Goal: Information Seeking & Learning: Learn about a topic

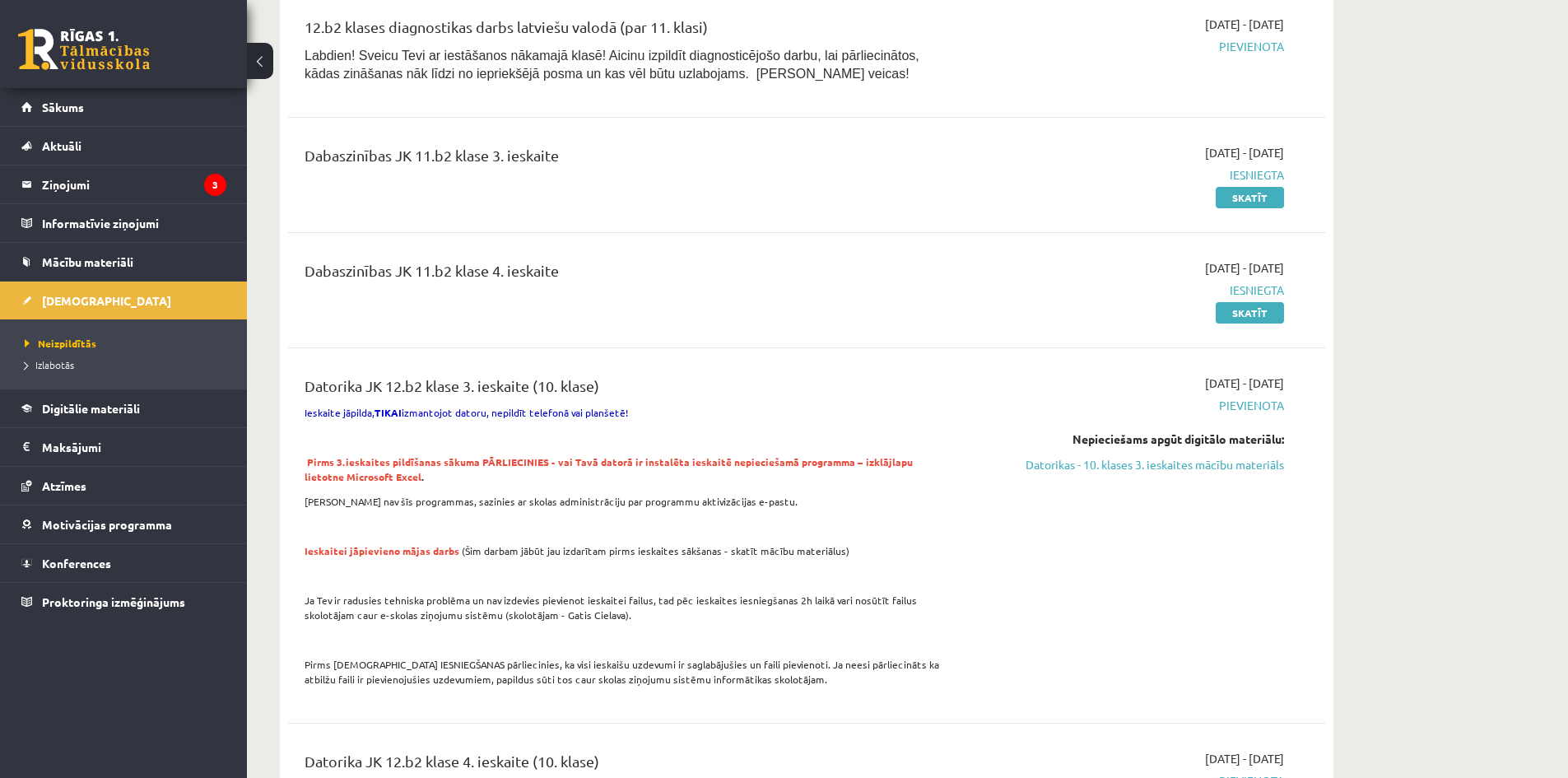
scroll to position [988, 0]
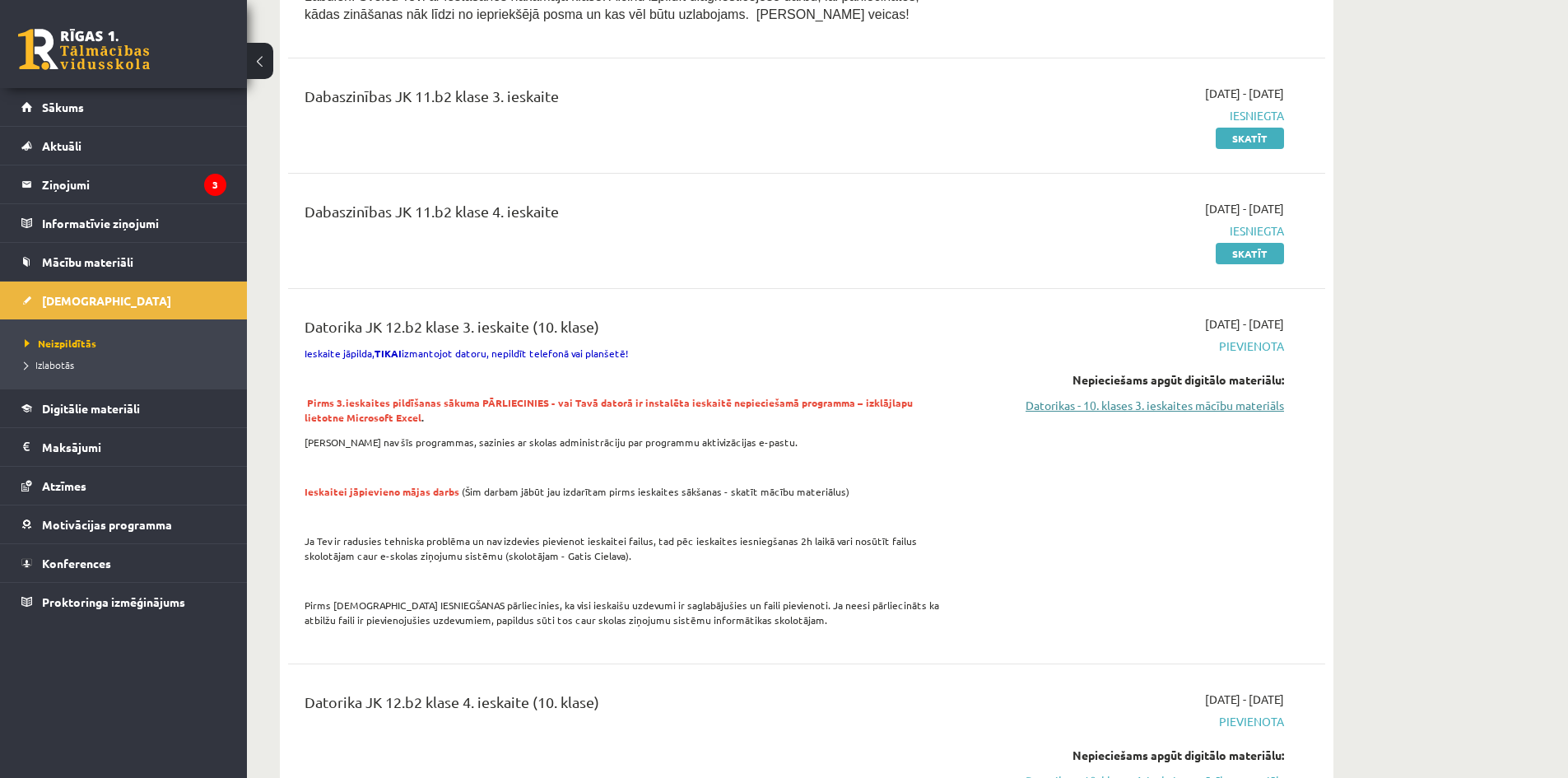
click at [1132, 405] on link "Datorikas - 10. klases 3. ieskaites mācību materiāls" at bounding box center [1129, 404] width 311 height 17
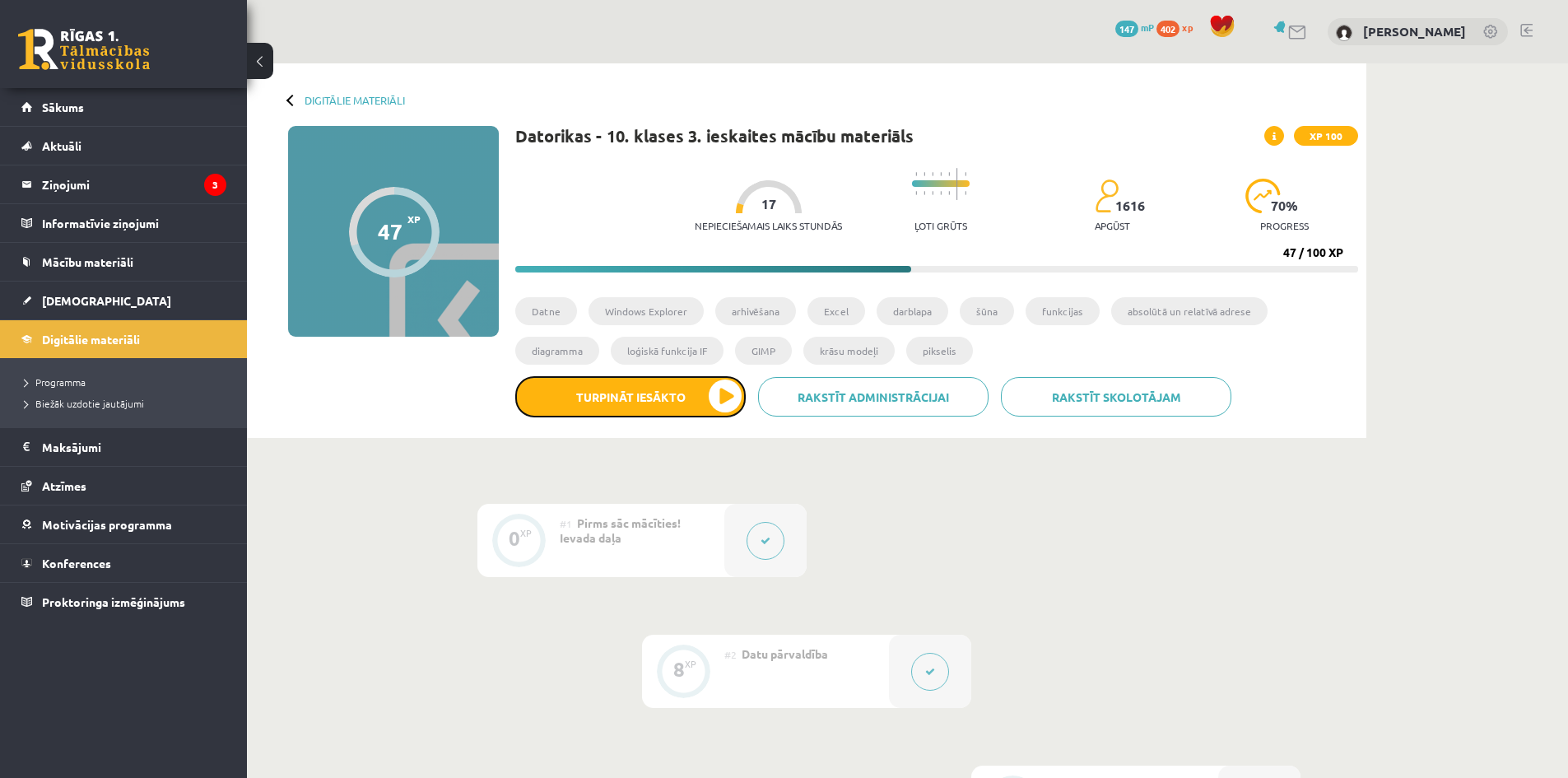
click at [613, 391] on button "Turpināt iesākto" at bounding box center [630, 396] width 231 height 41
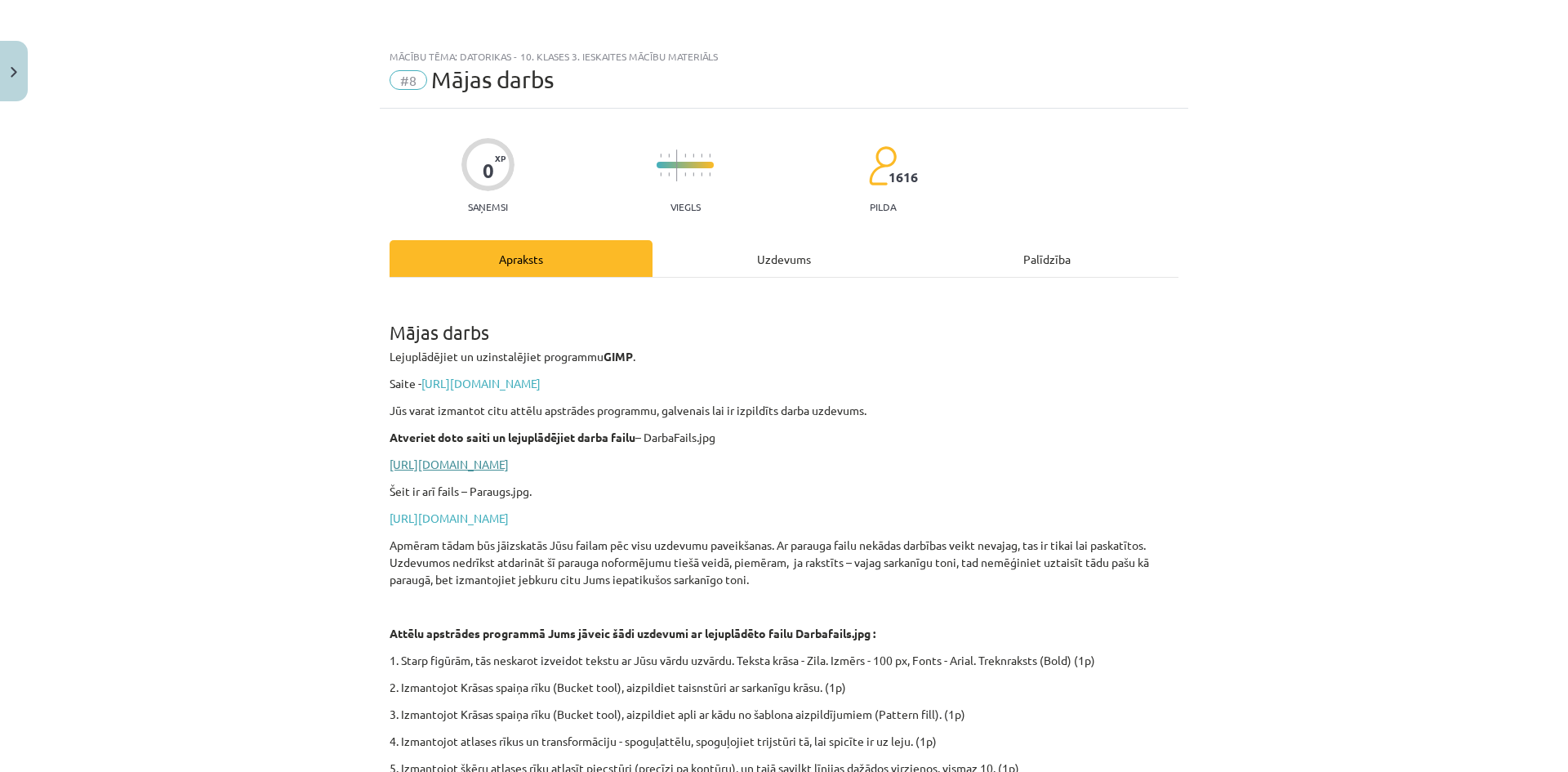
click at [499, 464] on link "https://drive.google.com/file/d/1-e3ZFwtKsam9WeRTFRWzJXElMnO8tnfS/view?usp=shar…" at bounding box center [449, 464] width 119 height 15
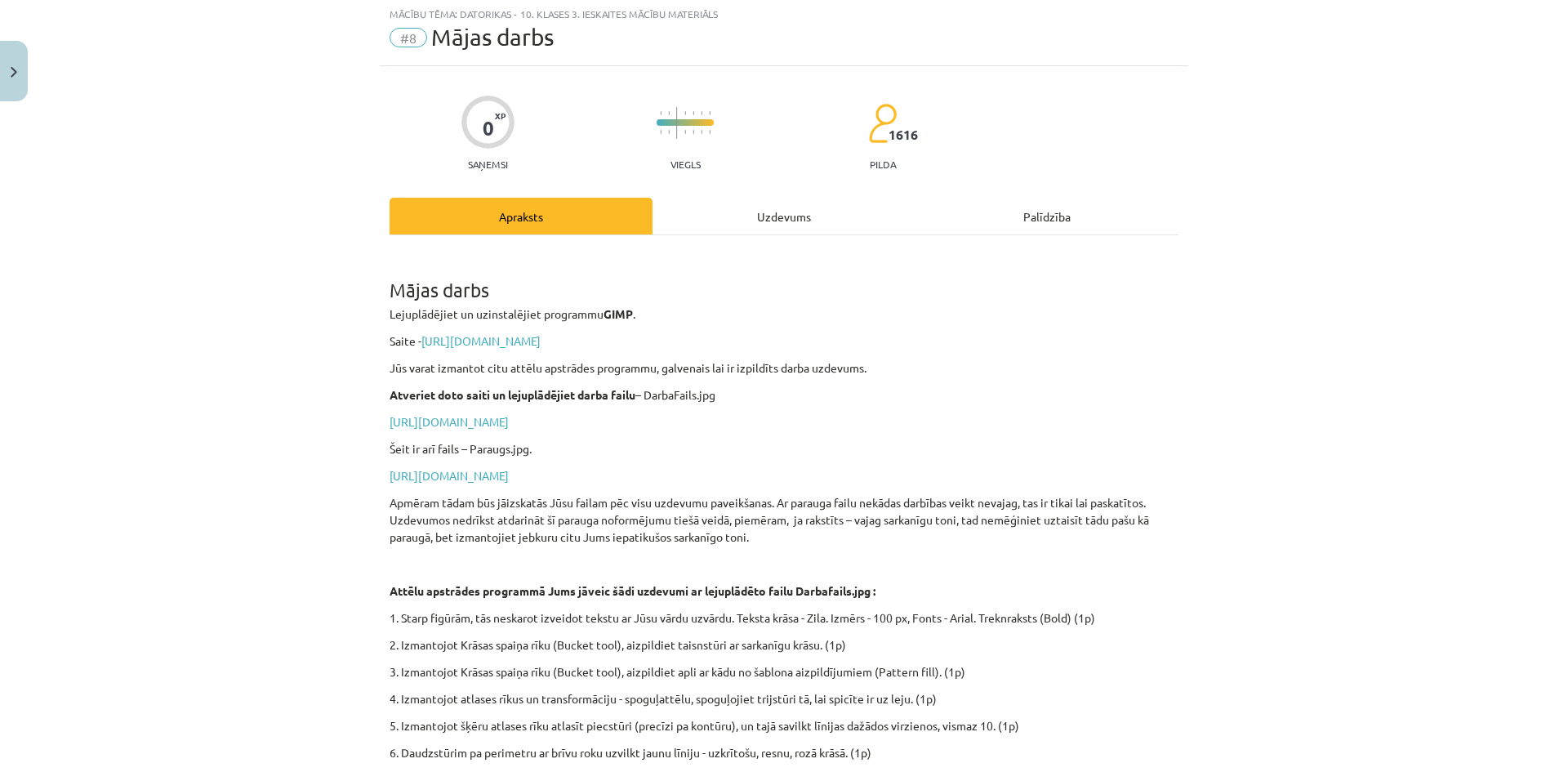
scroll to position [164, 0]
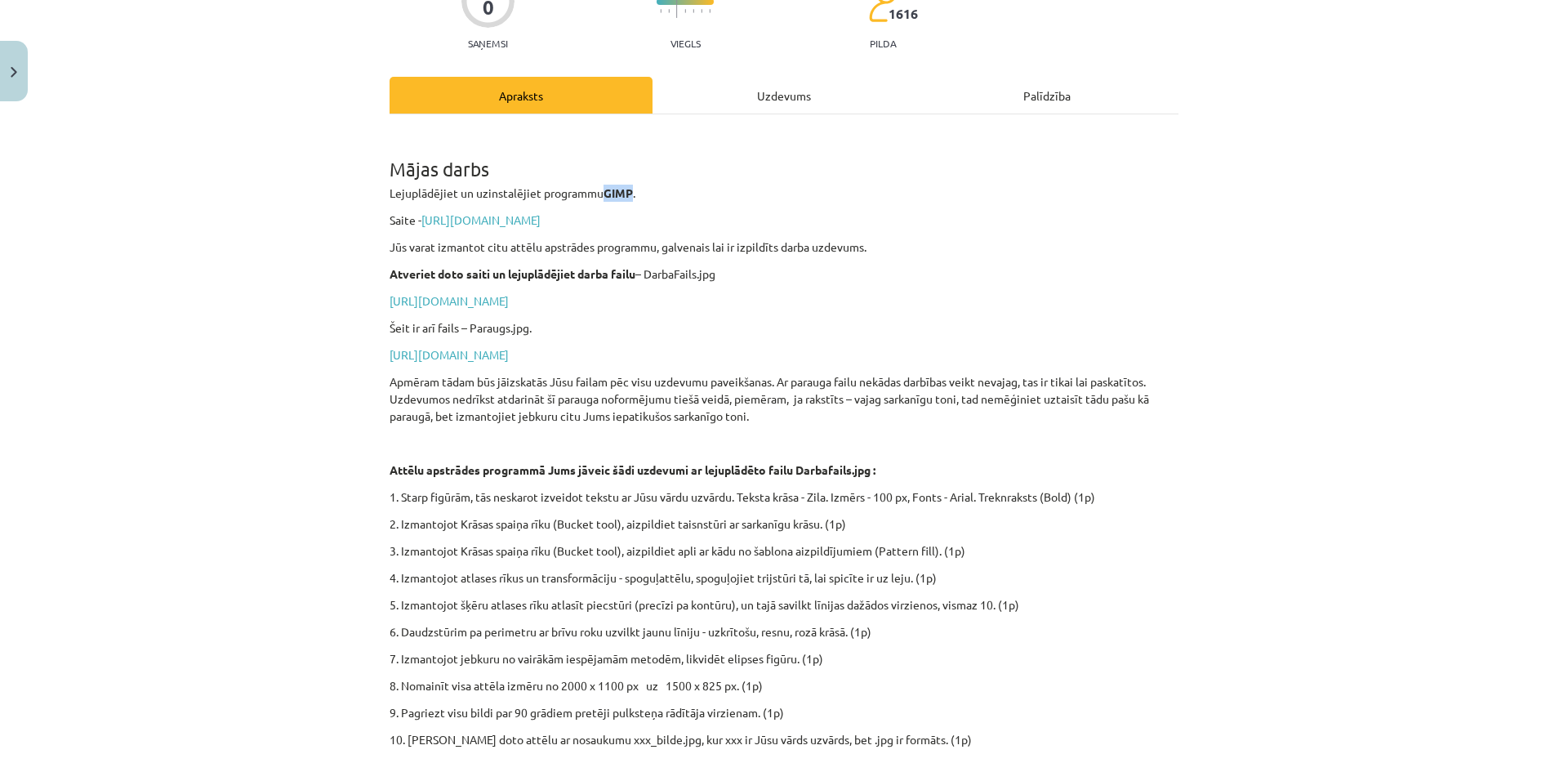
drag, startPoint x: 600, startPoint y: 188, endPoint x: 627, endPoint y: 183, distance: 27.5
click at [627, 183] on div "Mājas darbs Lejuplādējiet un uzinstalējiet programmu GIMP . Saite - https://www…" at bounding box center [784, 447] width 789 height 636
copy strong "GIMP"
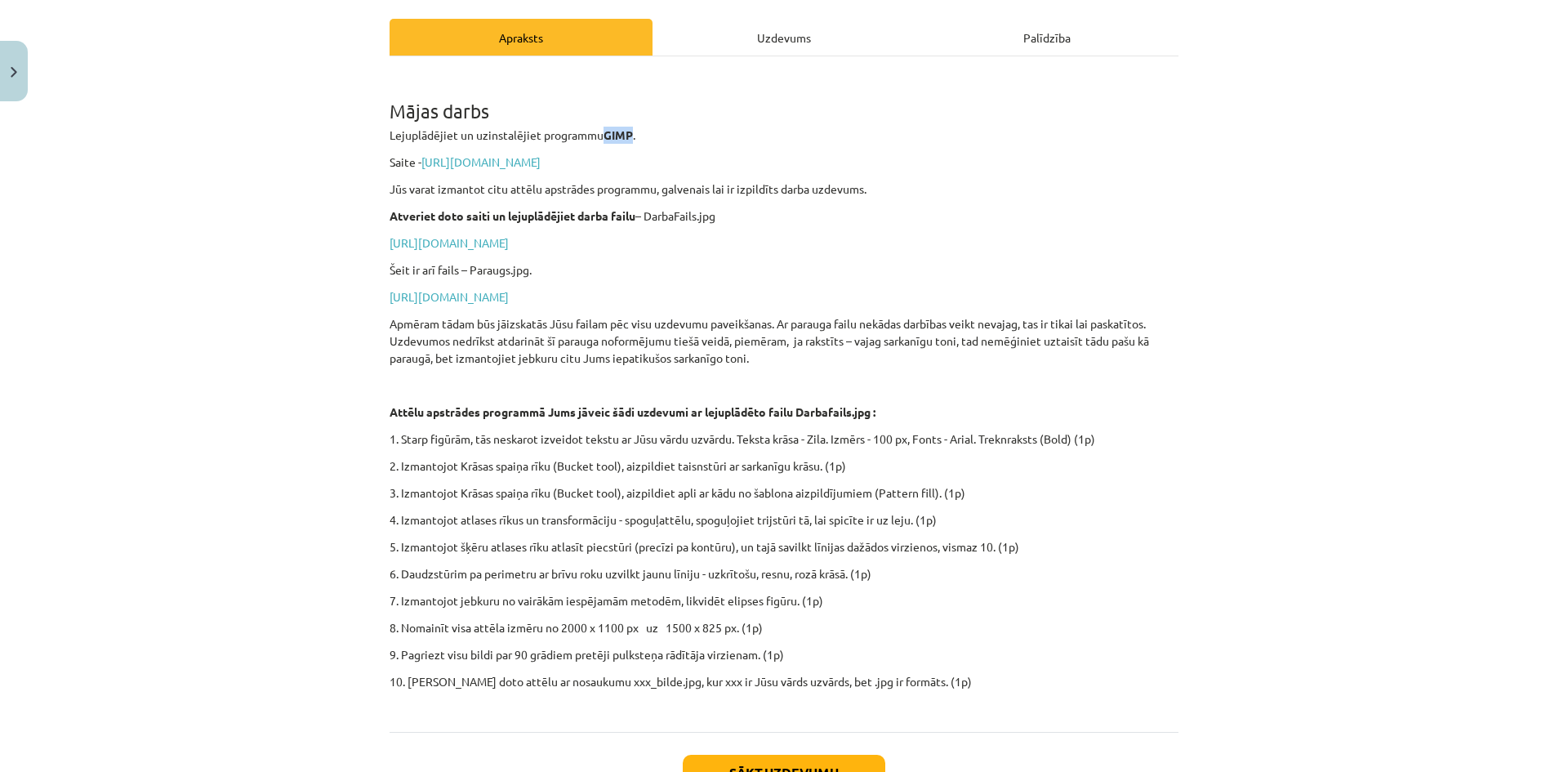
scroll to position [0, 0]
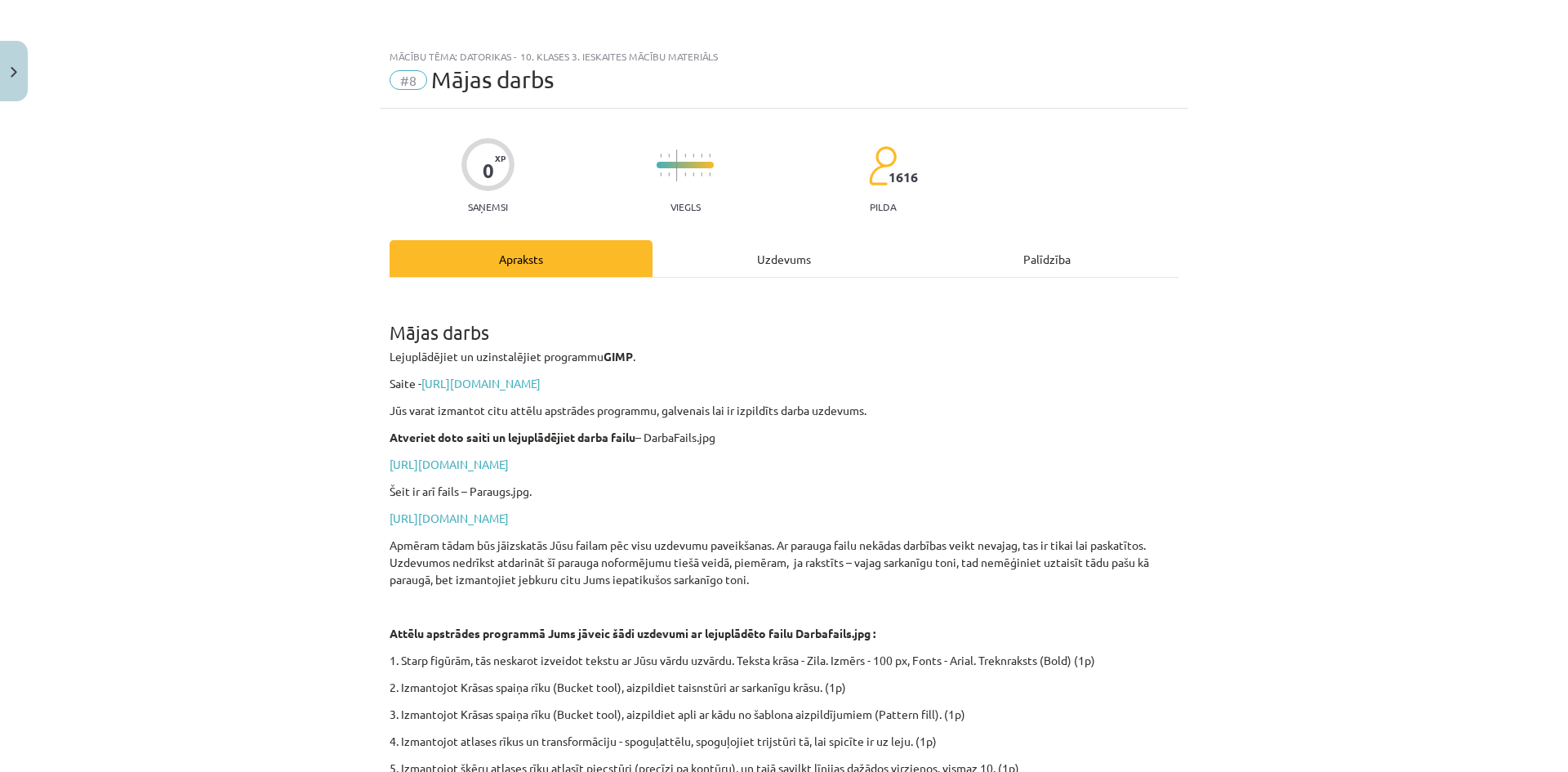
click at [802, 267] on div "Uzdevums" at bounding box center [783, 258] width 263 height 37
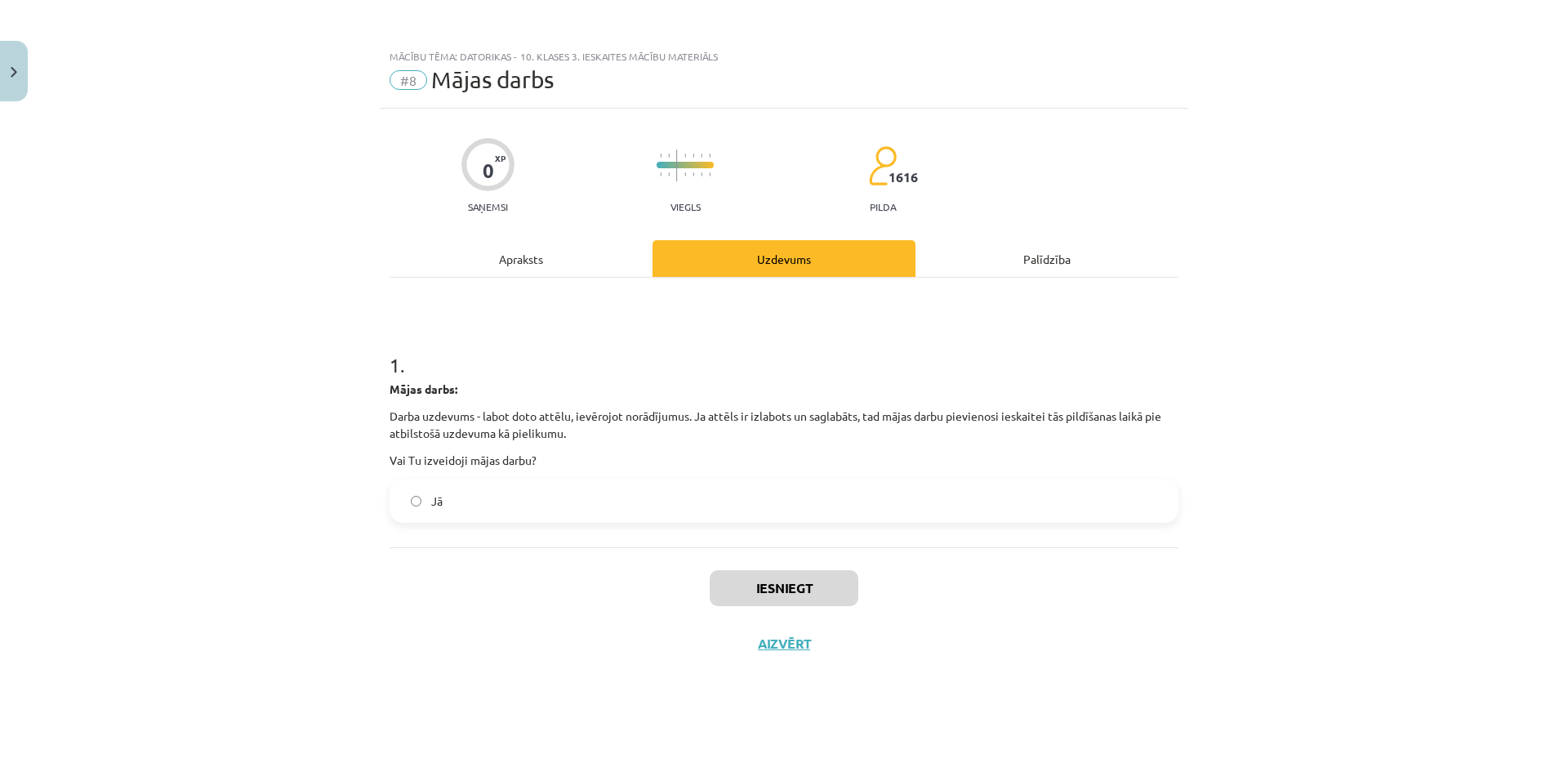
click at [509, 492] on label "Jā" at bounding box center [784, 500] width 786 height 41
click at [779, 591] on button "Iesniegt" at bounding box center [784, 588] width 149 height 36
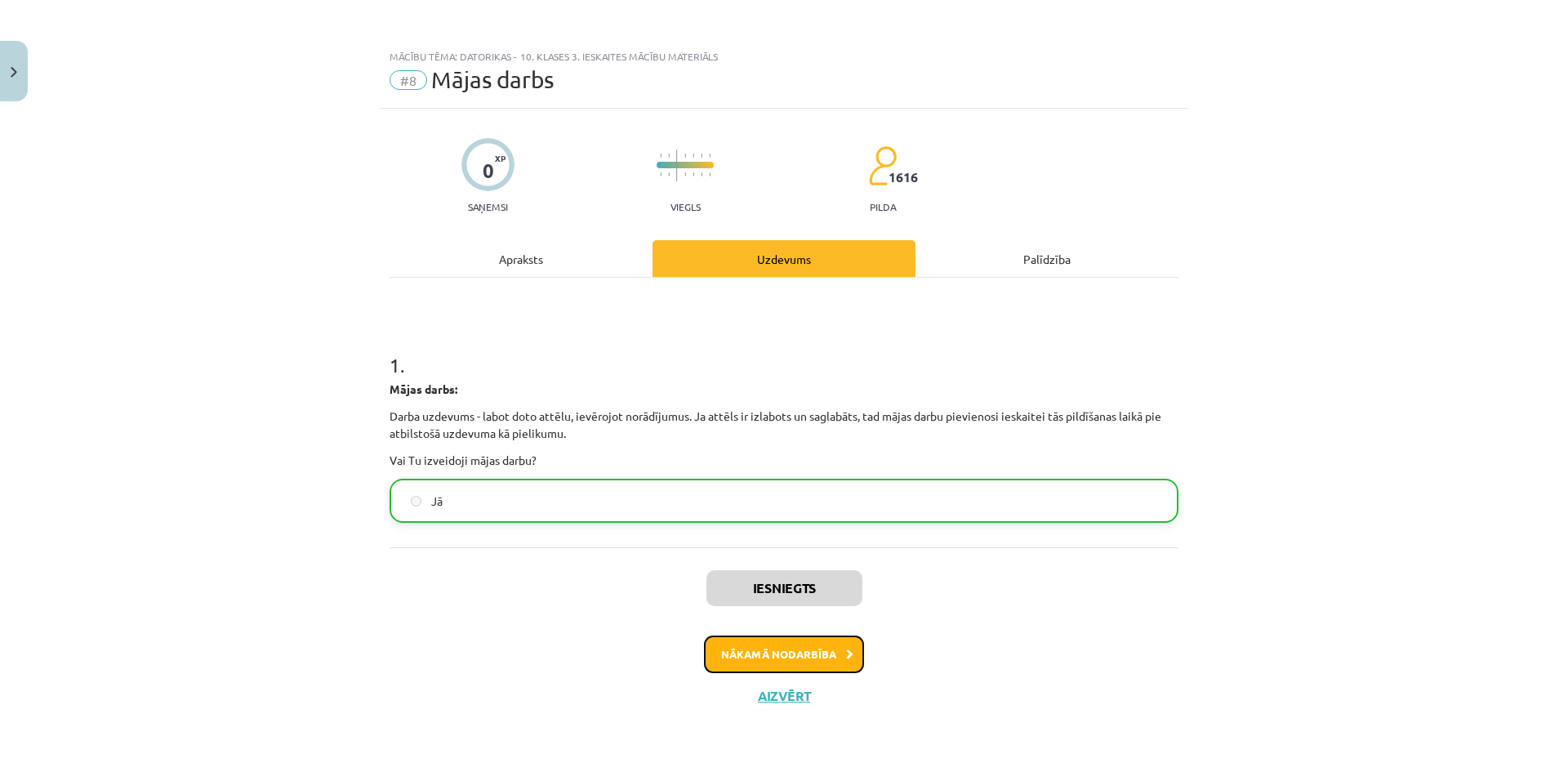
click at [775, 654] on button "Nākamā nodarbība" at bounding box center [784, 654] width 161 height 38
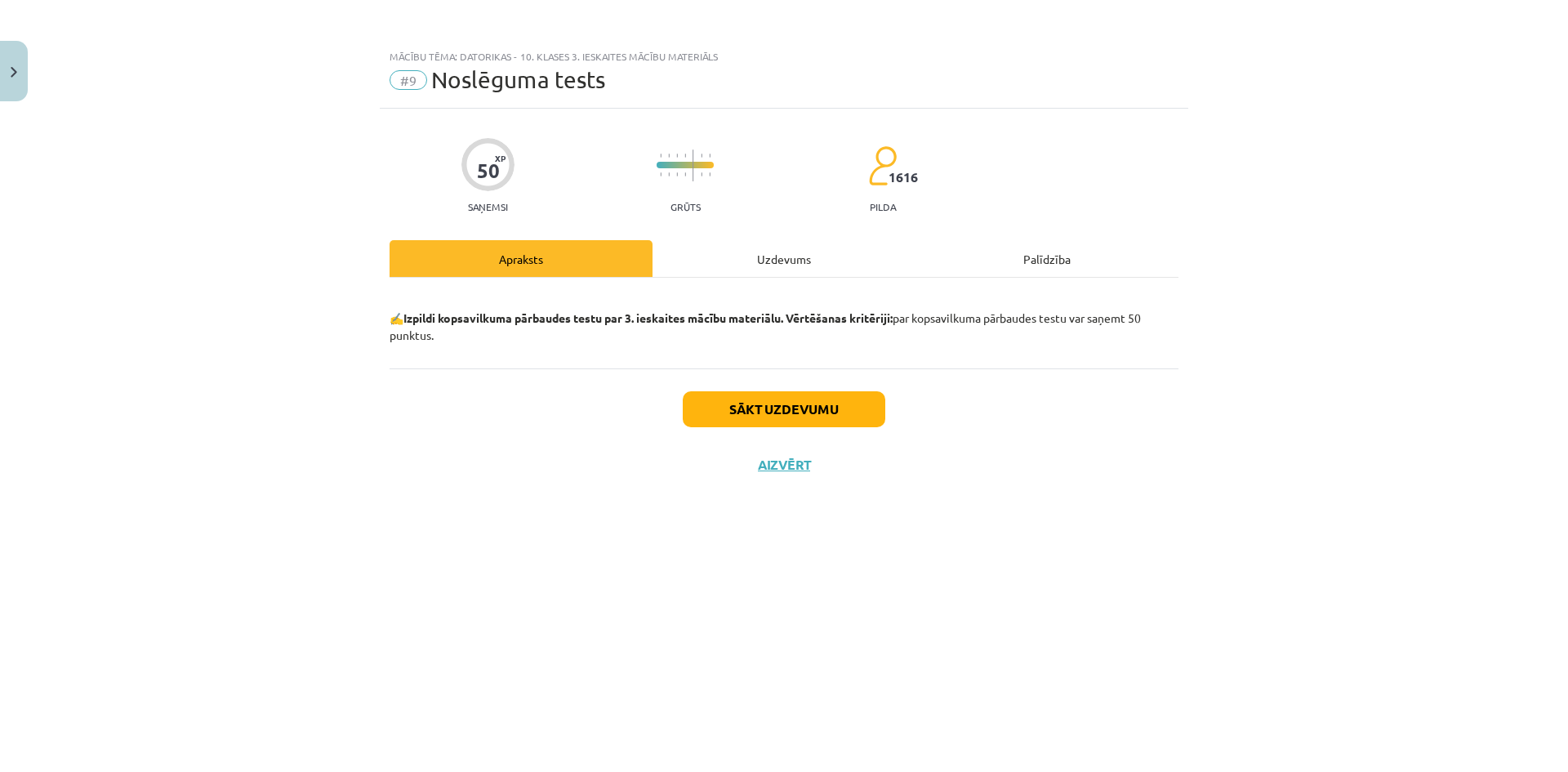
click at [736, 242] on div "Uzdevums" at bounding box center [783, 258] width 263 height 37
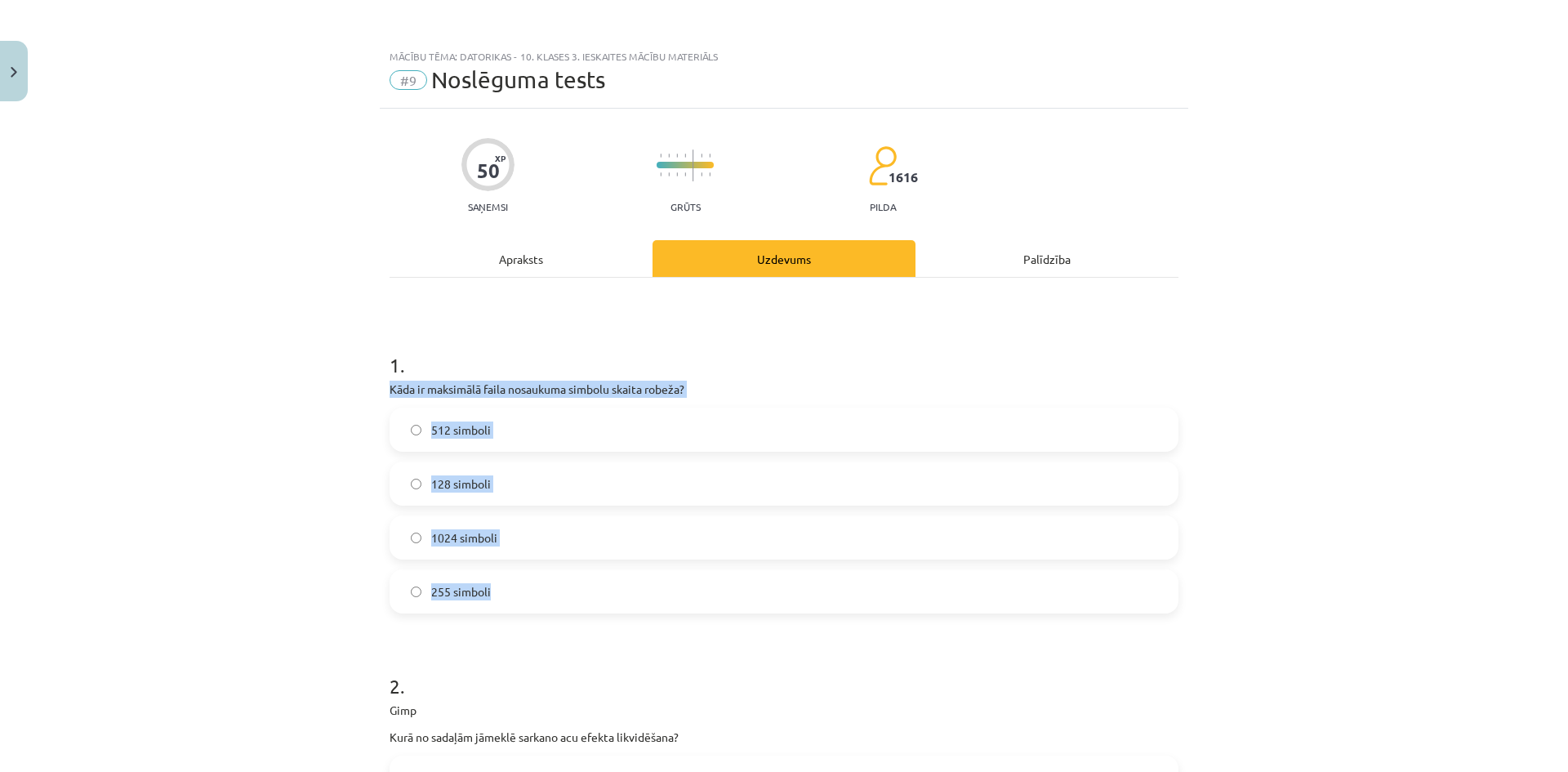
drag, startPoint x: 384, startPoint y: 386, endPoint x: 546, endPoint y: 586, distance: 257.4
click at [547, 586] on div "1 . Kāda ir maksimālā faila nosaukuma simbolu skaita robeža? 512 simboli 128 si…" at bounding box center [784, 469] width 789 height 288
copy div "Kāda ir maksimālā faila nosaukuma simbolu skaita robeža? 512 simboli 128 simbol…"
click at [290, 434] on div "Mācību tēma: Datorikas - 10. klases 3. ieskaites mācību materiāls #9 Noslēguma …" at bounding box center [784, 386] width 1568 height 772
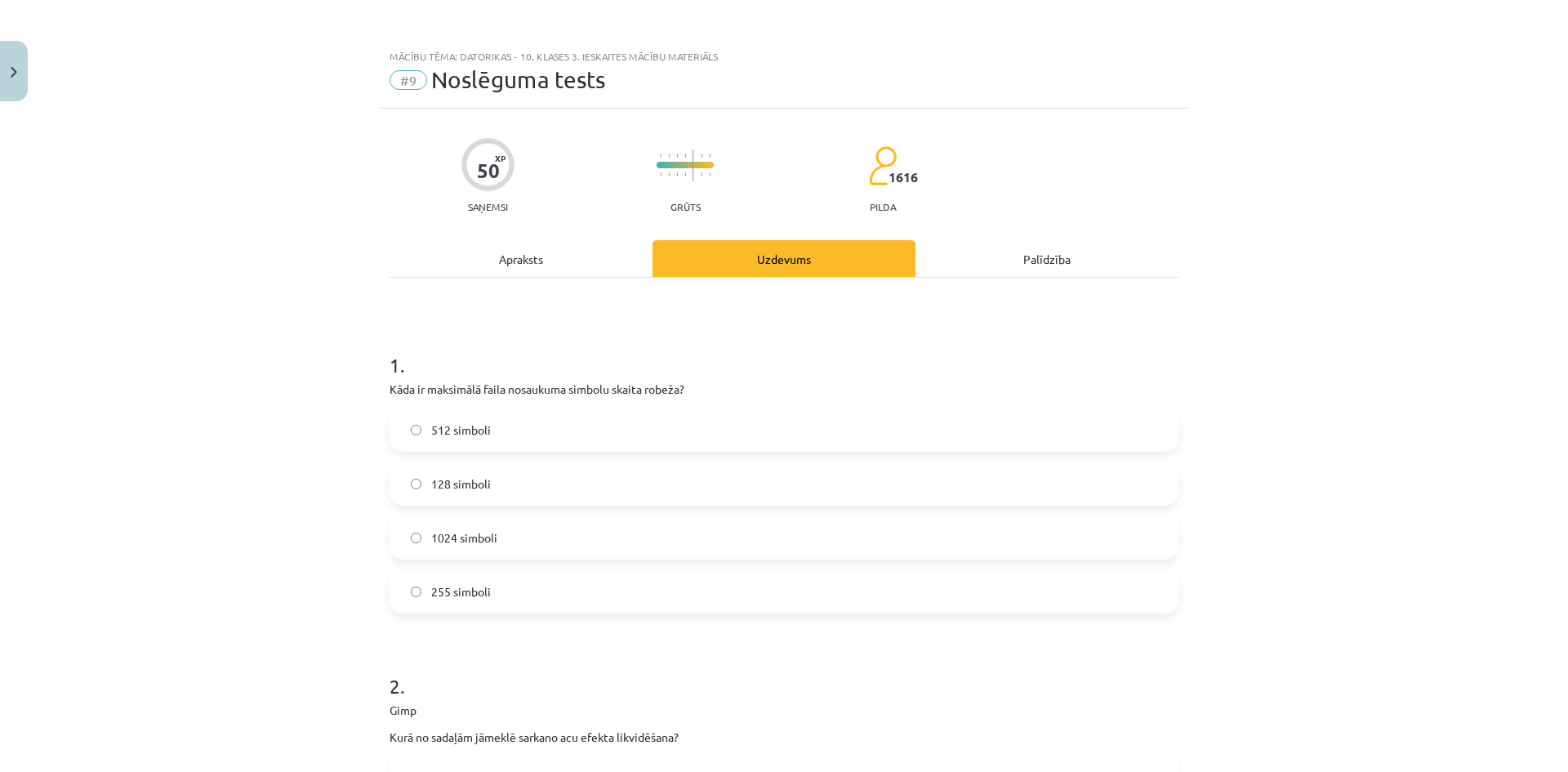
click at [455, 587] on span "255 simboli" at bounding box center [461, 591] width 59 height 17
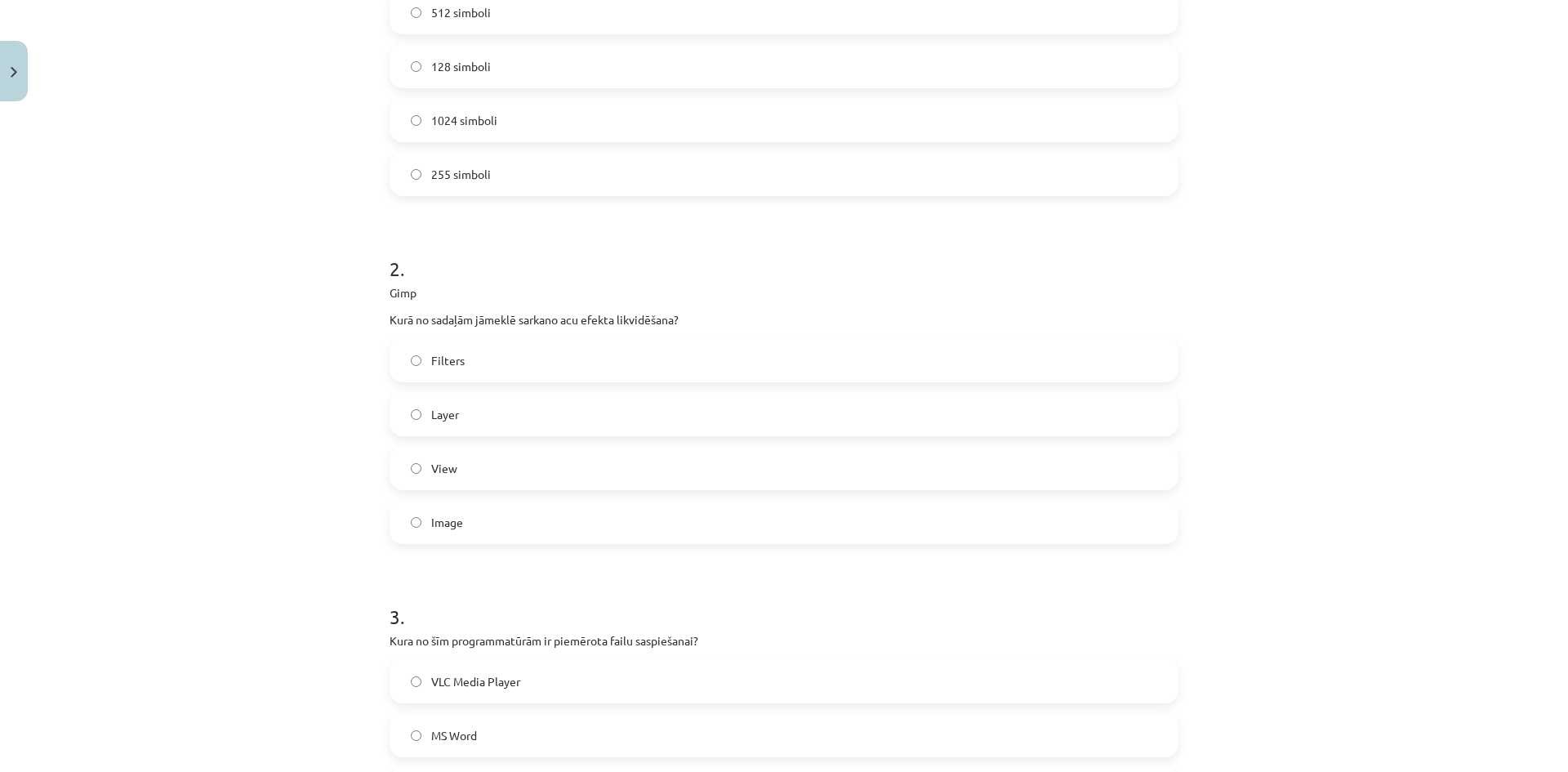
scroll to position [490, 0]
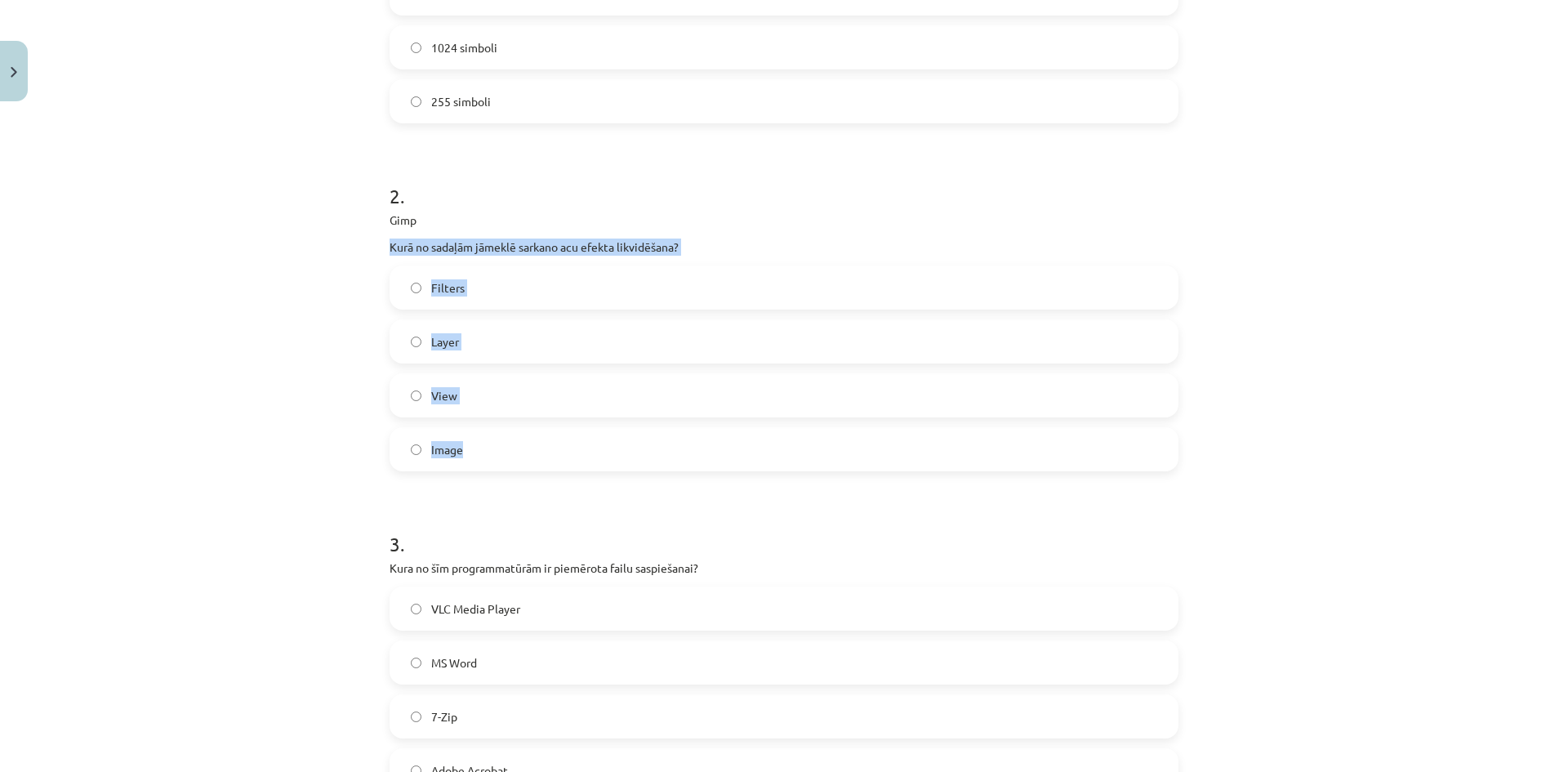
drag, startPoint x: 379, startPoint y: 241, endPoint x: 537, endPoint y: 437, distance: 251.8
copy div "Kurā no sadaļām jāmeklē sarkano acu efekta likvidēšana? Filters Layer View Image"
click at [335, 416] on div "Mācību tēma: Datorikas - 10. klases 3. ieskaites mācību materiāls #9 Noslēguma …" at bounding box center [784, 386] width 1568 height 772
click at [452, 289] on span "Filters" at bounding box center [448, 287] width 34 height 17
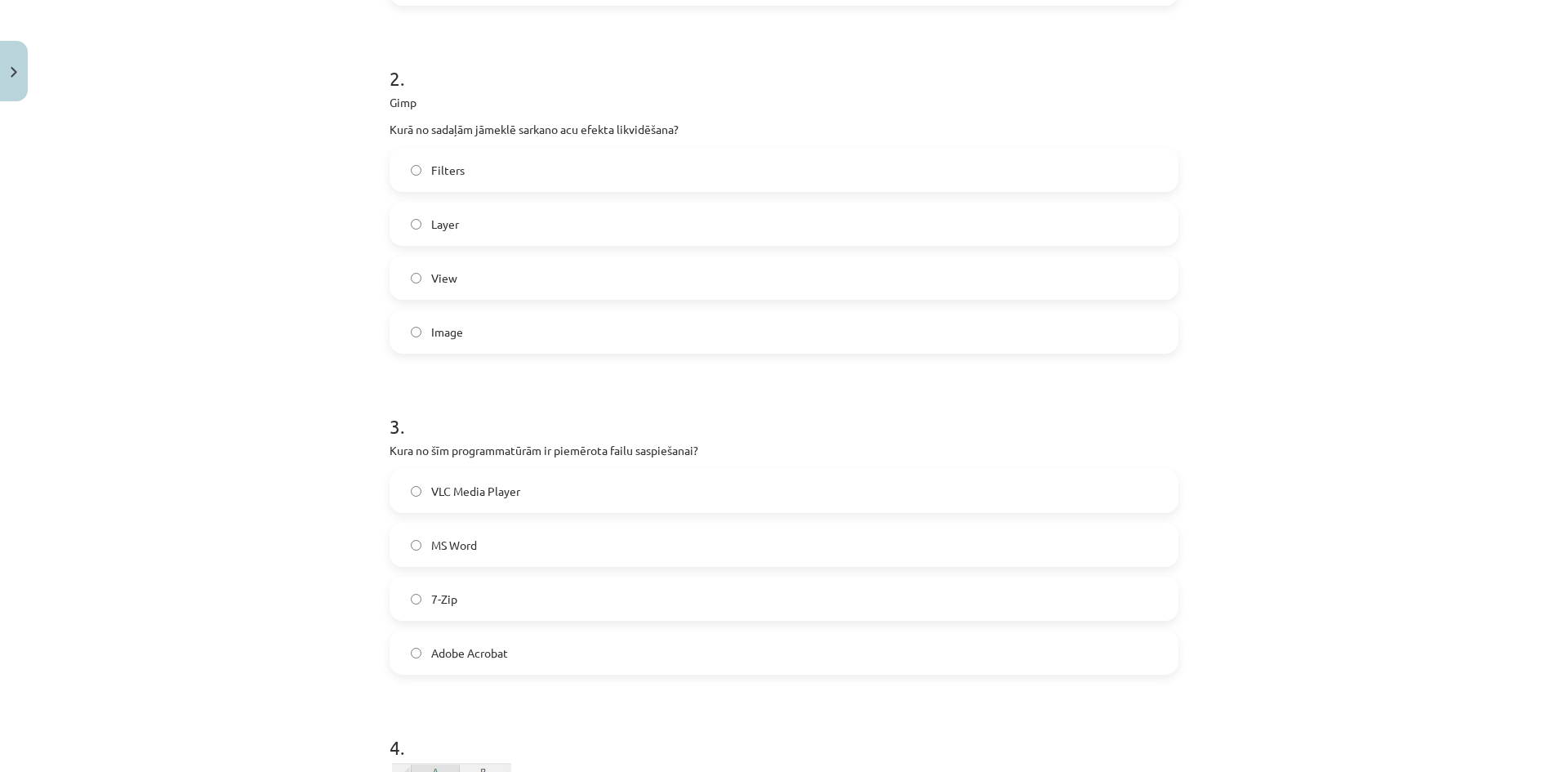
scroll to position [653, 0]
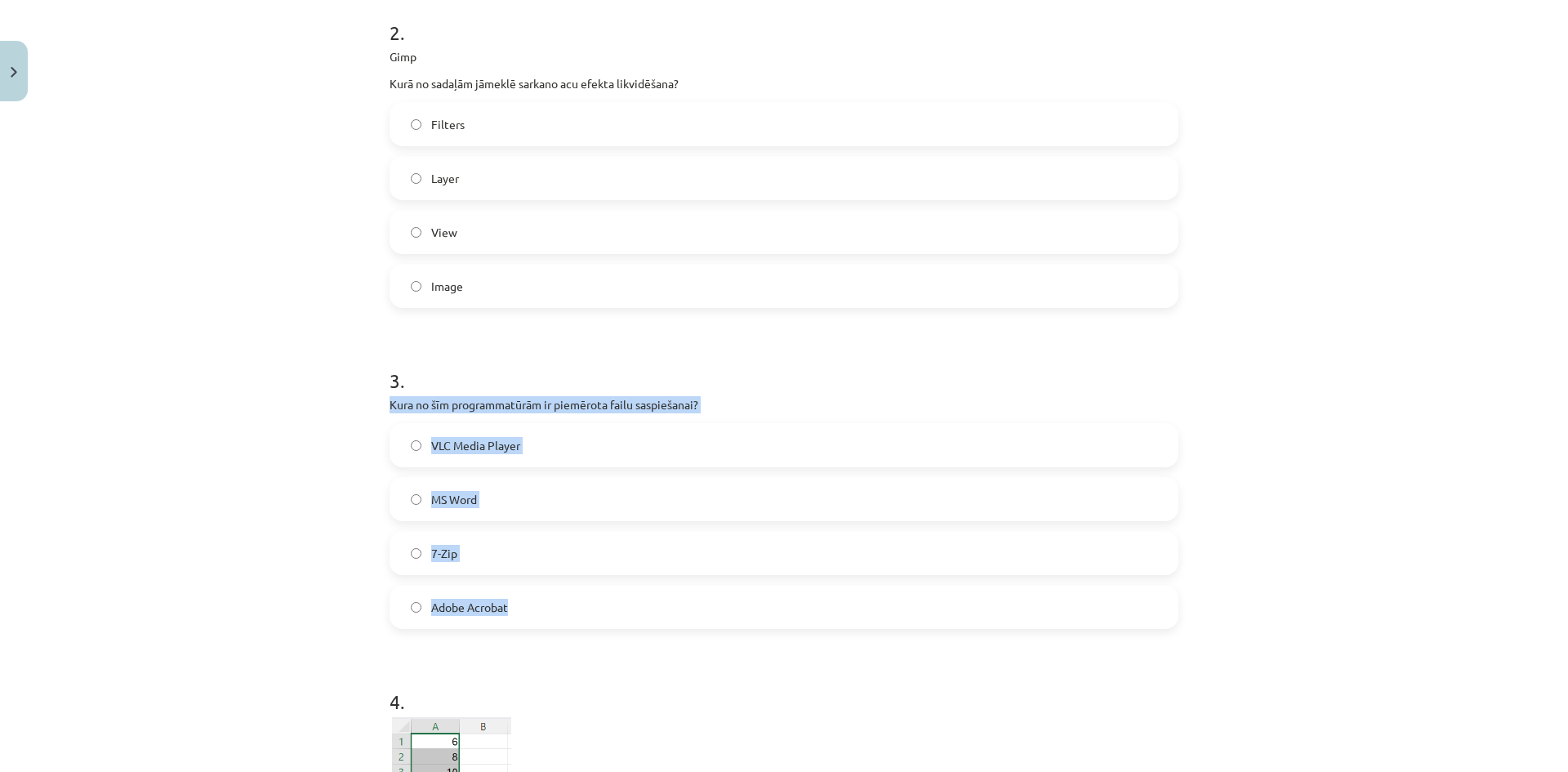
drag, startPoint x: 374, startPoint y: 399, endPoint x: 538, endPoint y: 604, distance: 262.5
copy div "Kura no šīm programmatūrām ir piemērota failu saspiešanai? VLC Media Player MS …"
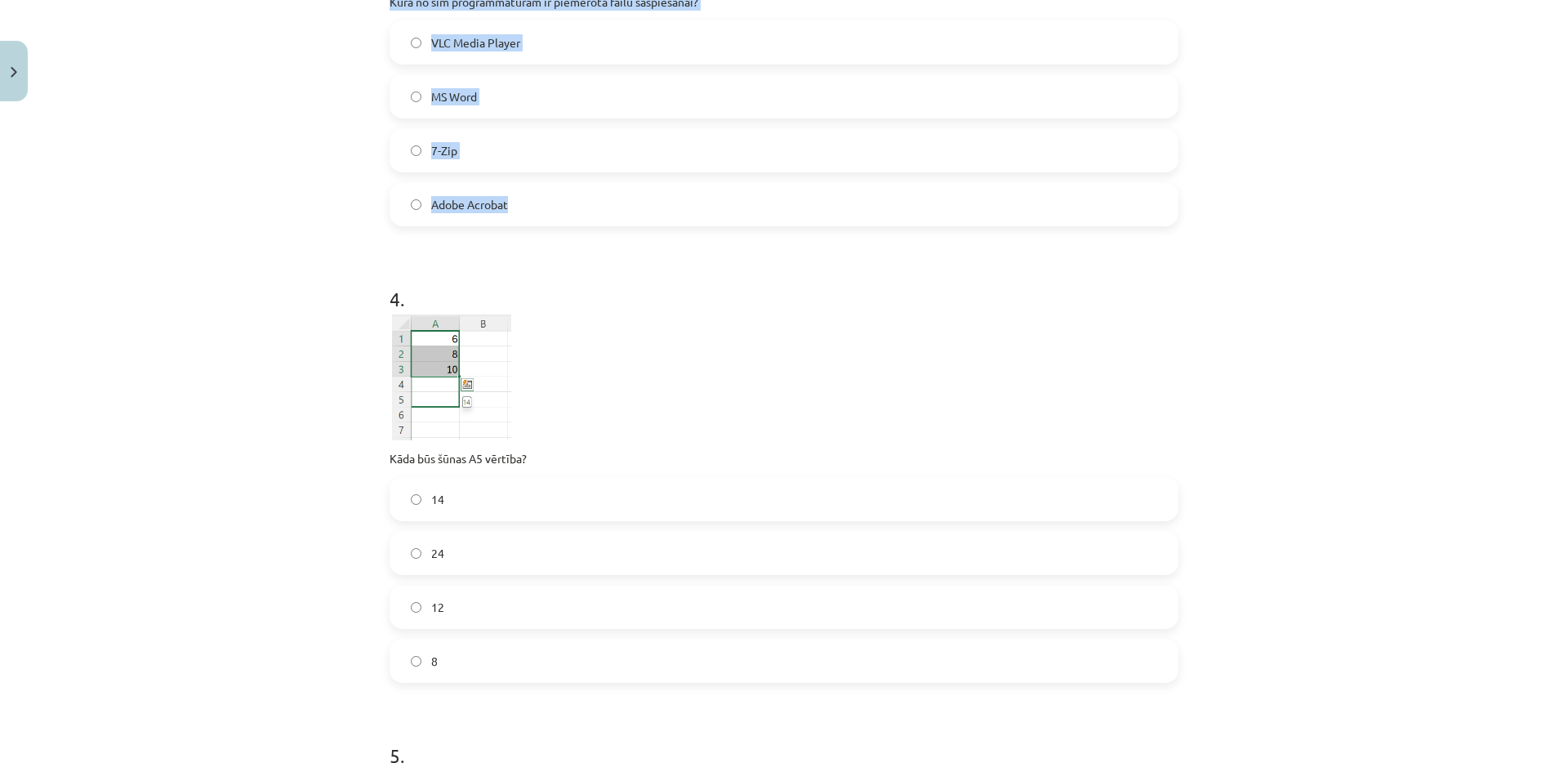
scroll to position [1061, 0]
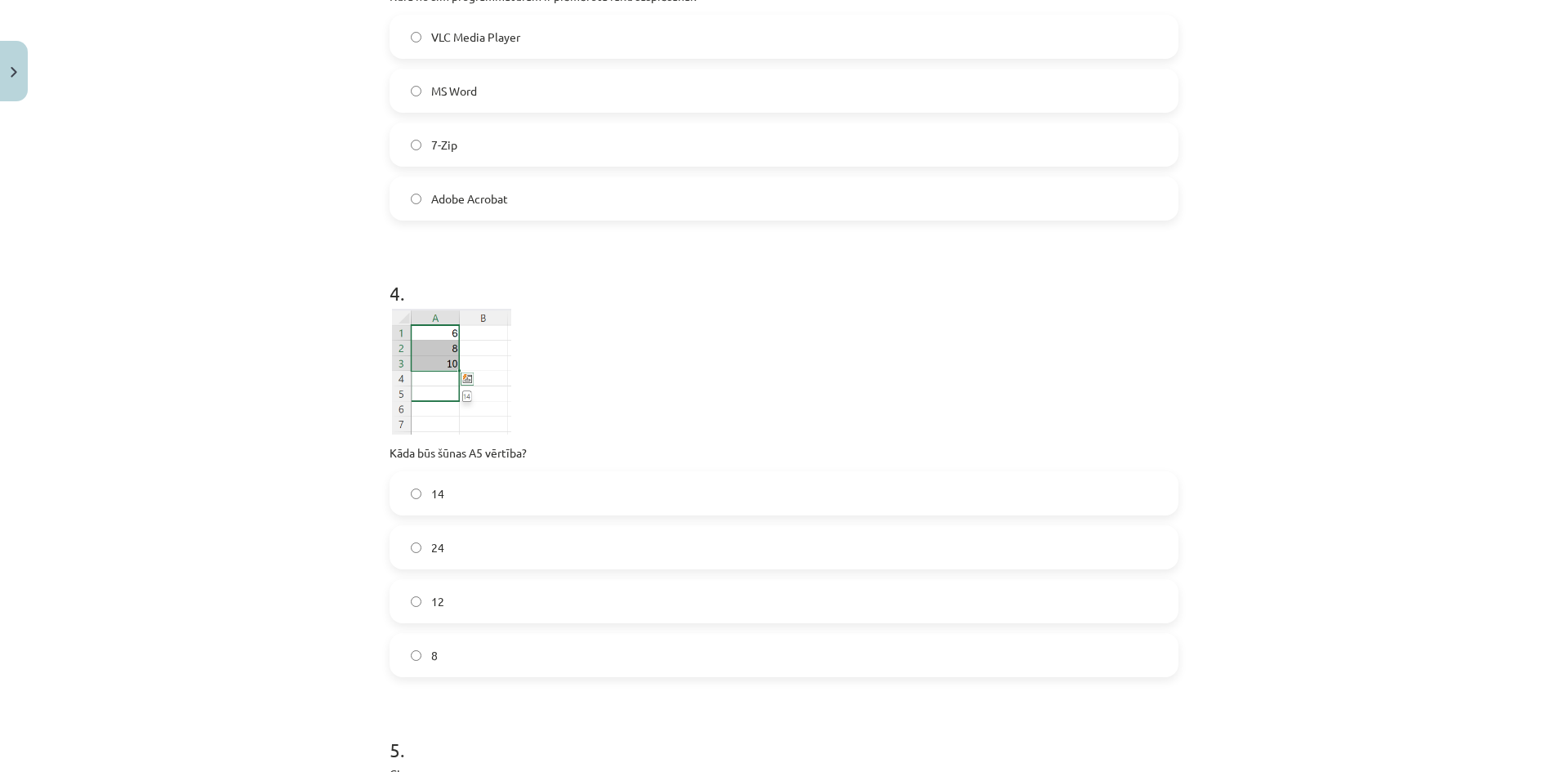
click at [457, 488] on label "14" at bounding box center [784, 493] width 786 height 41
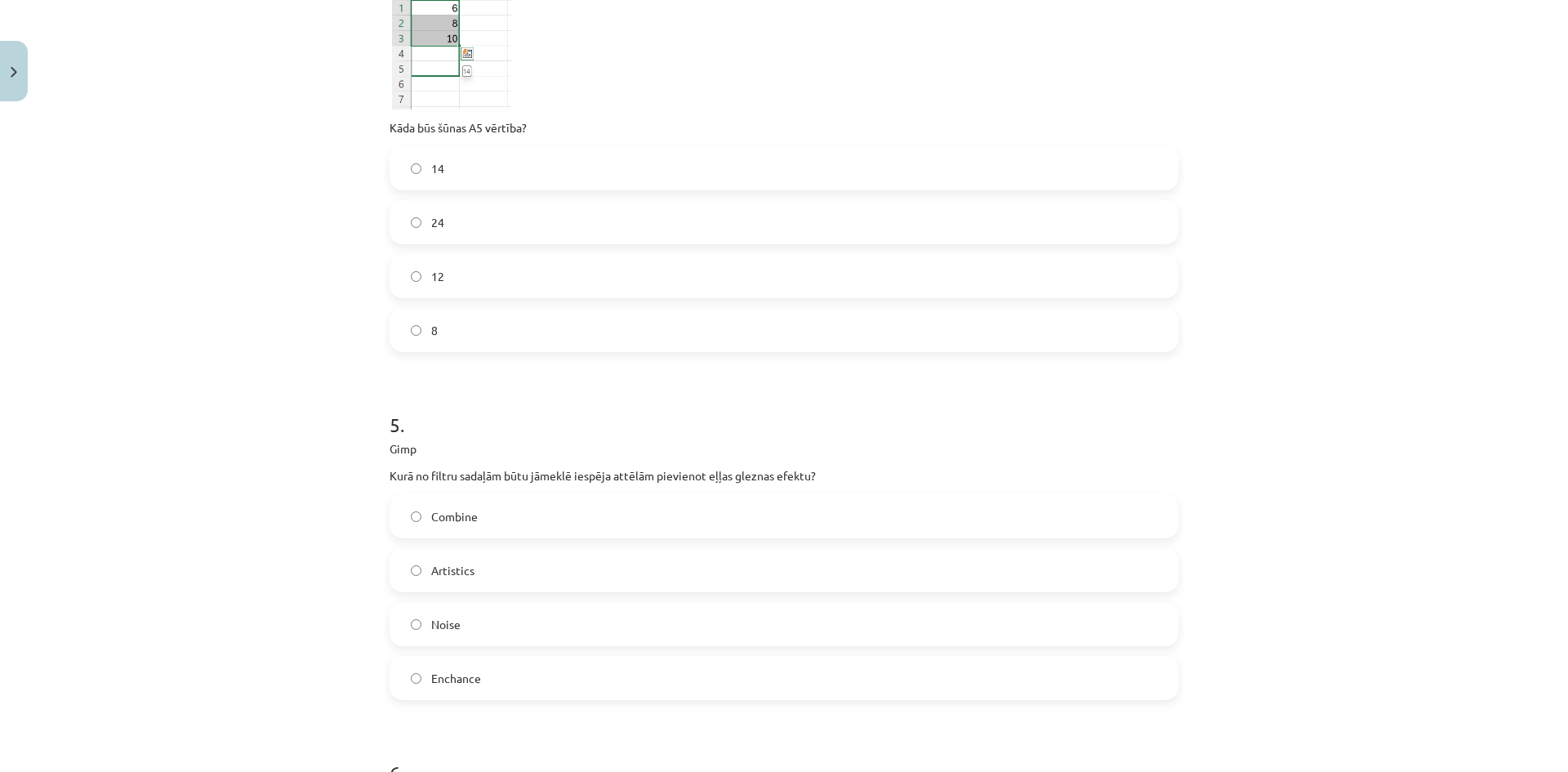
scroll to position [1388, 0]
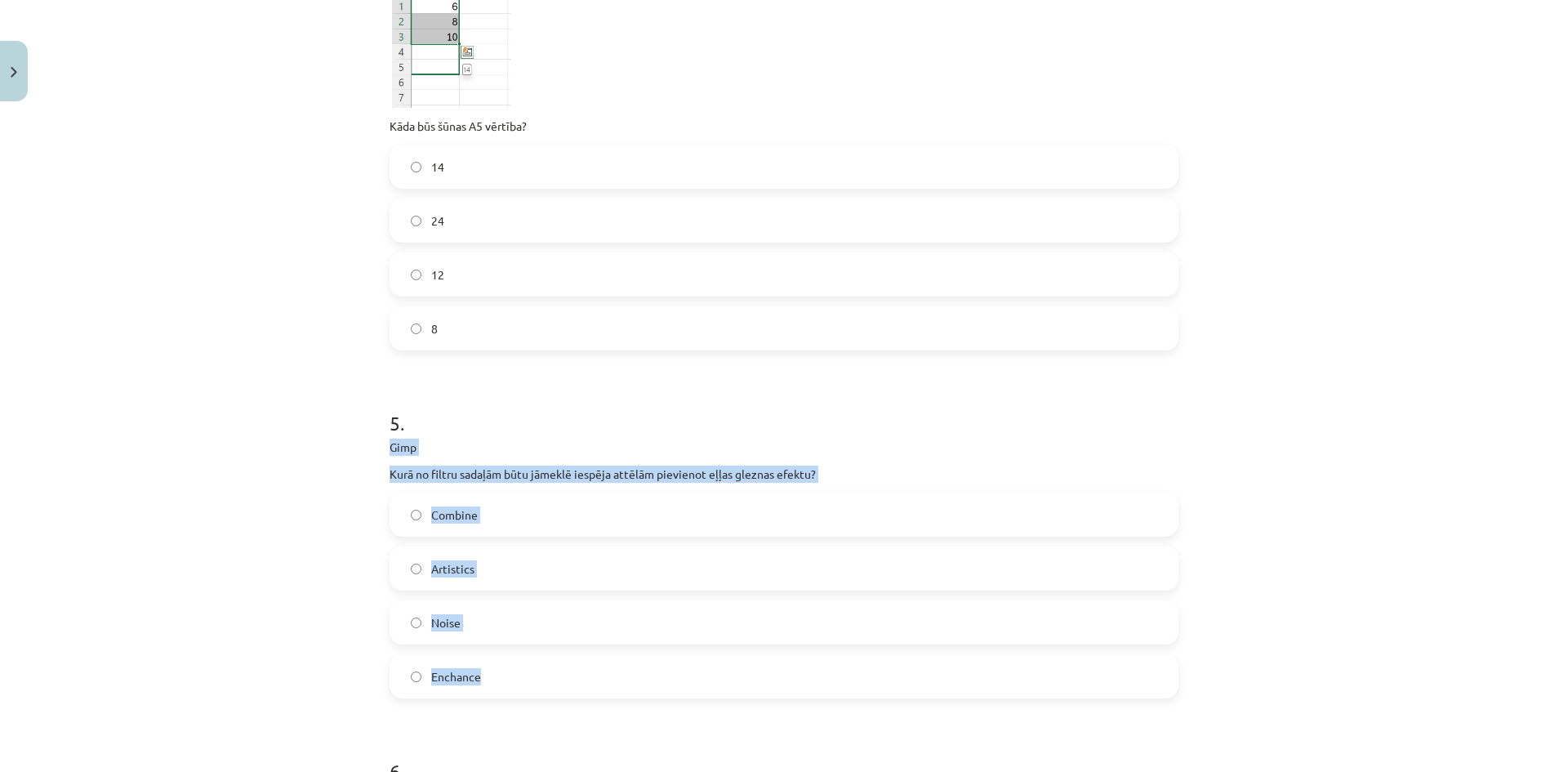
drag, startPoint x: 382, startPoint y: 447, endPoint x: 500, endPoint y: 666, distance: 248.8
click at [500, 663] on div "50 XP Saņemsi Grūts 1616 pilda Apraksts Uzdevums Palīdzība 1 . Kāda ir maksimāl…" at bounding box center [784, 649] width 809 height 3858
copy div "Gimp Kurā no filtru sadaļām būtu jāmeklē iespēja attēlām pievienot eļļas glezna…"
drag, startPoint x: 339, startPoint y: 525, endPoint x: 353, endPoint y: 531, distance: 15.2
click at [341, 525] on div "Mācību tēma: Datorikas - 10. klases 3. ieskaites mācību materiāls #9 Noslēguma …" at bounding box center [784, 386] width 1568 height 772
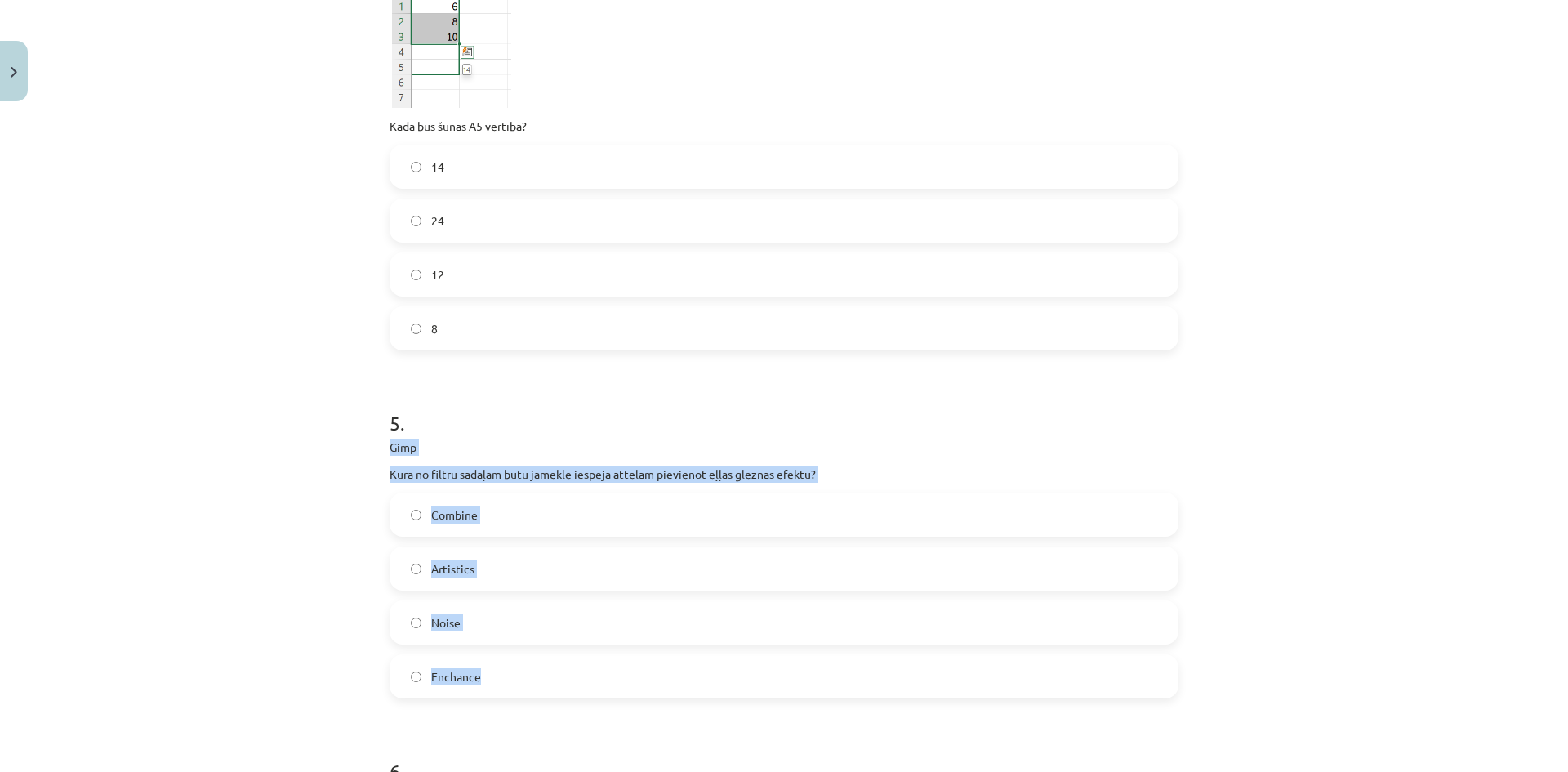
click at [435, 569] on span "Artistics" at bounding box center [453, 568] width 44 height 17
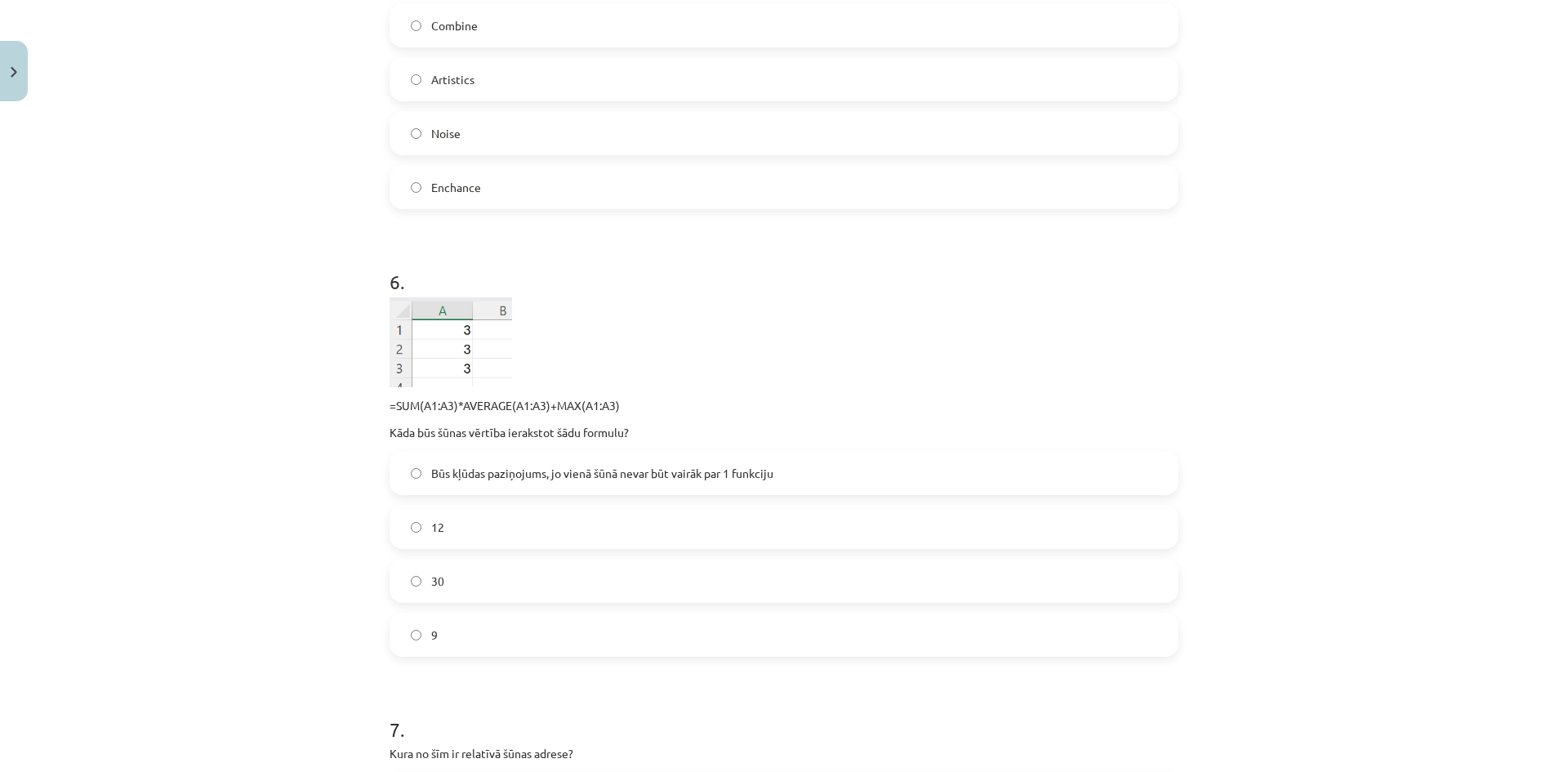
scroll to position [1878, 0]
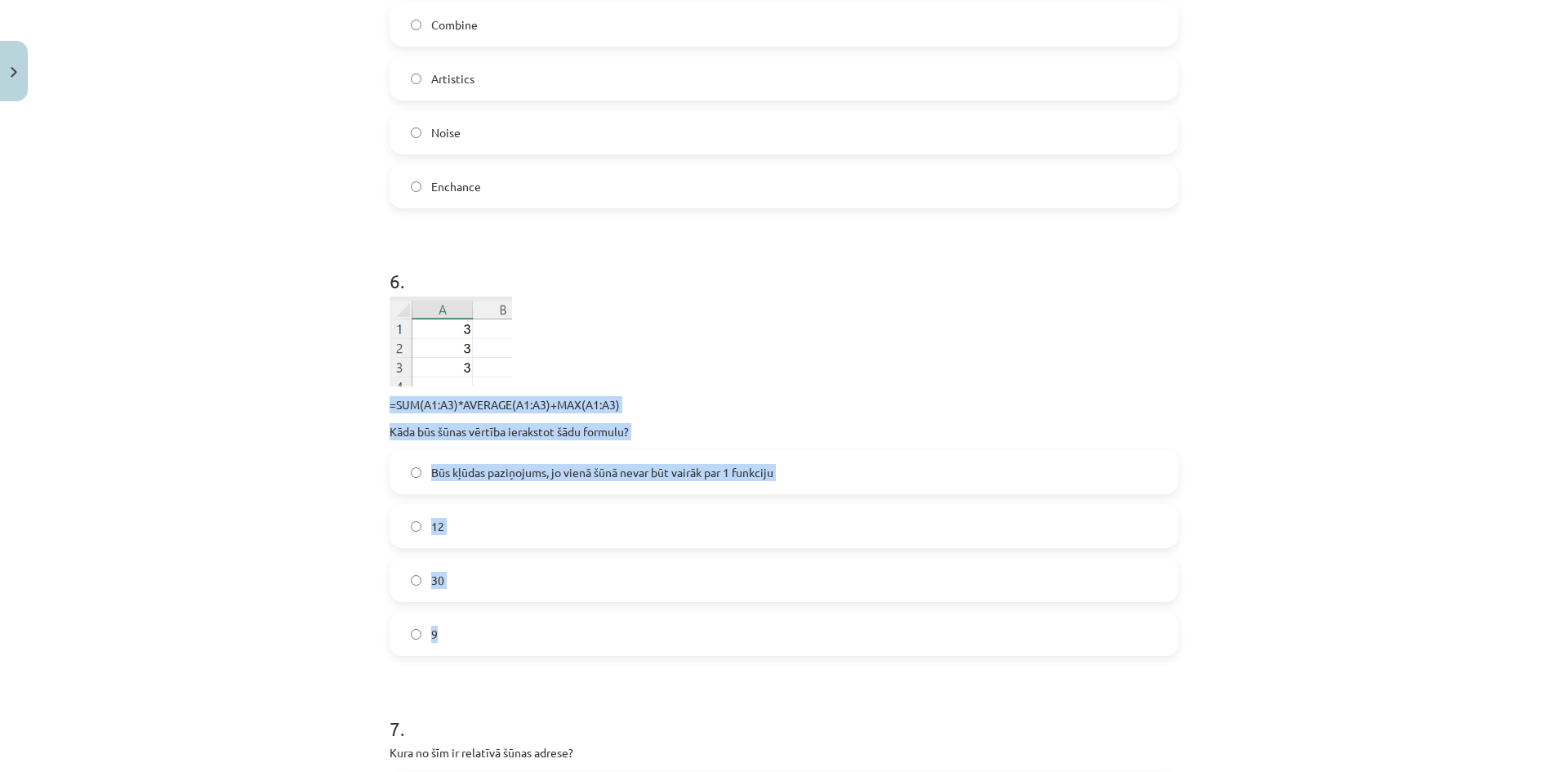
drag, startPoint x: 379, startPoint y: 401, endPoint x: 607, endPoint y: 631, distance: 323.9
click at [607, 631] on div "50 XP Saņemsi Grūts 1616 pilda Apraksts Uzdevums Palīdzība 1 . Kāda ir maksimāl…" at bounding box center [784, 159] width 809 height 3858
copy div "=SUM(A1:A3)*AVERAGE(A1:A3)+MAX(A1:A3) Kāda būs šūnas vērtība ierakstot šādu for…"
click at [324, 487] on div "Mācību tēma: Datorikas - 10. klases 3. ieskaites mācību materiāls #9 Noslēguma …" at bounding box center [784, 386] width 1568 height 772
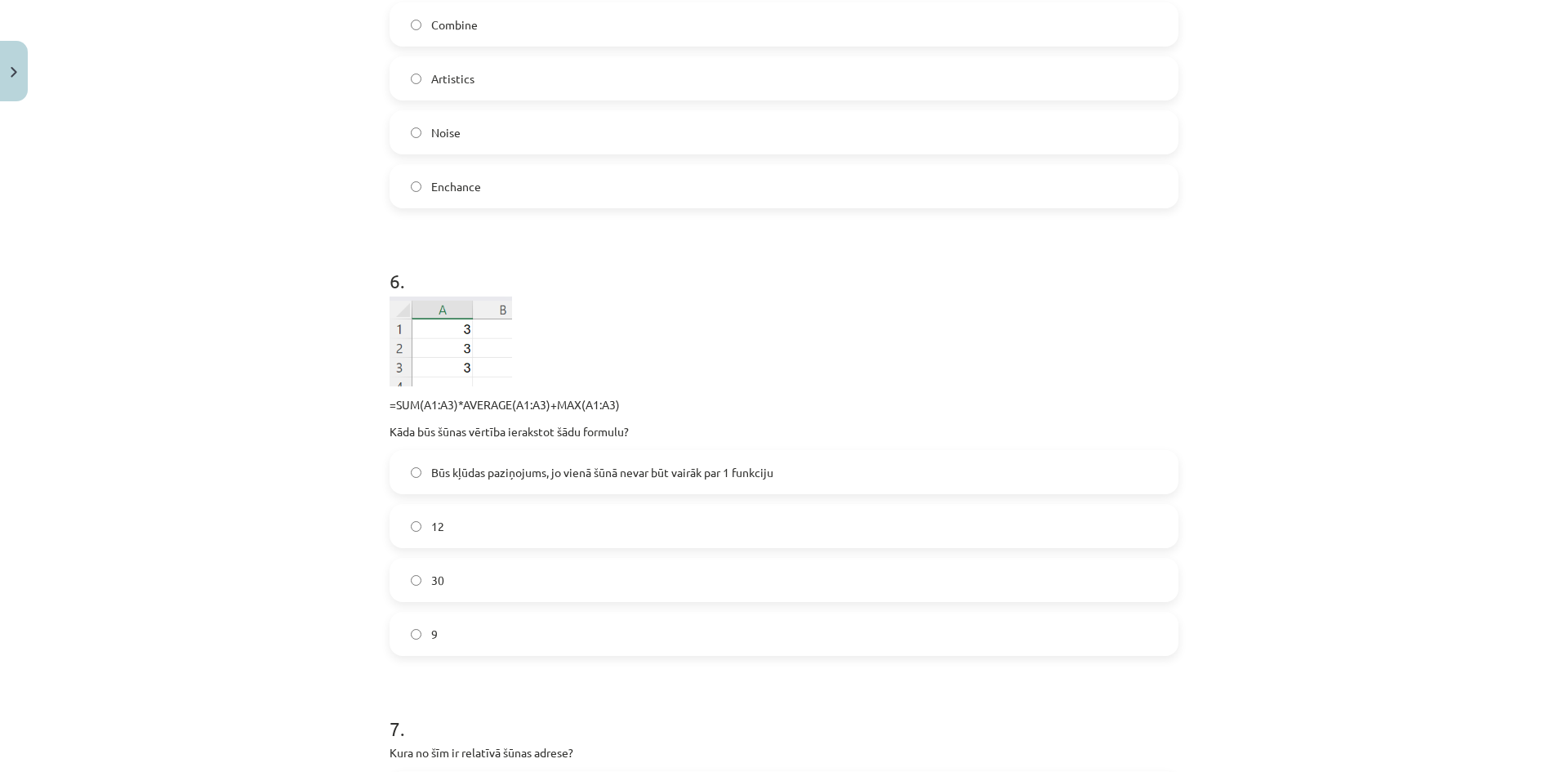
click at [431, 578] on span "30" at bounding box center [437, 580] width 13 height 17
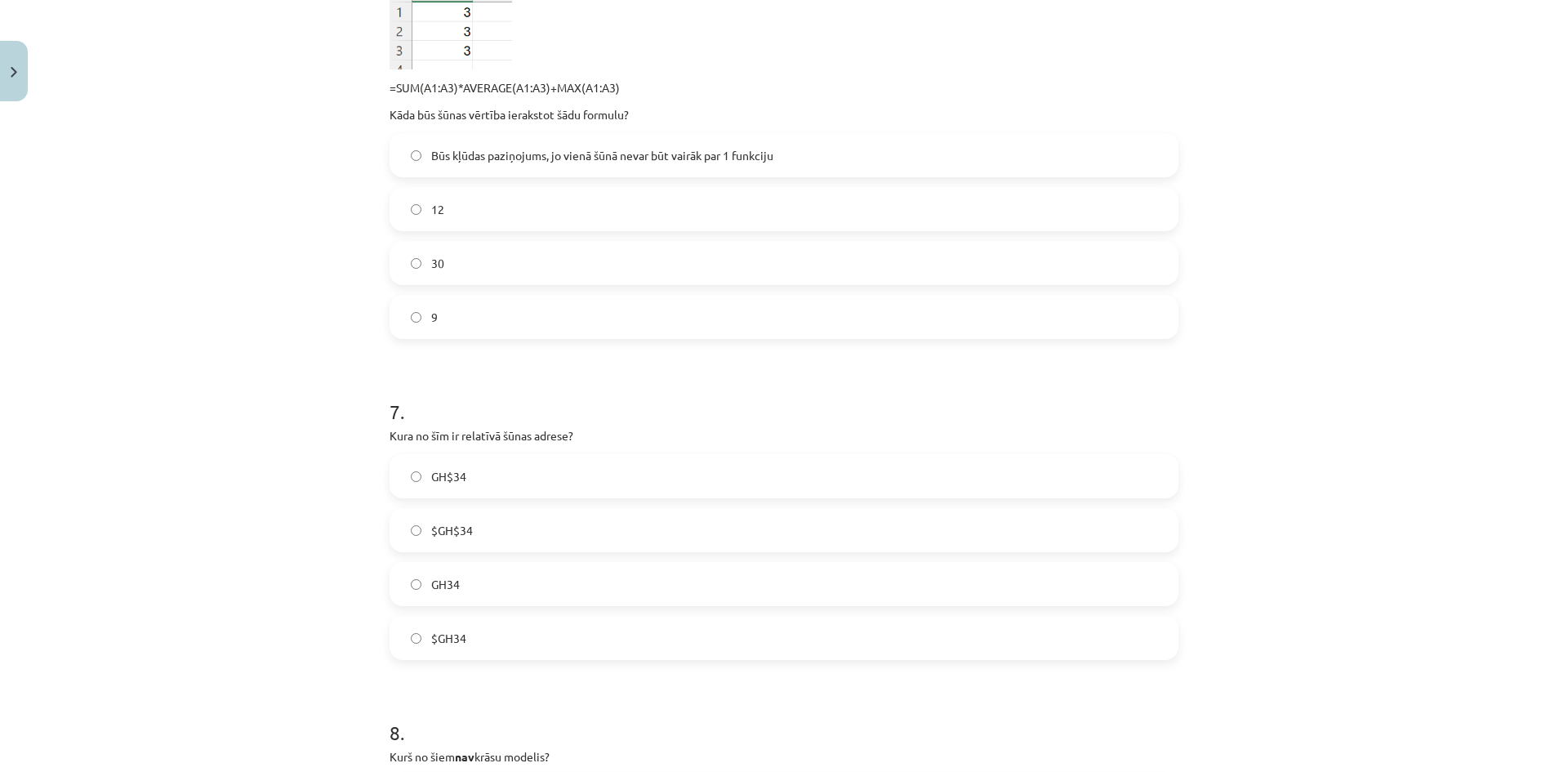
scroll to position [2205, 0]
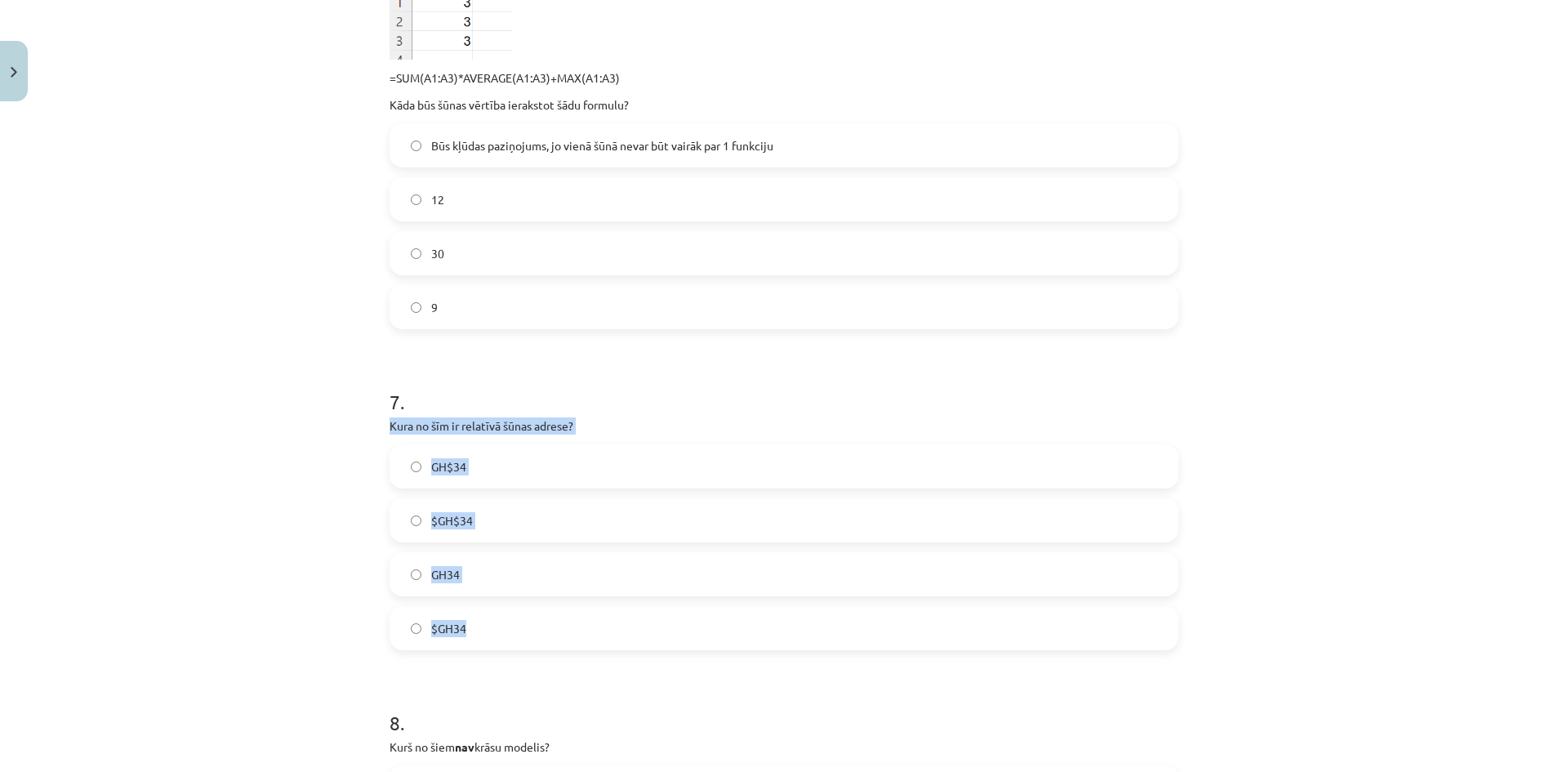
drag, startPoint x: 391, startPoint y: 433, endPoint x: 541, endPoint y: 618, distance: 238.2
copy div "Kura no šīm ir relatīvā šūnas adrese? GH$34 $GH$34 GH34 $GH34"
click at [351, 463] on div "Mācību tēma: Datorikas - 10. klases 3. ieskaites mācību materiāls #9 Noslēguma …" at bounding box center [784, 386] width 1568 height 772
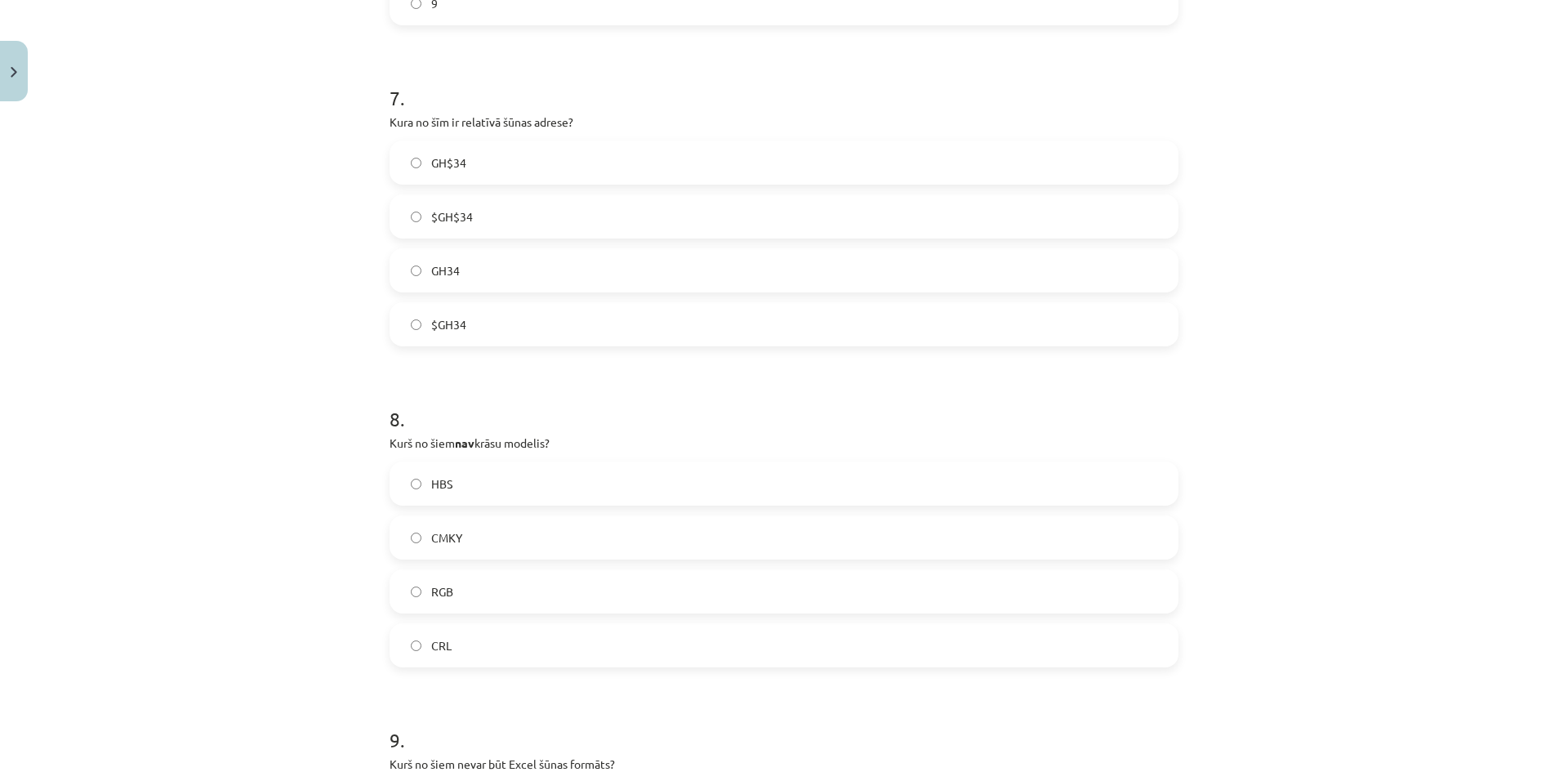
scroll to position [2532, 0]
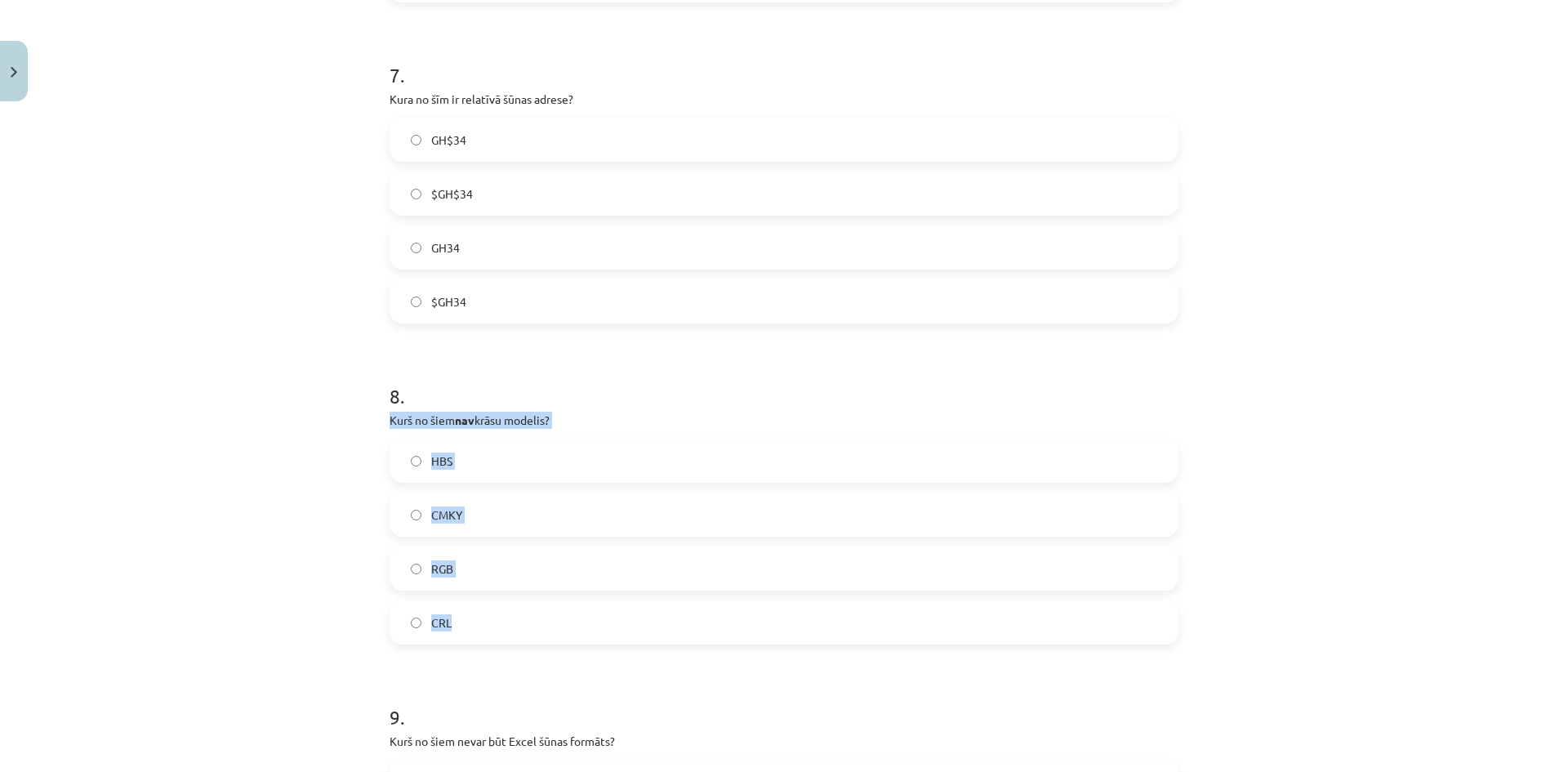
drag, startPoint x: 377, startPoint y: 415, endPoint x: 536, endPoint y: 618, distance: 257.9
copy div "Kurš no šiem nav krāsu modelis? HBS CMKY RGB CRL"
click at [341, 496] on div "Mācību tēma: Datorikas - 10. klases 3. ieskaites mācību materiāls #9 Noslēguma …" at bounding box center [784, 386] width 1568 height 772
click at [426, 605] on label "CRL" at bounding box center [784, 621] width 786 height 41
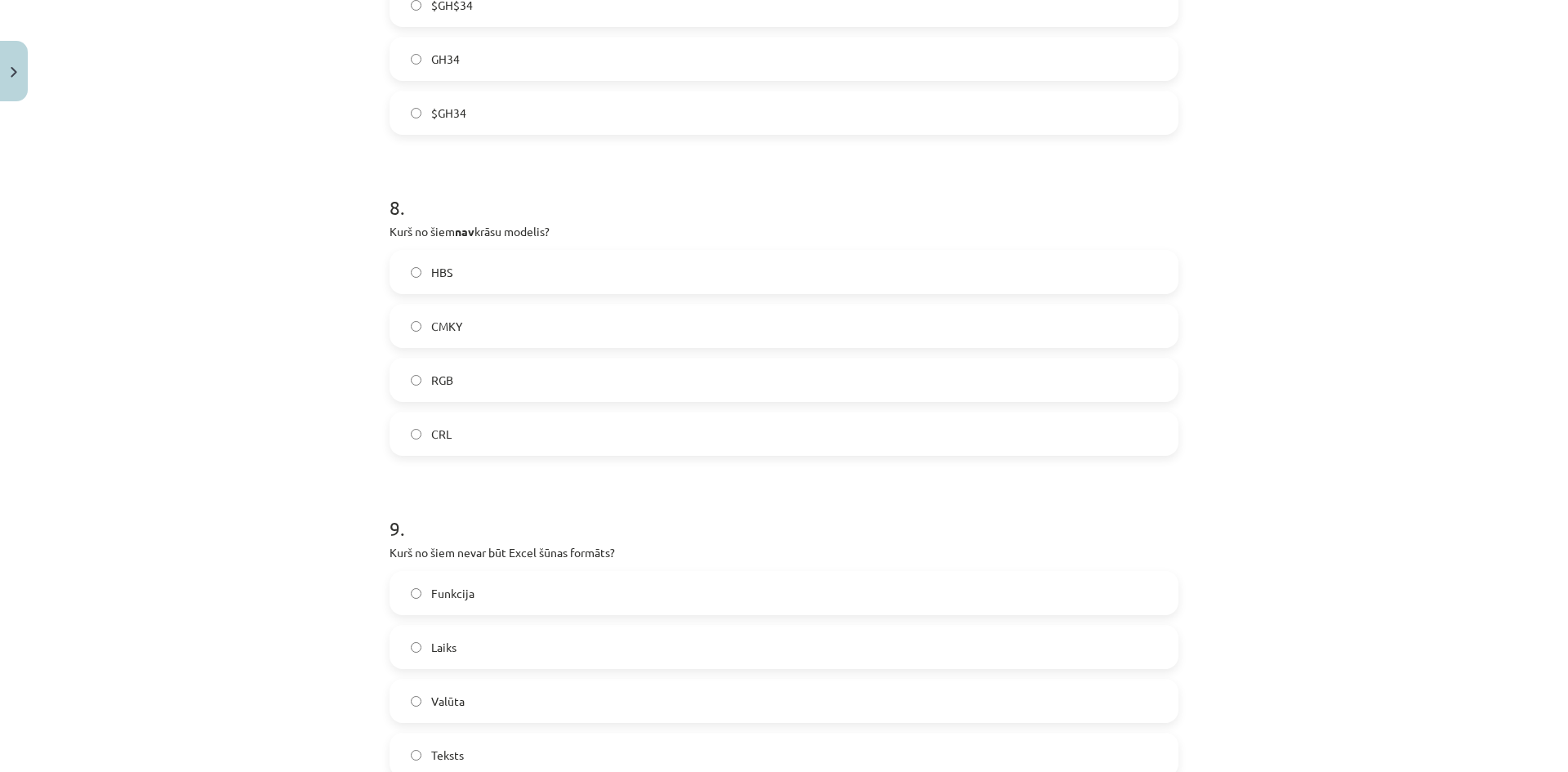
scroll to position [2777, 0]
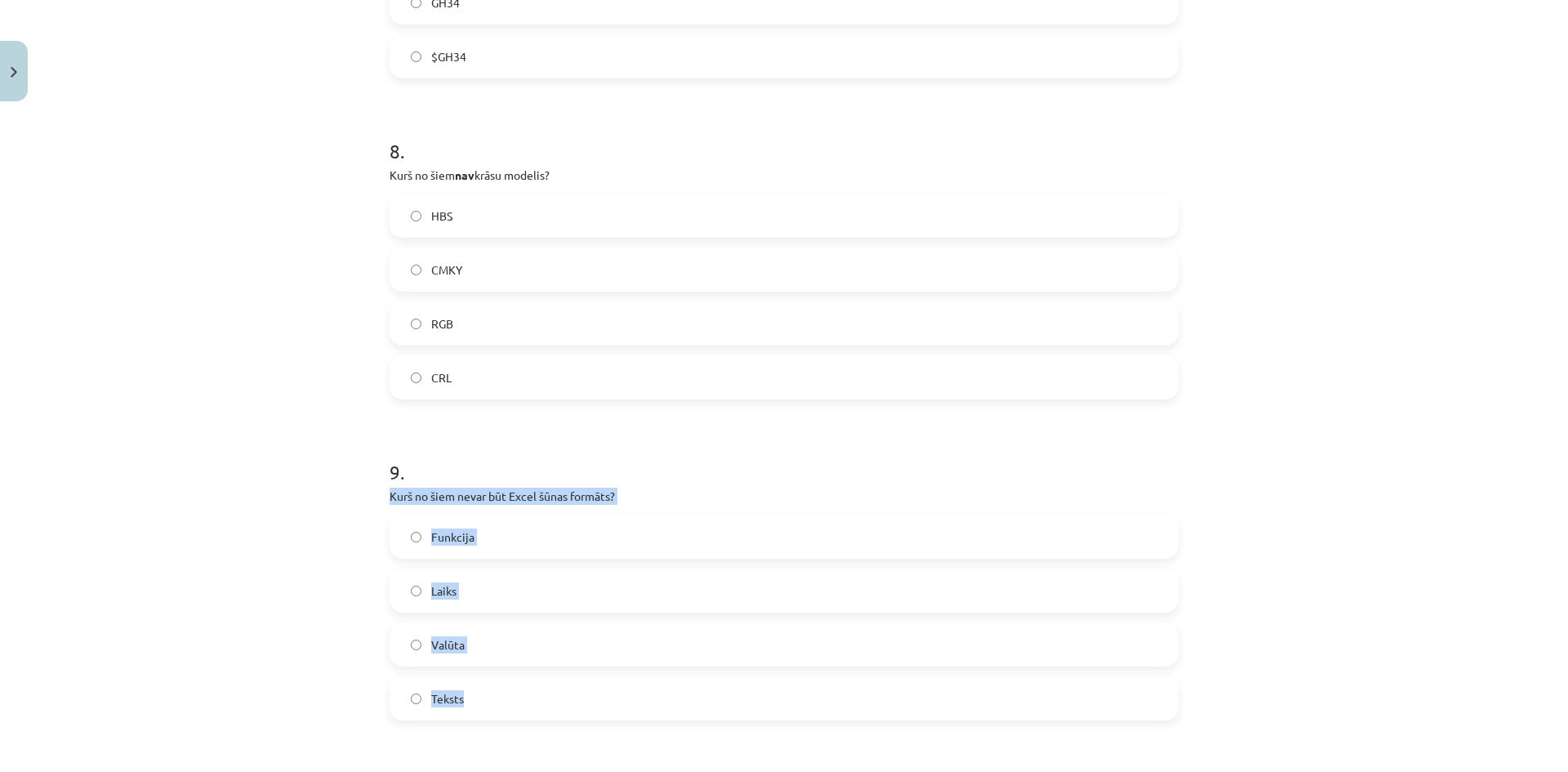
drag, startPoint x: 411, startPoint y: 520, endPoint x: 500, endPoint y: 696, distance: 197.2
click at [500, 696] on div "9 . Kurš no šiem nevar būt Excel šūnas formāts? Funkcija Laiks Valūta Teksts" at bounding box center [784, 576] width 789 height 288
copy div "Kurš no šiem nevar būt Excel šūnas formāts? Funkcija Laiks Valūta Teksts"
click at [401, 531] on label "Funkcija" at bounding box center [784, 536] width 786 height 41
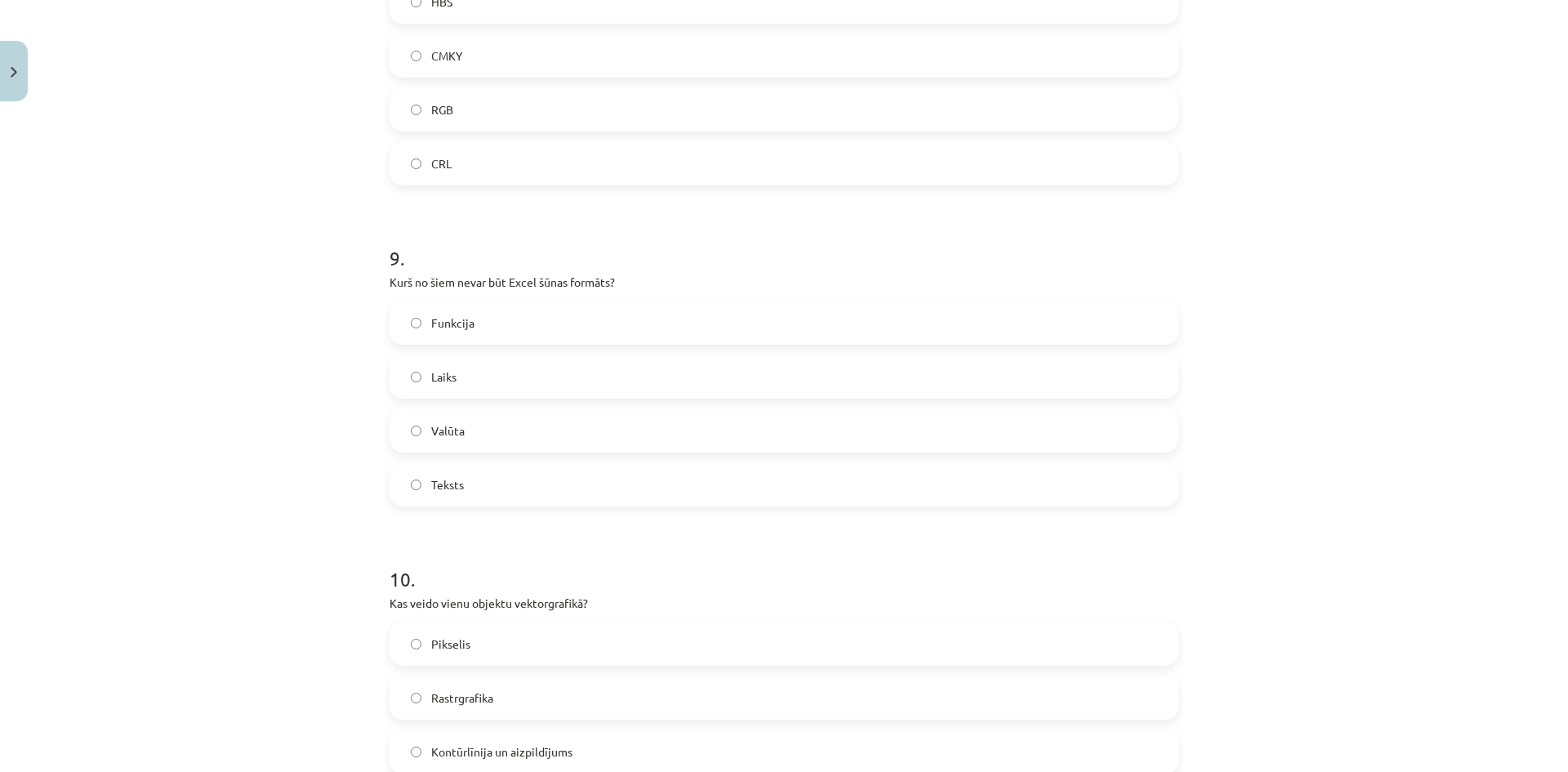
scroll to position [3104, 0]
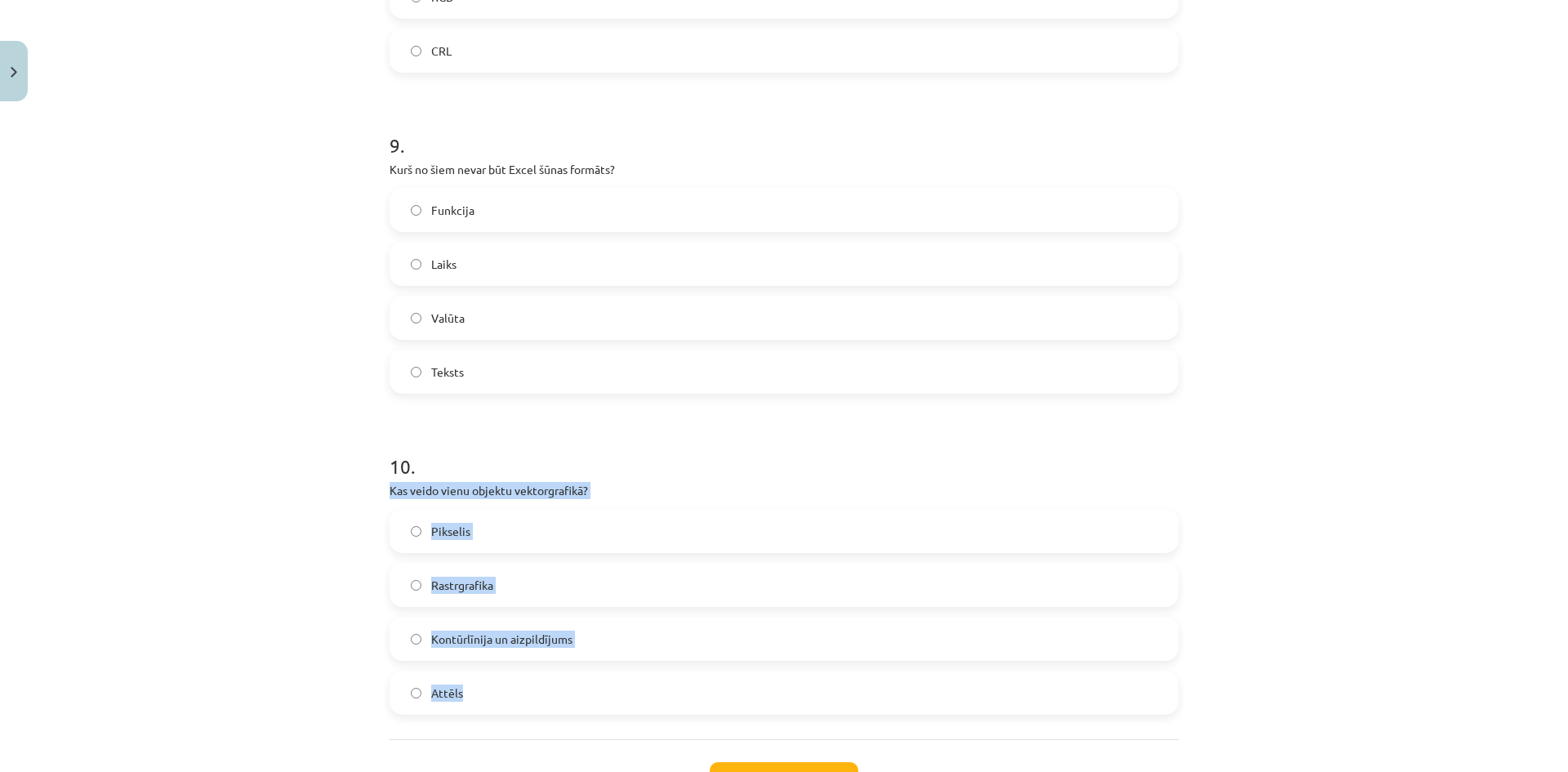
drag, startPoint x: 375, startPoint y: 488, endPoint x: 619, endPoint y: 680, distance: 310.5
copy div "Kas veido vienu objektu vektorgrafikā? Pikselis Rastrgrafika Kontūrlīnija un ai…"
click at [431, 639] on span "Kontūrlīnija un aizpildījums" at bounding box center [502, 638] width 142 height 17
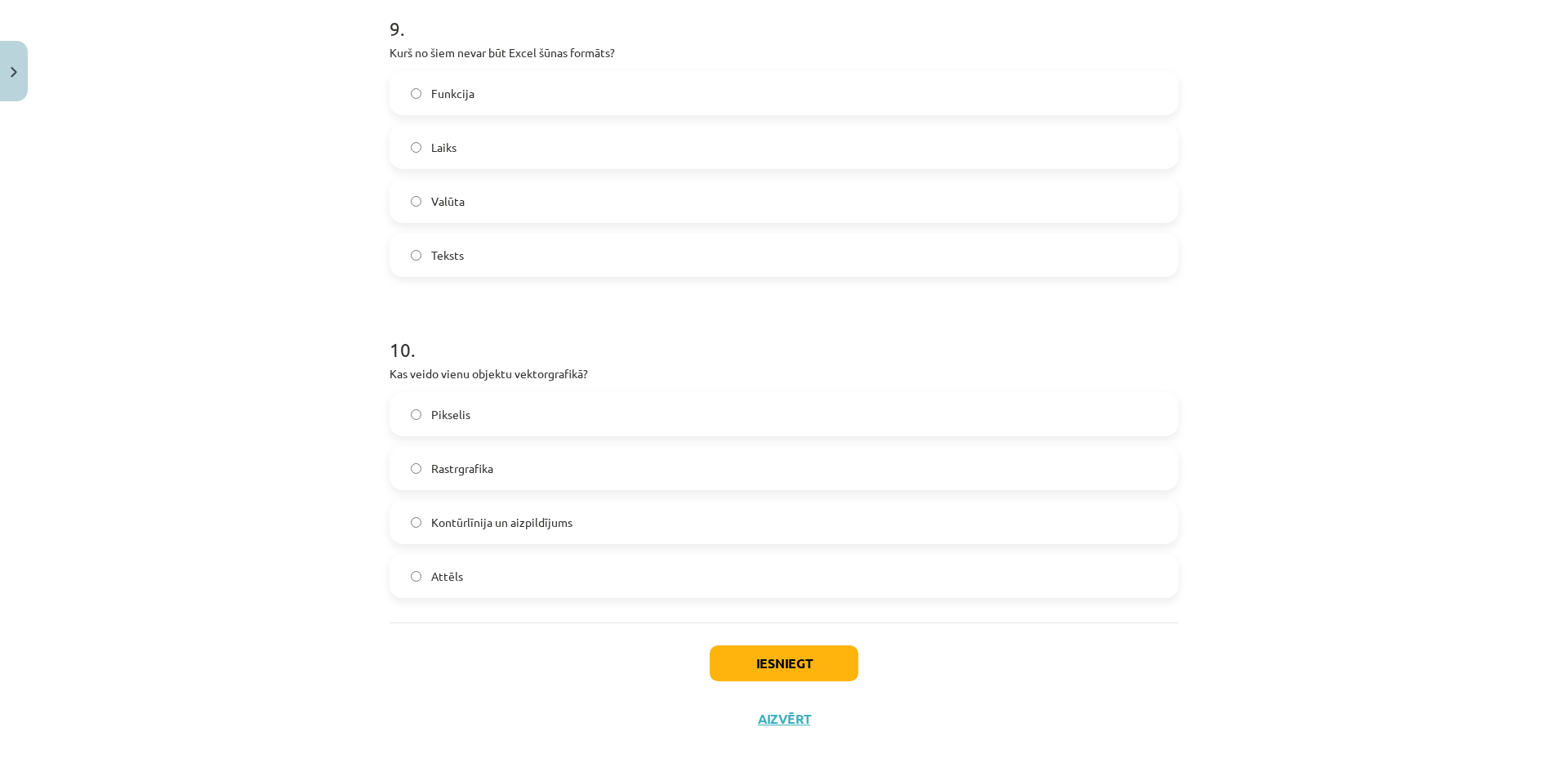
scroll to position [3236, 0]
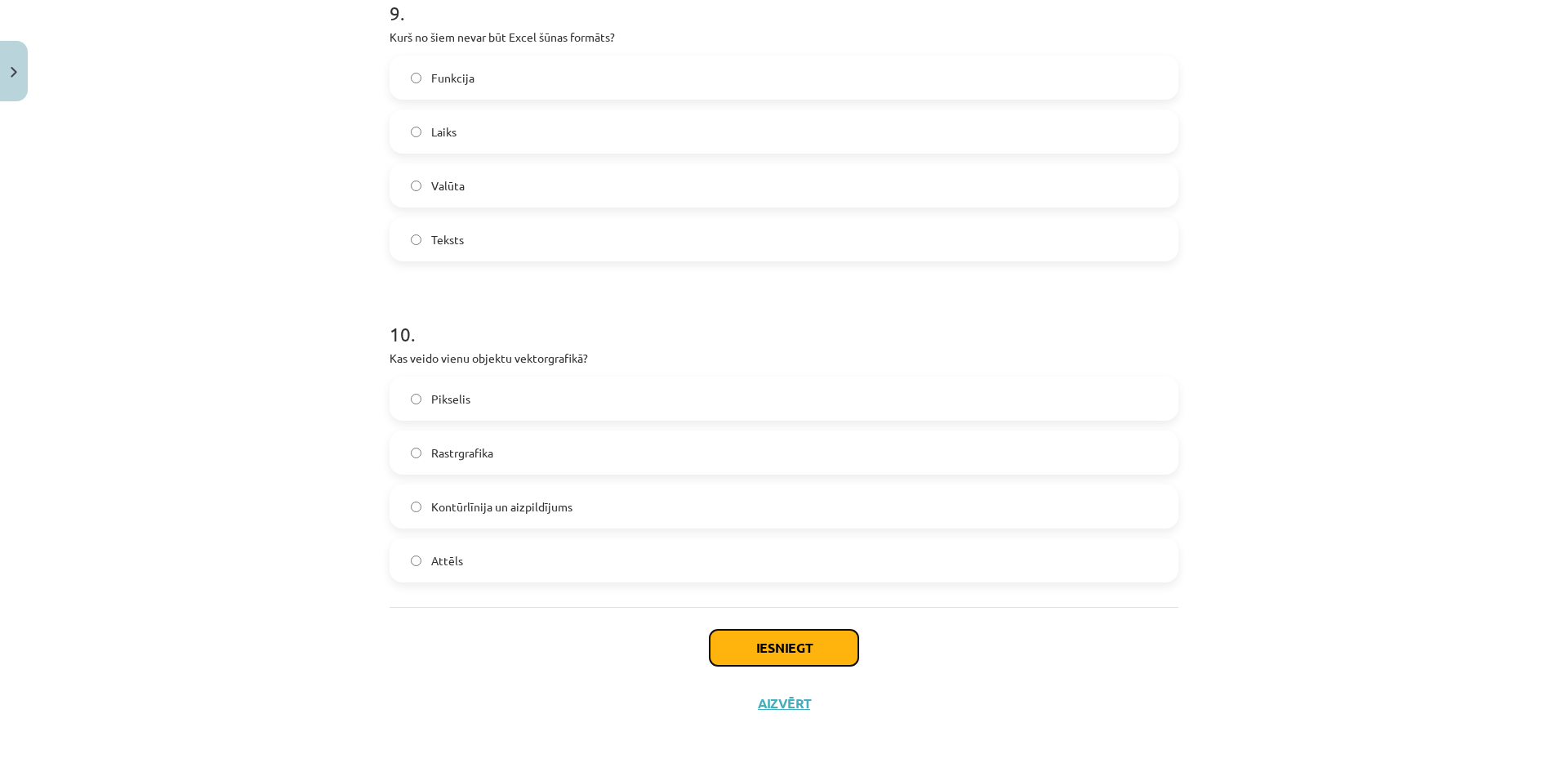
click at [824, 635] on button "Iesniegt" at bounding box center [784, 647] width 149 height 36
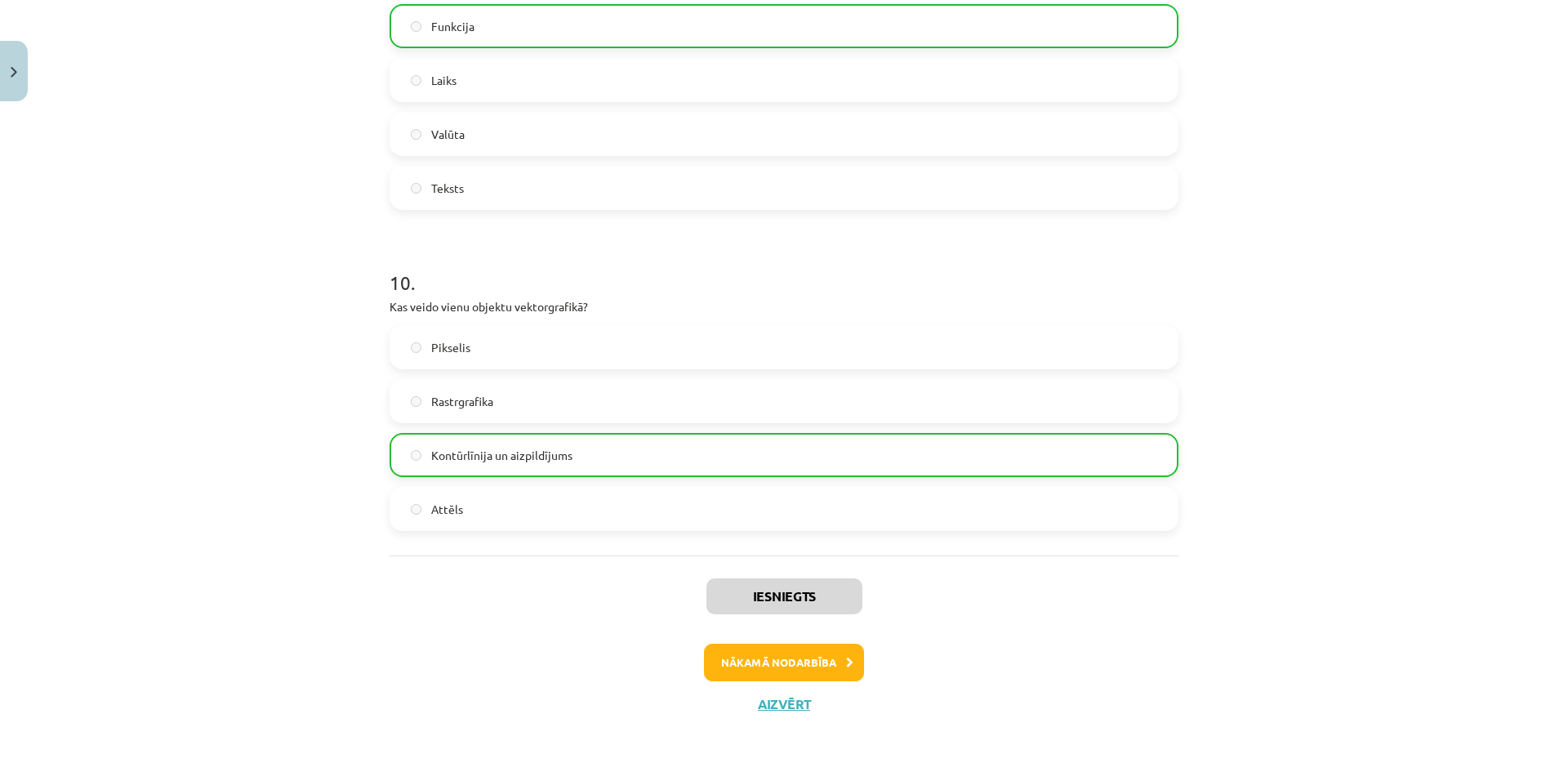
scroll to position [3288, 0]
click at [789, 665] on button "Nākamā nodarbība" at bounding box center [784, 662] width 161 height 38
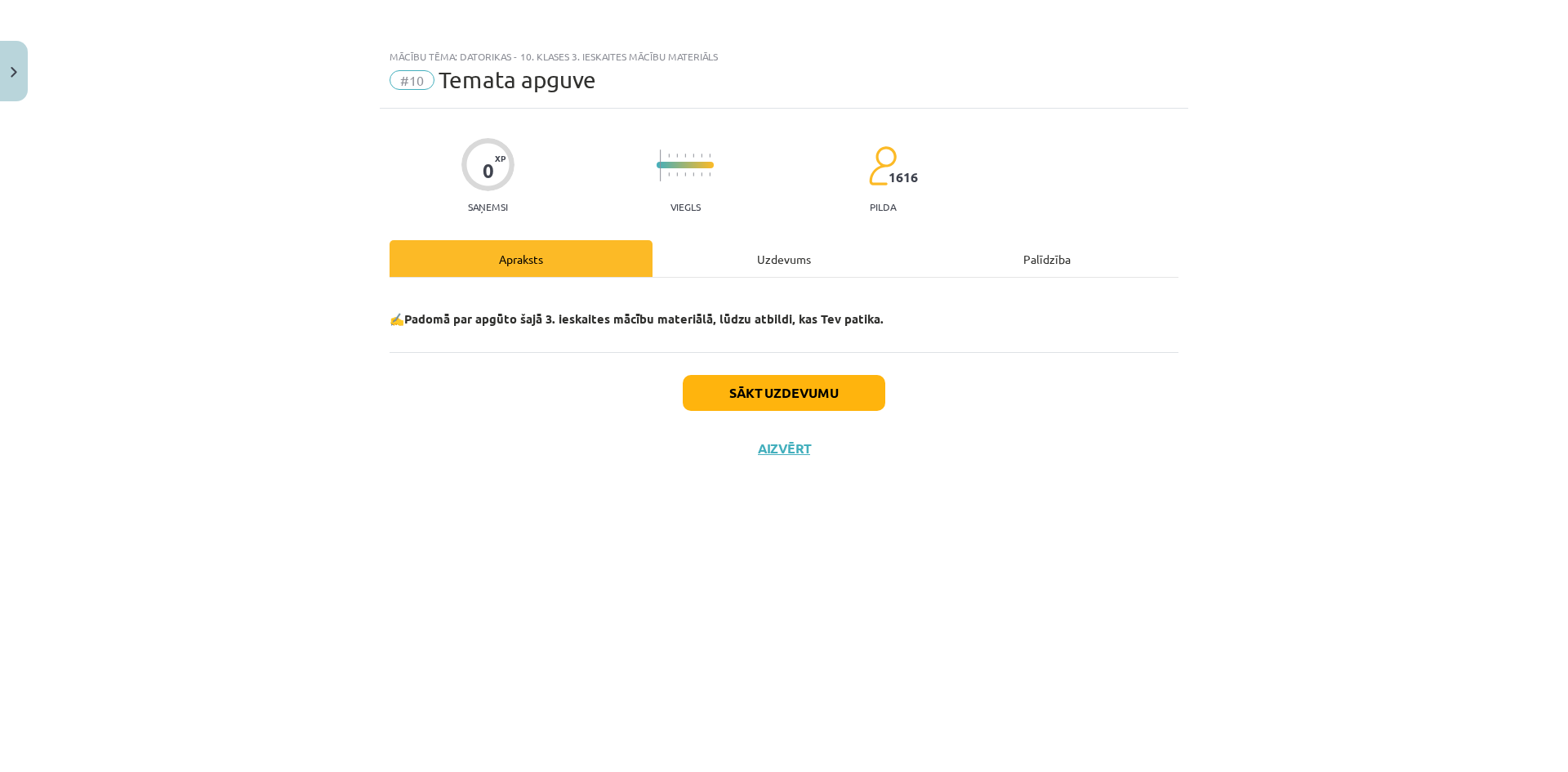
scroll to position [0, 0]
click at [766, 252] on div "Uzdevums" at bounding box center [783, 258] width 263 height 37
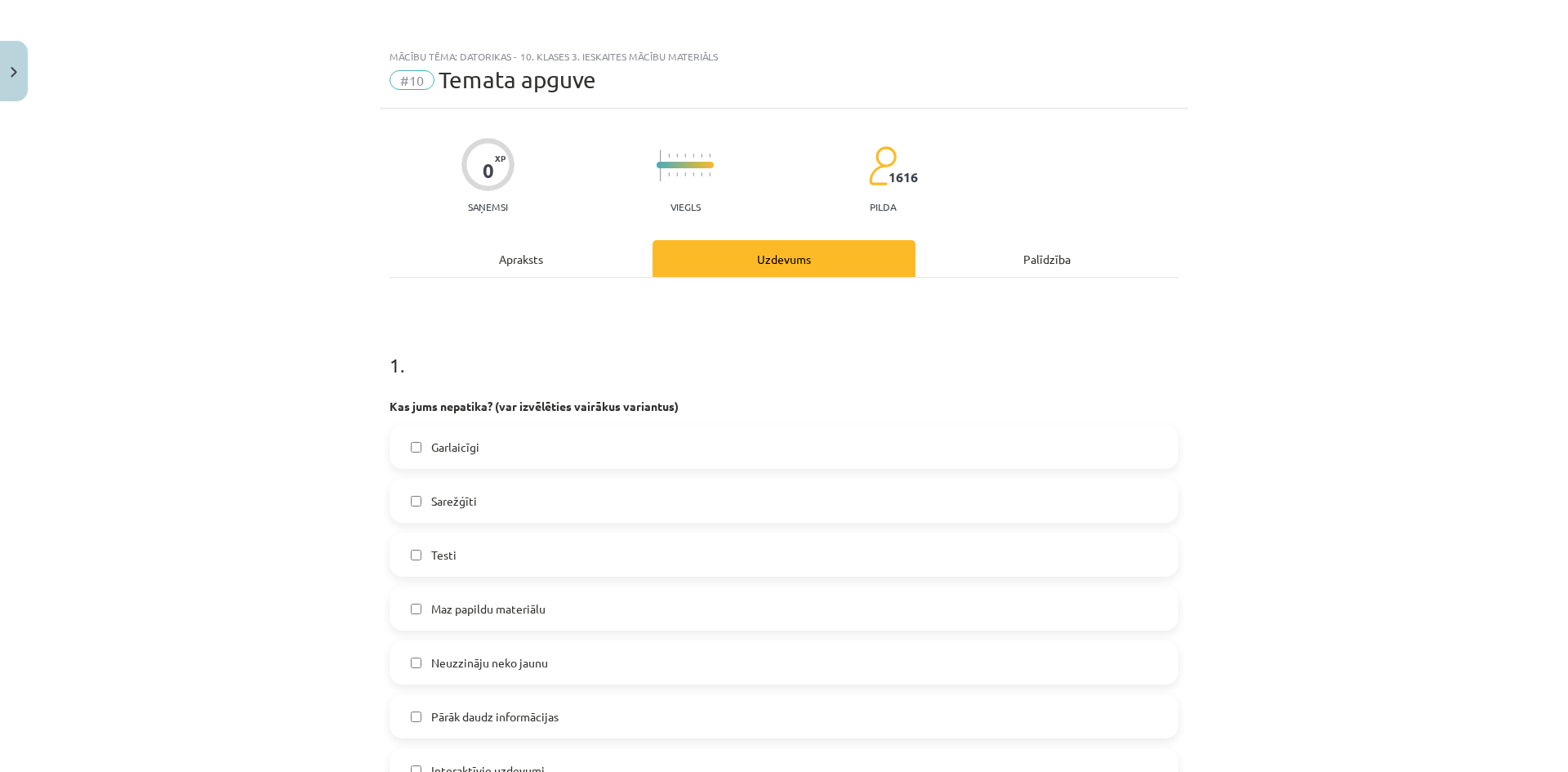
click at [514, 502] on label "Sarežģīti" at bounding box center [784, 500] width 786 height 41
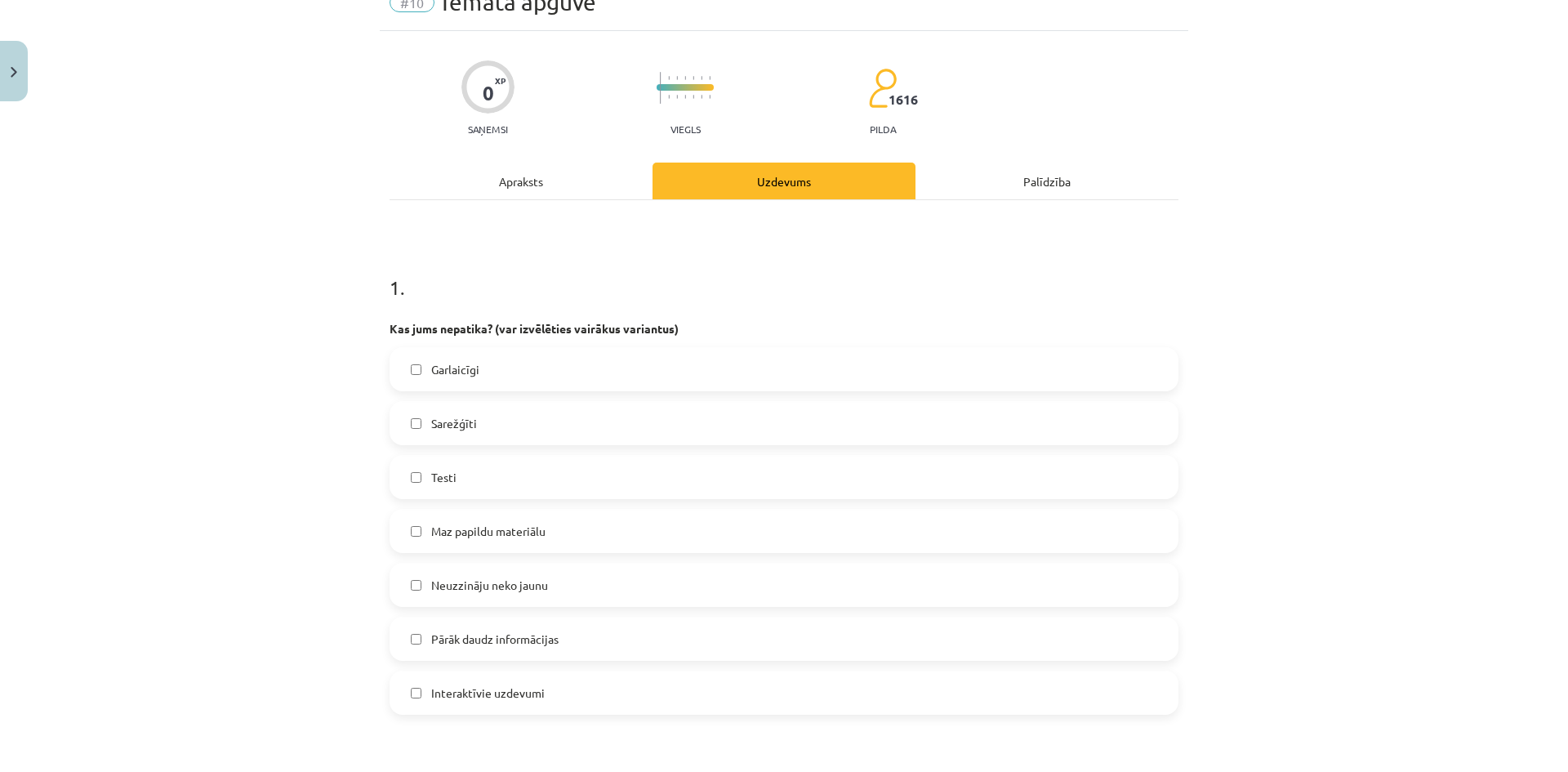
scroll to position [81, 0]
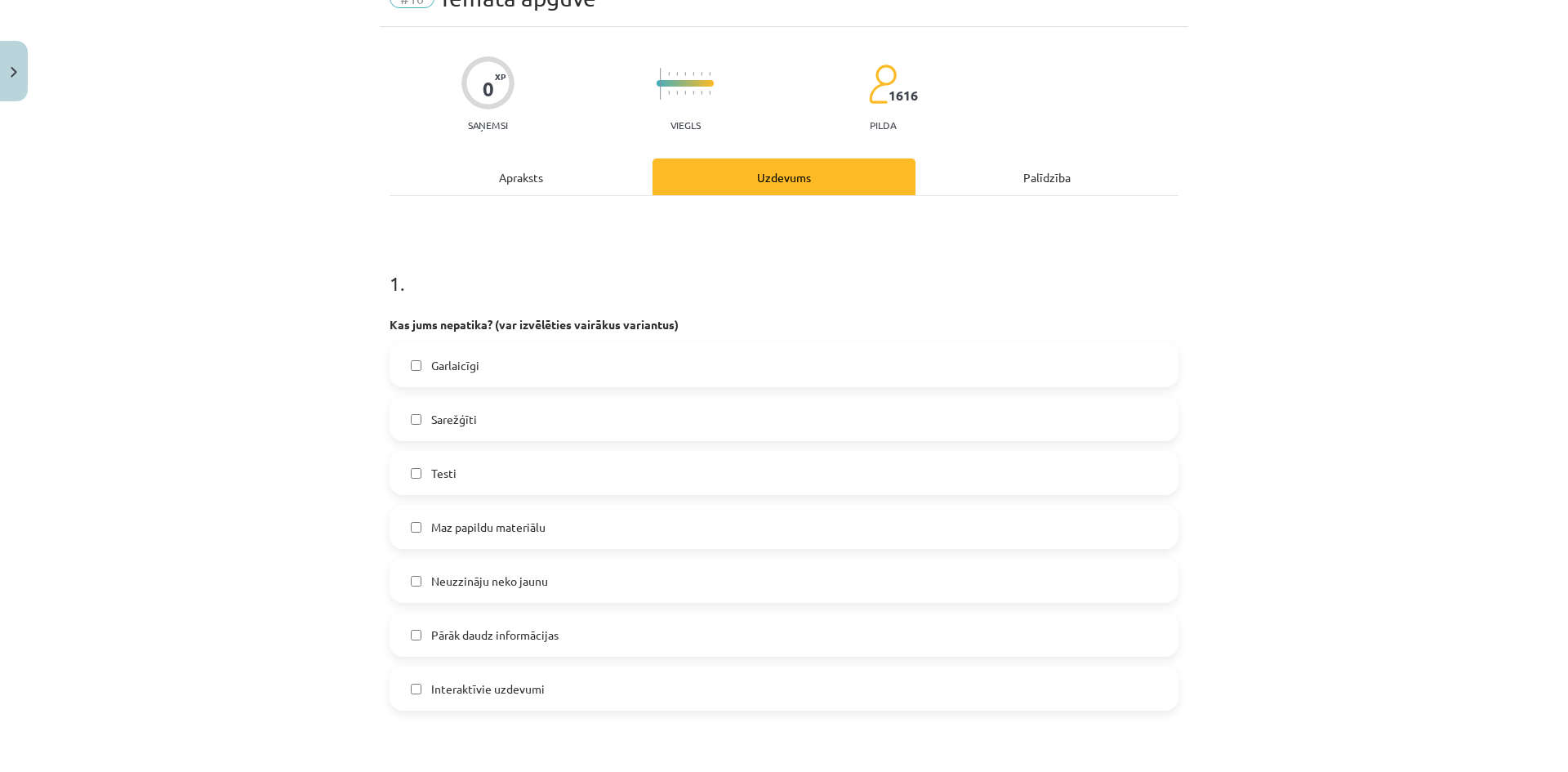
click at [531, 632] on span "Pārāk daudz informācijas" at bounding box center [495, 634] width 128 height 17
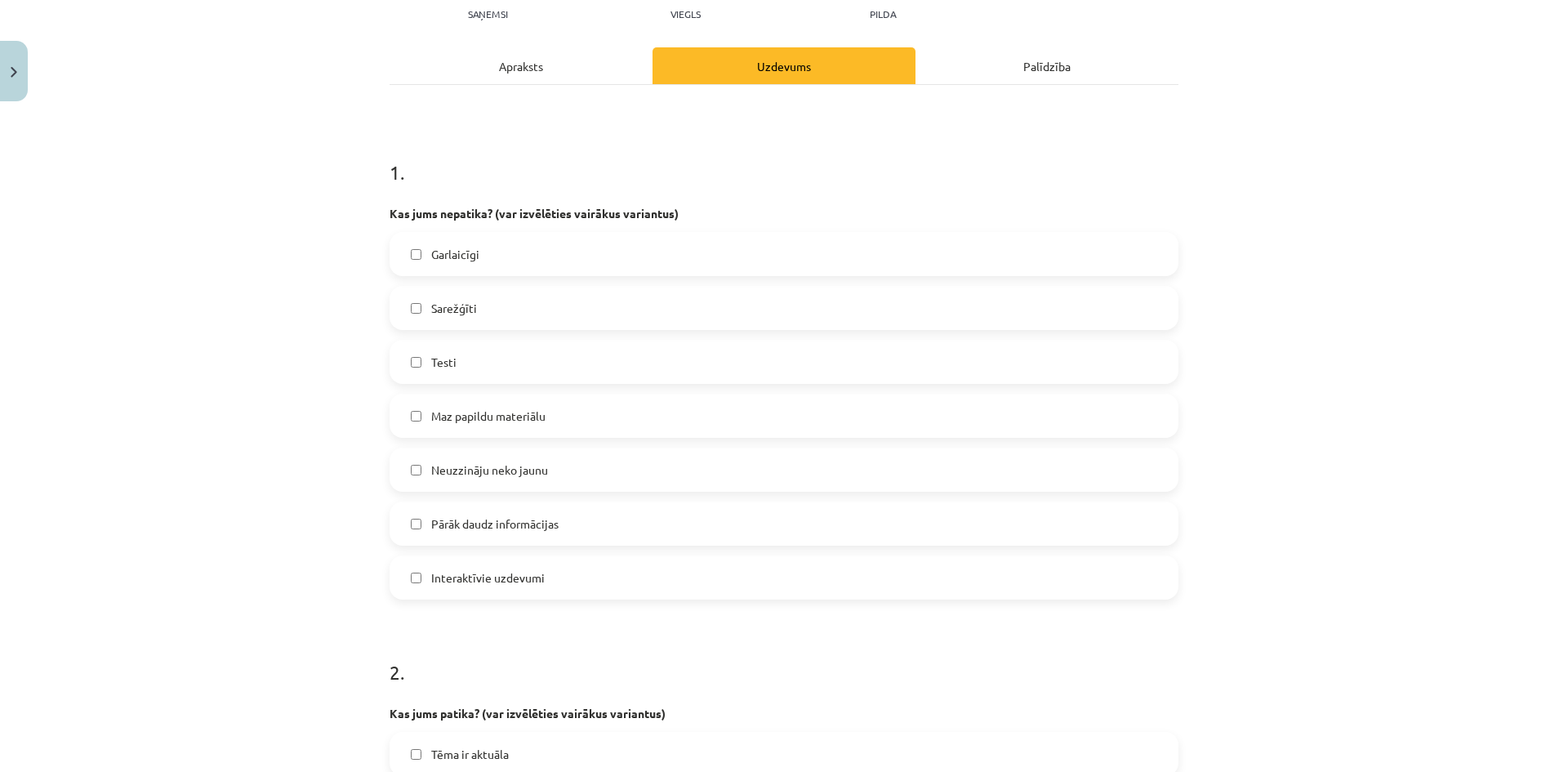
scroll to position [245, 0]
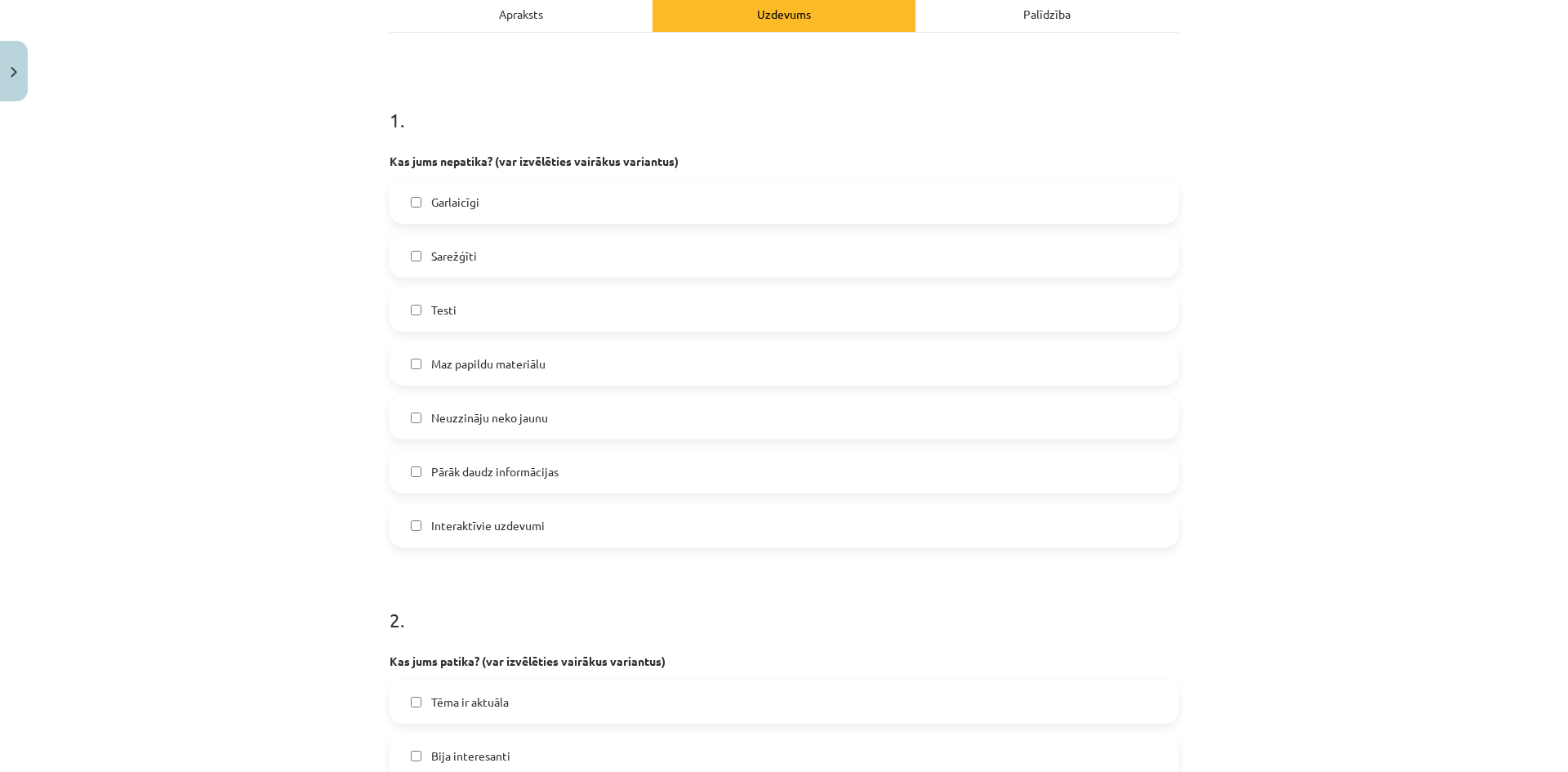
click at [517, 539] on label "Interaktīvie uzdevumi" at bounding box center [784, 524] width 786 height 41
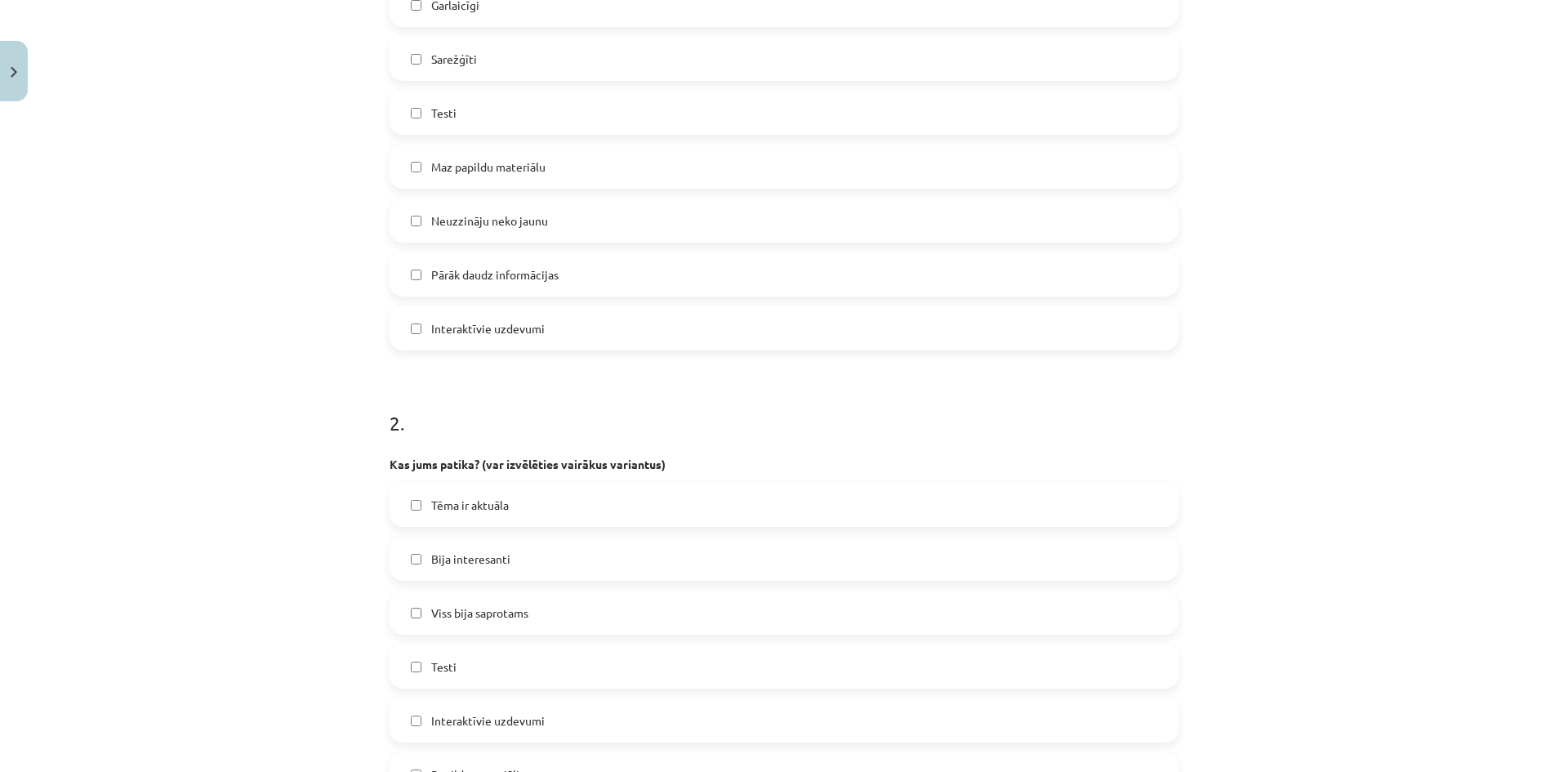
scroll to position [490, 0]
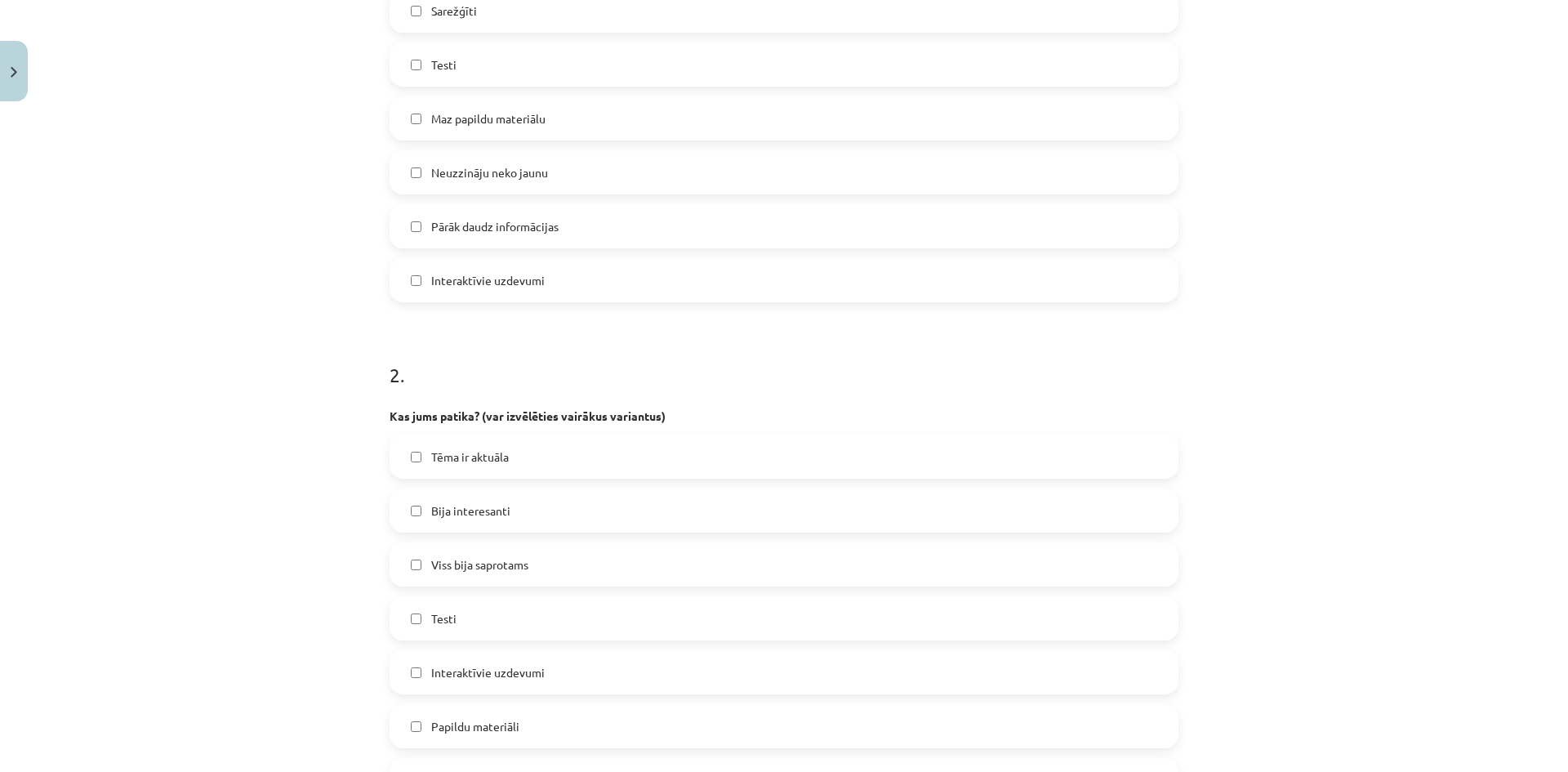
click at [515, 462] on label "Tēma ir aktuāla" at bounding box center [784, 456] width 786 height 41
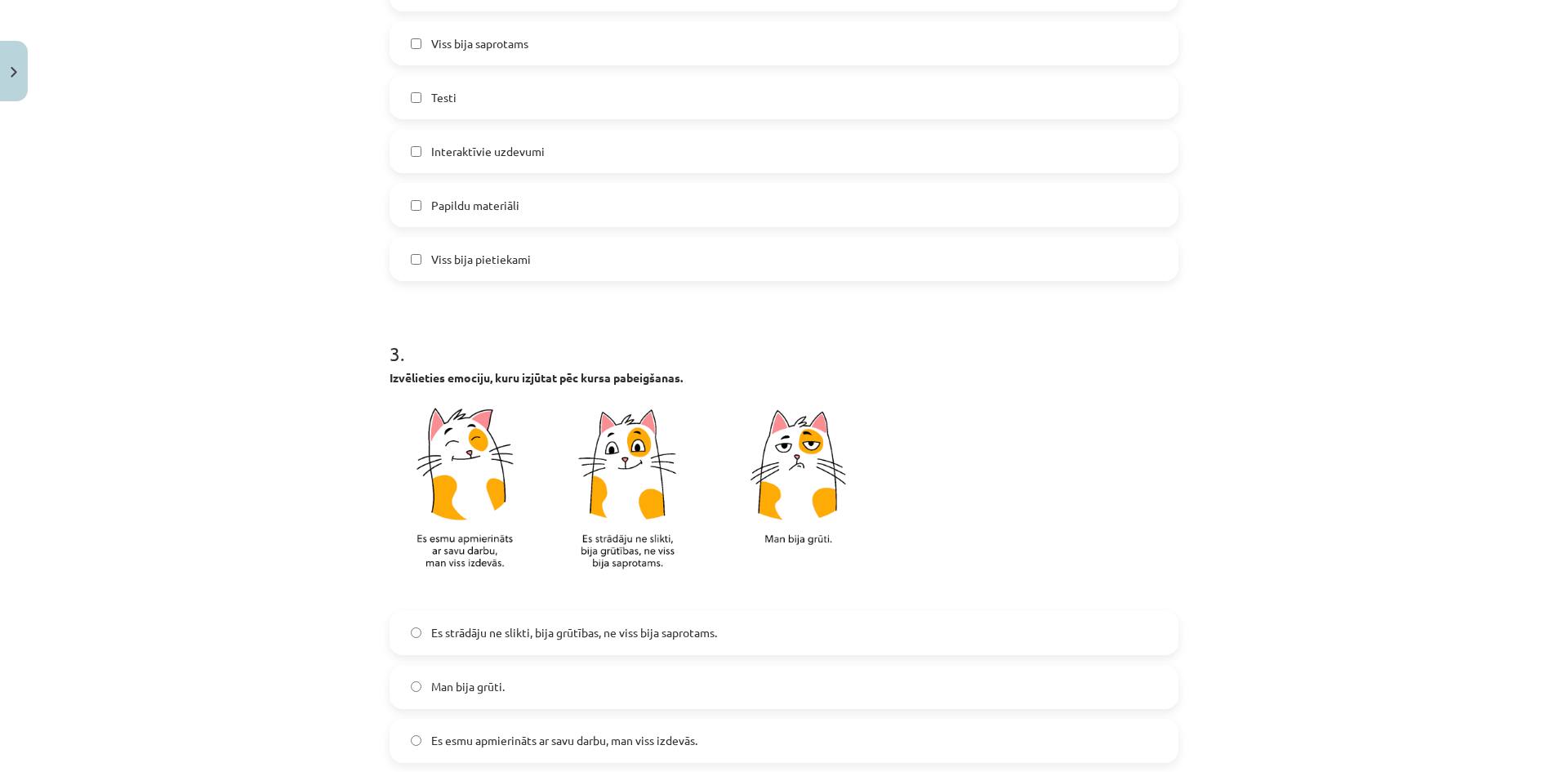
scroll to position [1061, 0]
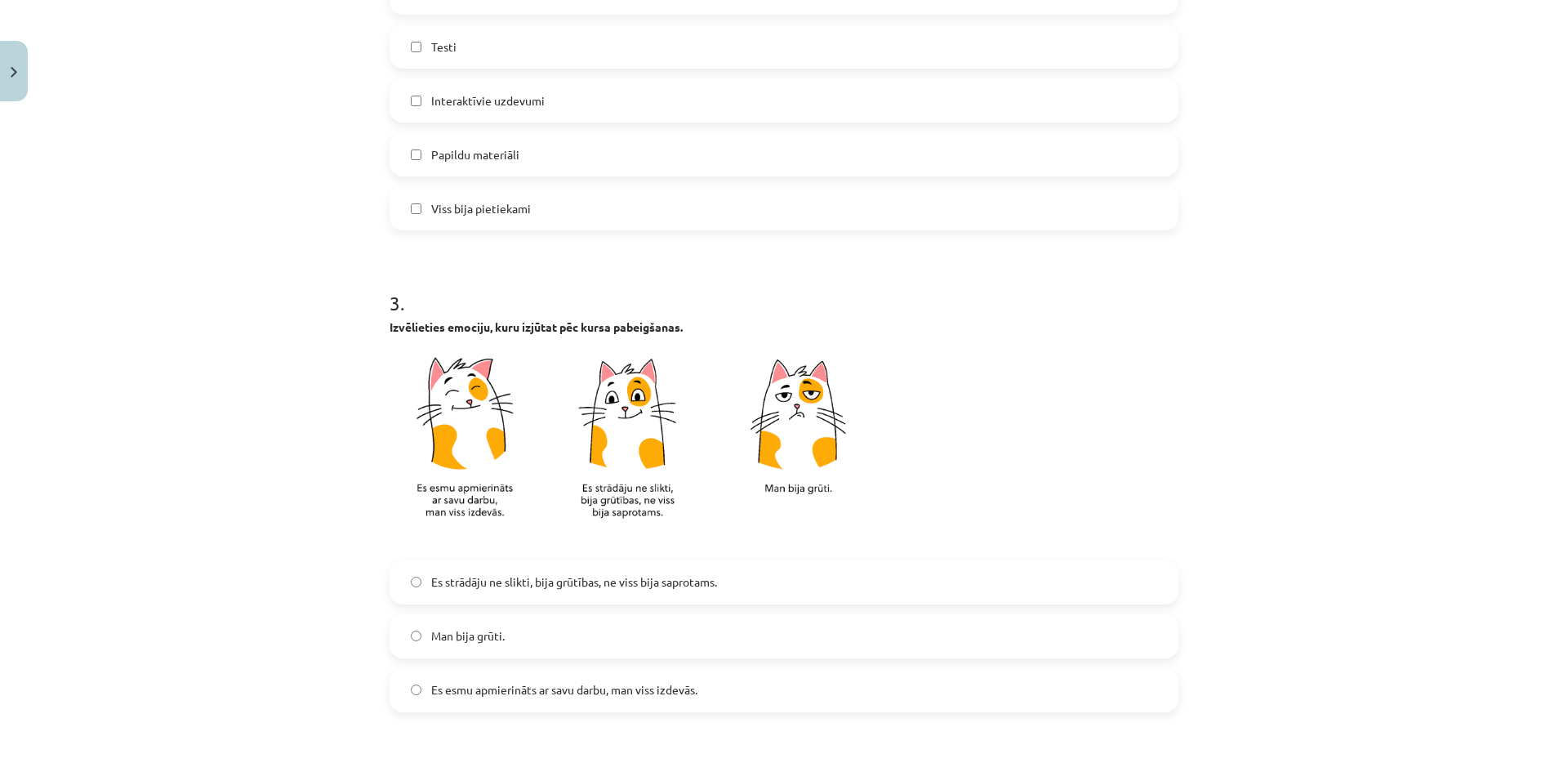
click at [525, 640] on label "Man bija grūti." at bounding box center [784, 635] width 786 height 41
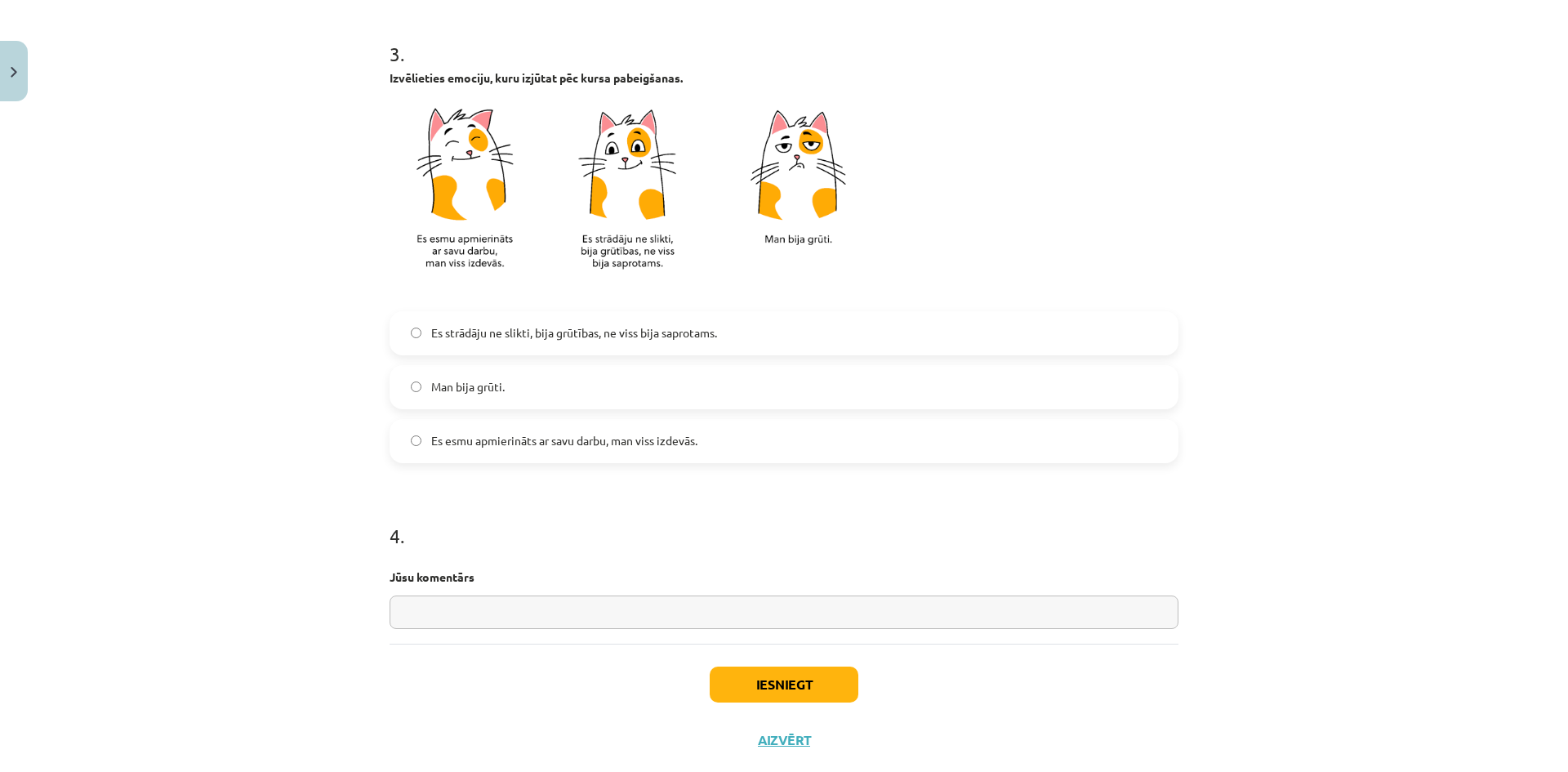
scroll to position [1348, 0]
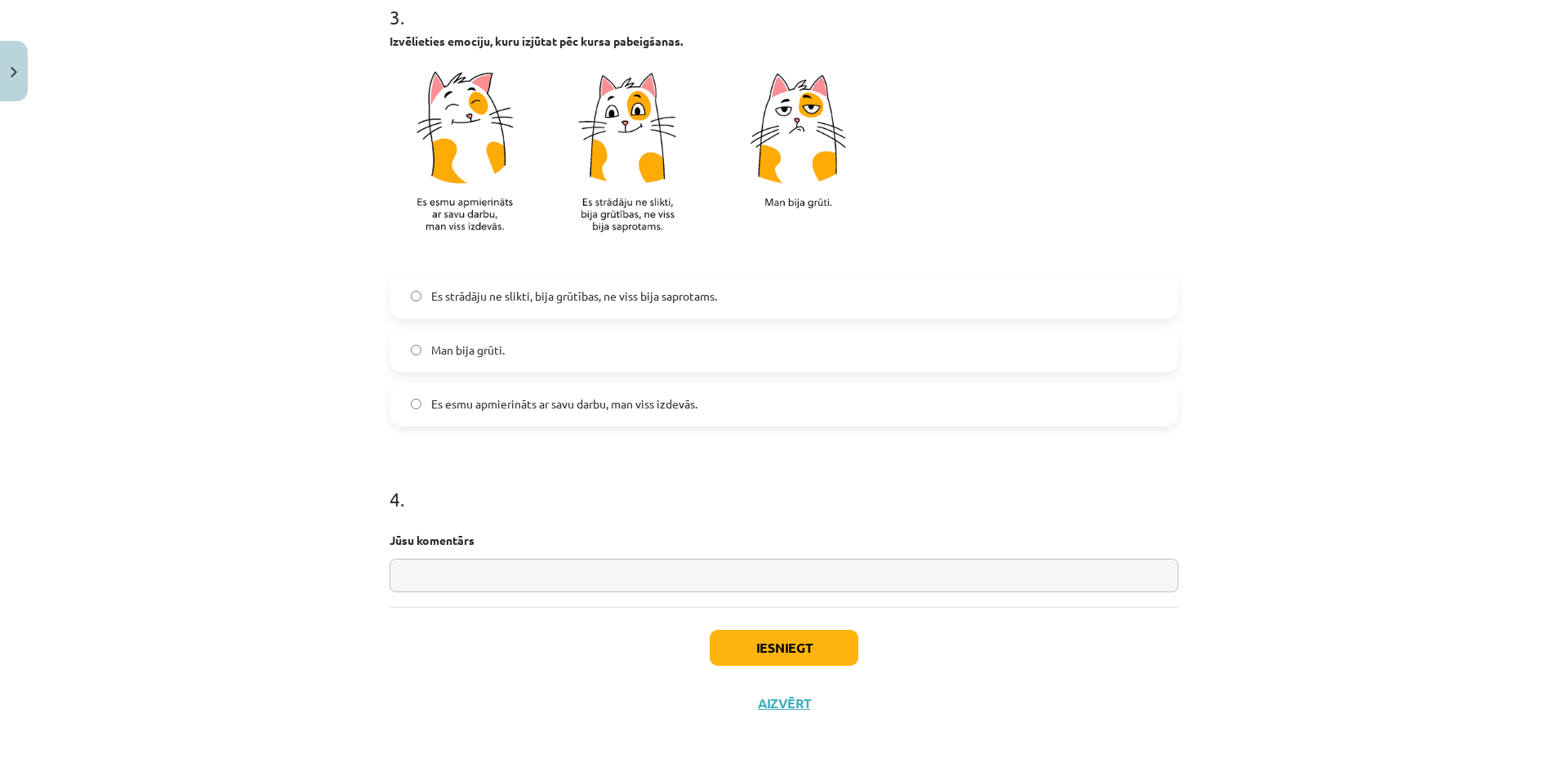
click at [425, 572] on input "text" at bounding box center [784, 576] width 789 height 34
click at [417, 574] on input "**********" at bounding box center [784, 576] width 789 height 34
click at [498, 572] on input "**********" at bounding box center [784, 576] width 789 height 34
click at [571, 574] on input "**********" at bounding box center [784, 576] width 789 height 34
click at [602, 574] on input "**********" at bounding box center [784, 576] width 789 height 34
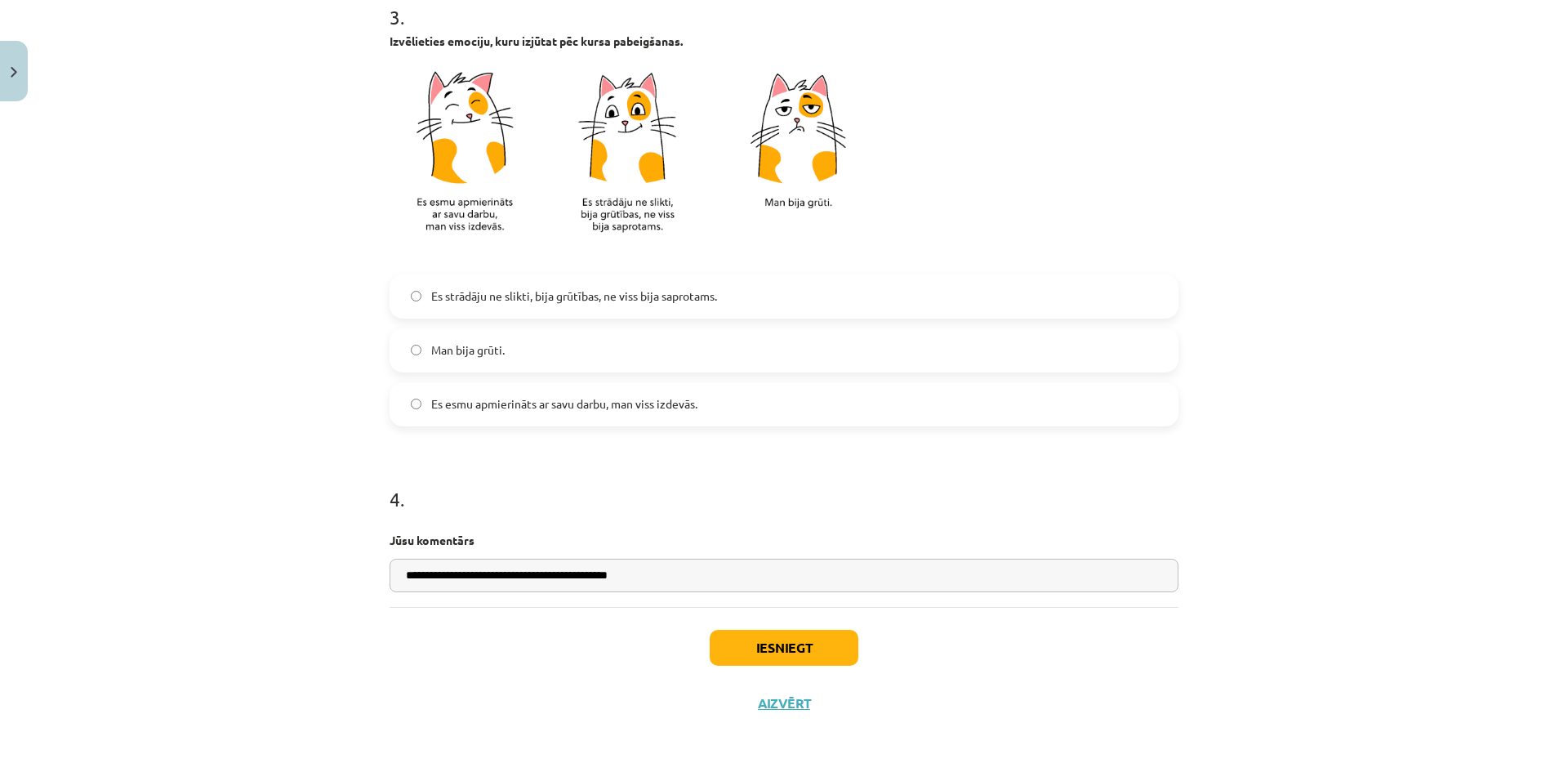
click at [609, 574] on input "**********" at bounding box center [784, 576] width 789 height 34
click at [618, 570] on input "**********" at bounding box center [784, 576] width 789 height 34
type input "**********"
click at [754, 639] on button "Iesniegt" at bounding box center [784, 647] width 149 height 36
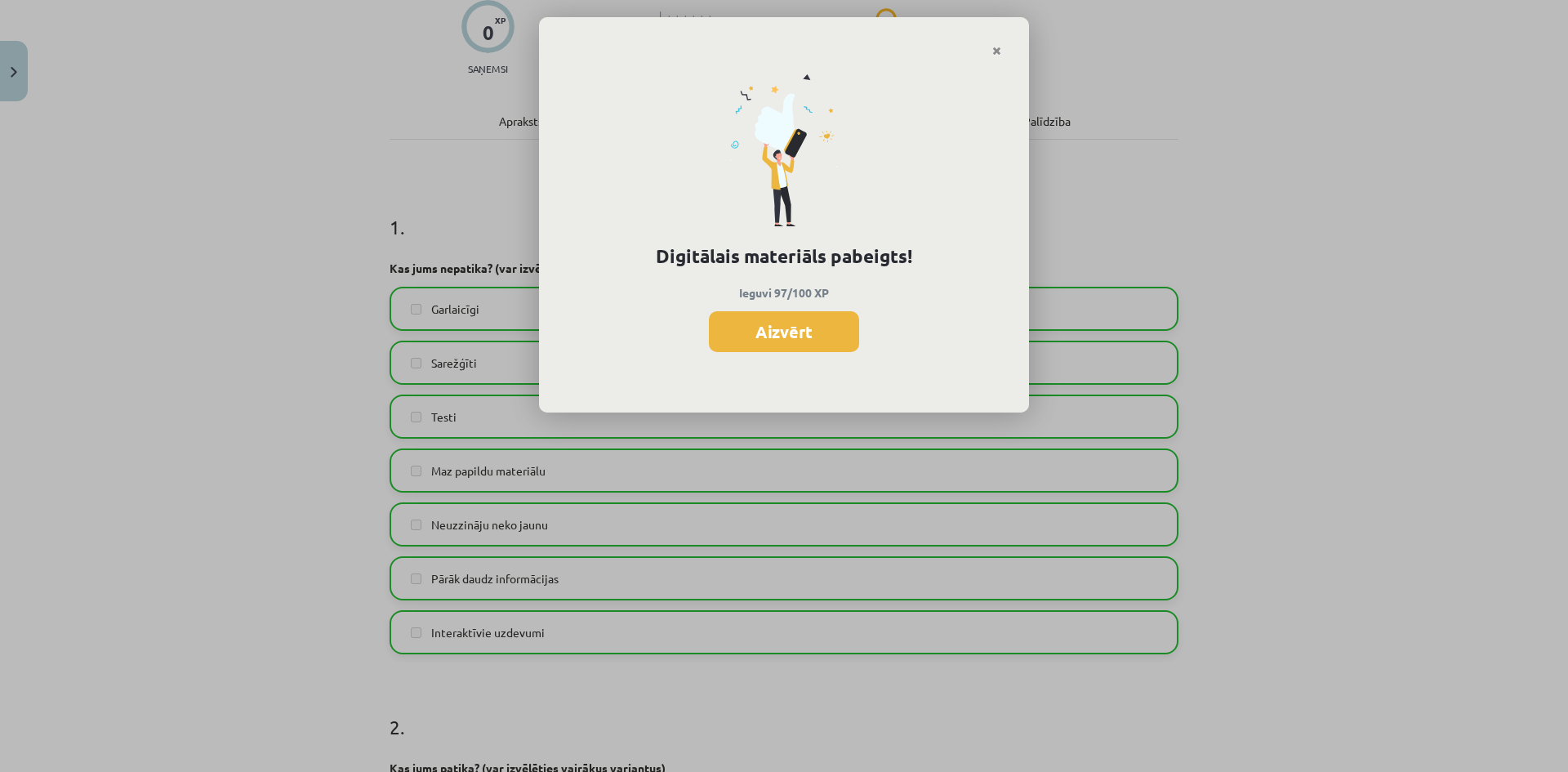
scroll to position [123, 0]
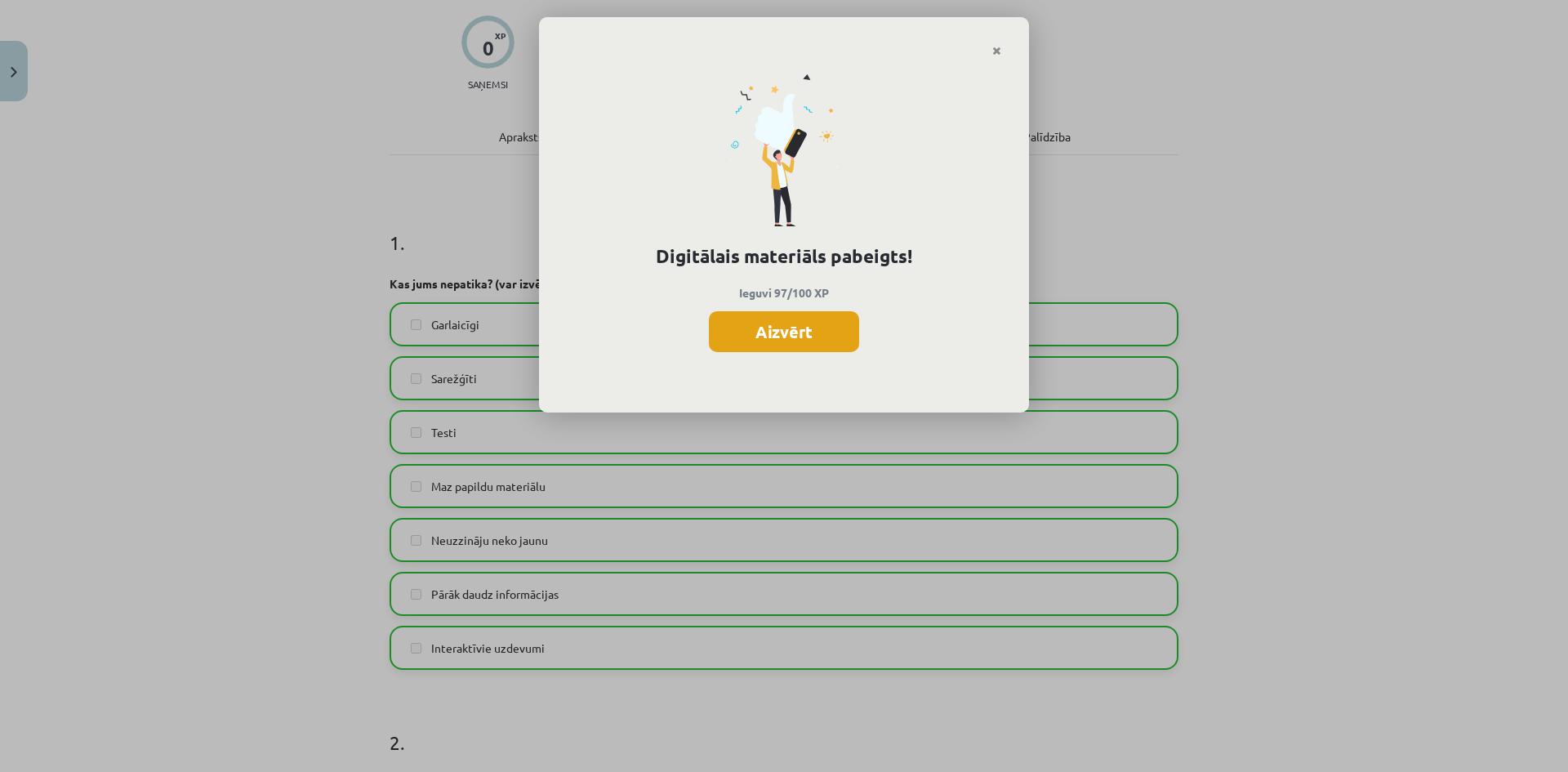
click at [811, 341] on button "Aizvērt" at bounding box center [784, 331] width 151 height 41
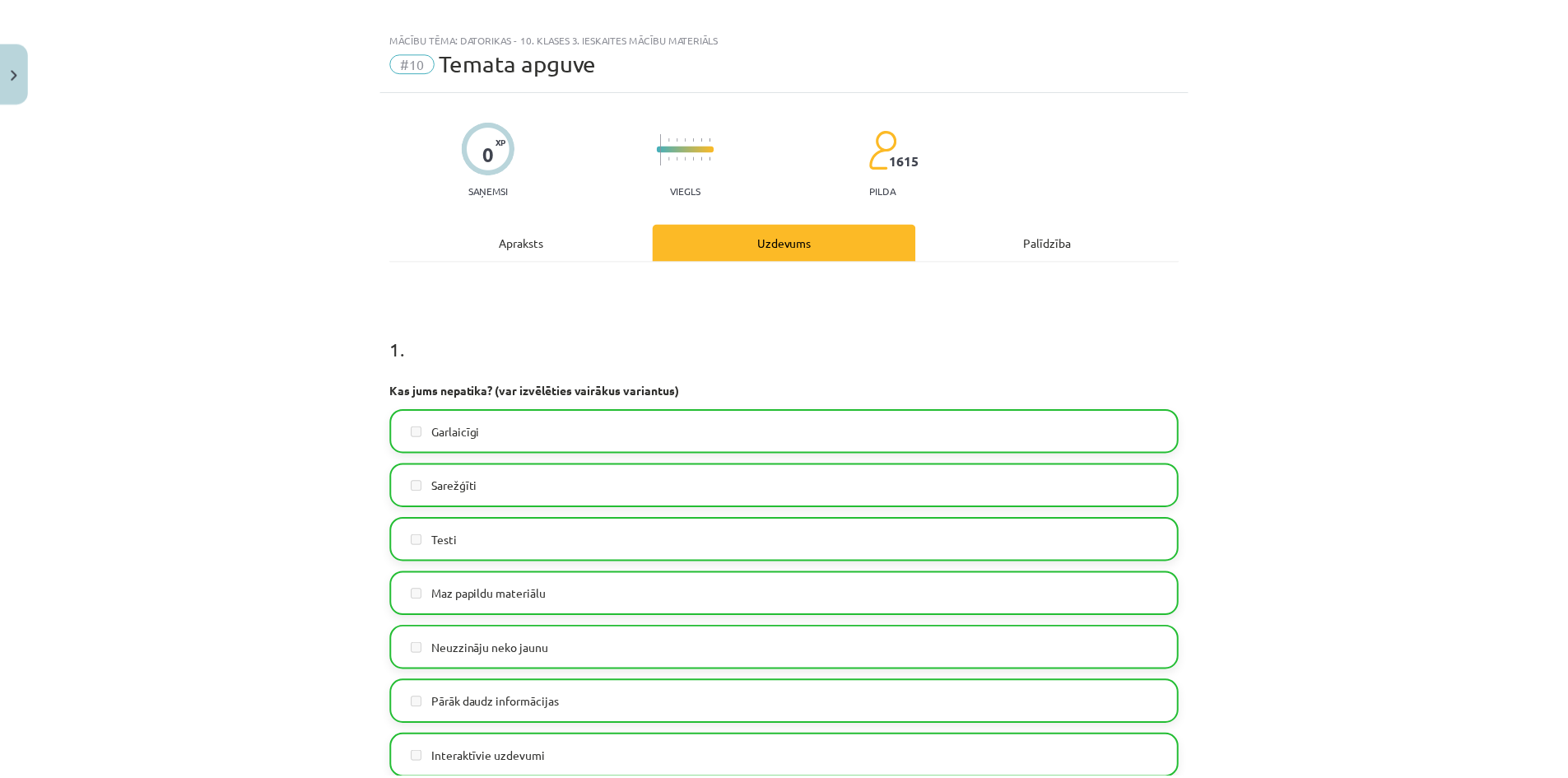
scroll to position [0, 0]
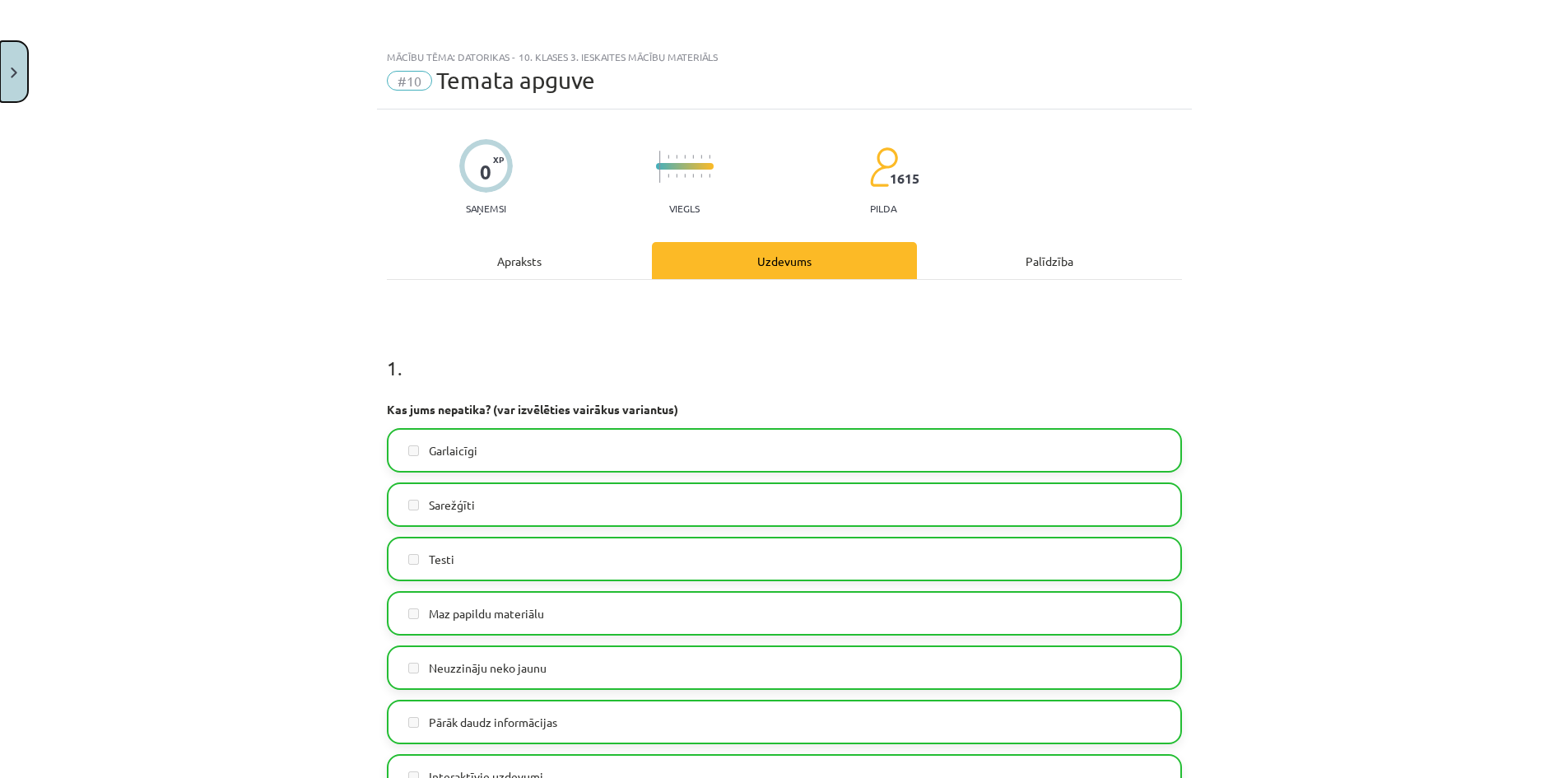
click at [12, 62] on button "Close" at bounding box center [14, 71] width 28 height 61
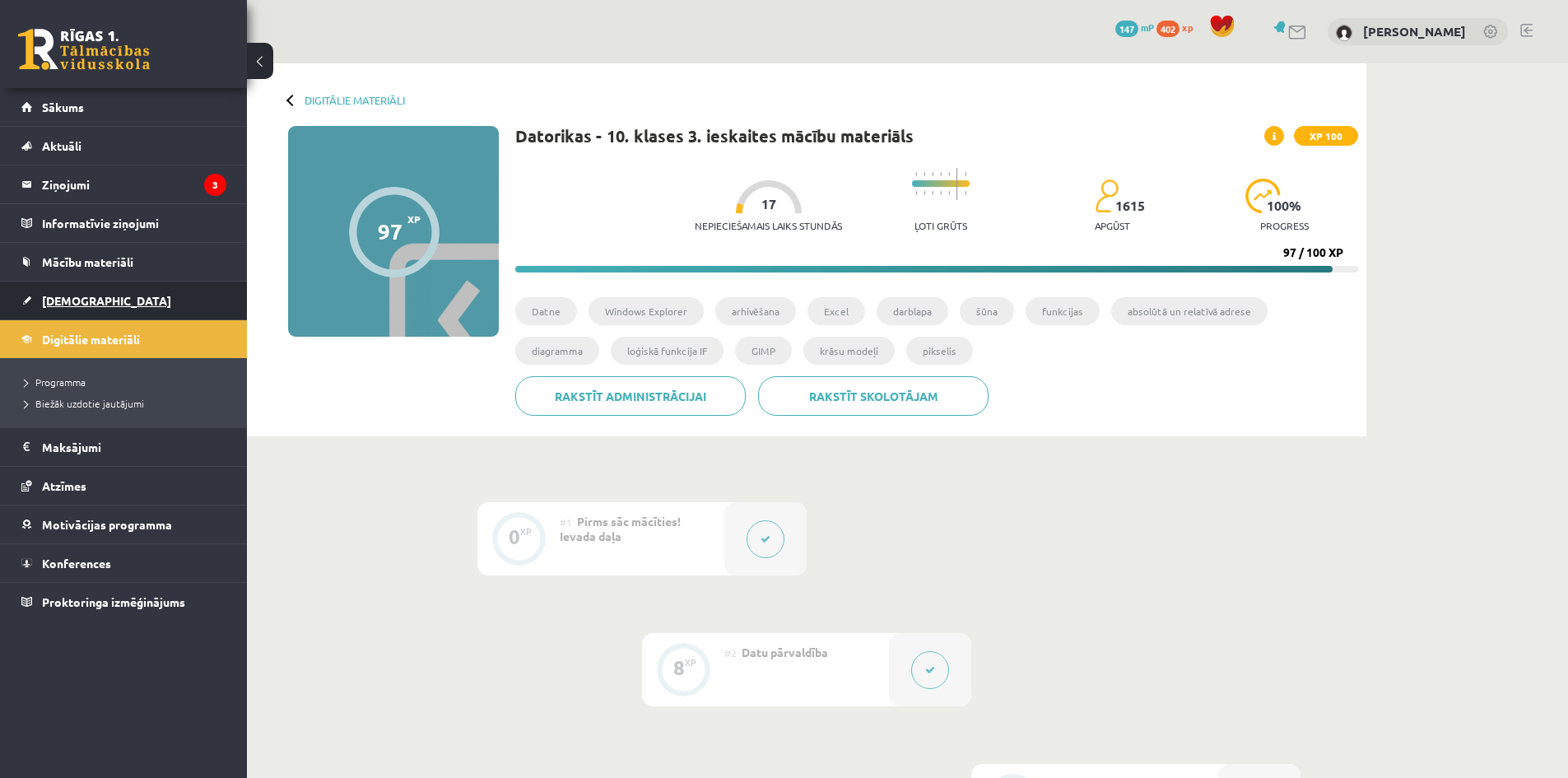
click at [114, 304] on link "[DEMOGRAPHIC_DATA]" at bounding box center [123, 301] width 205 height 38
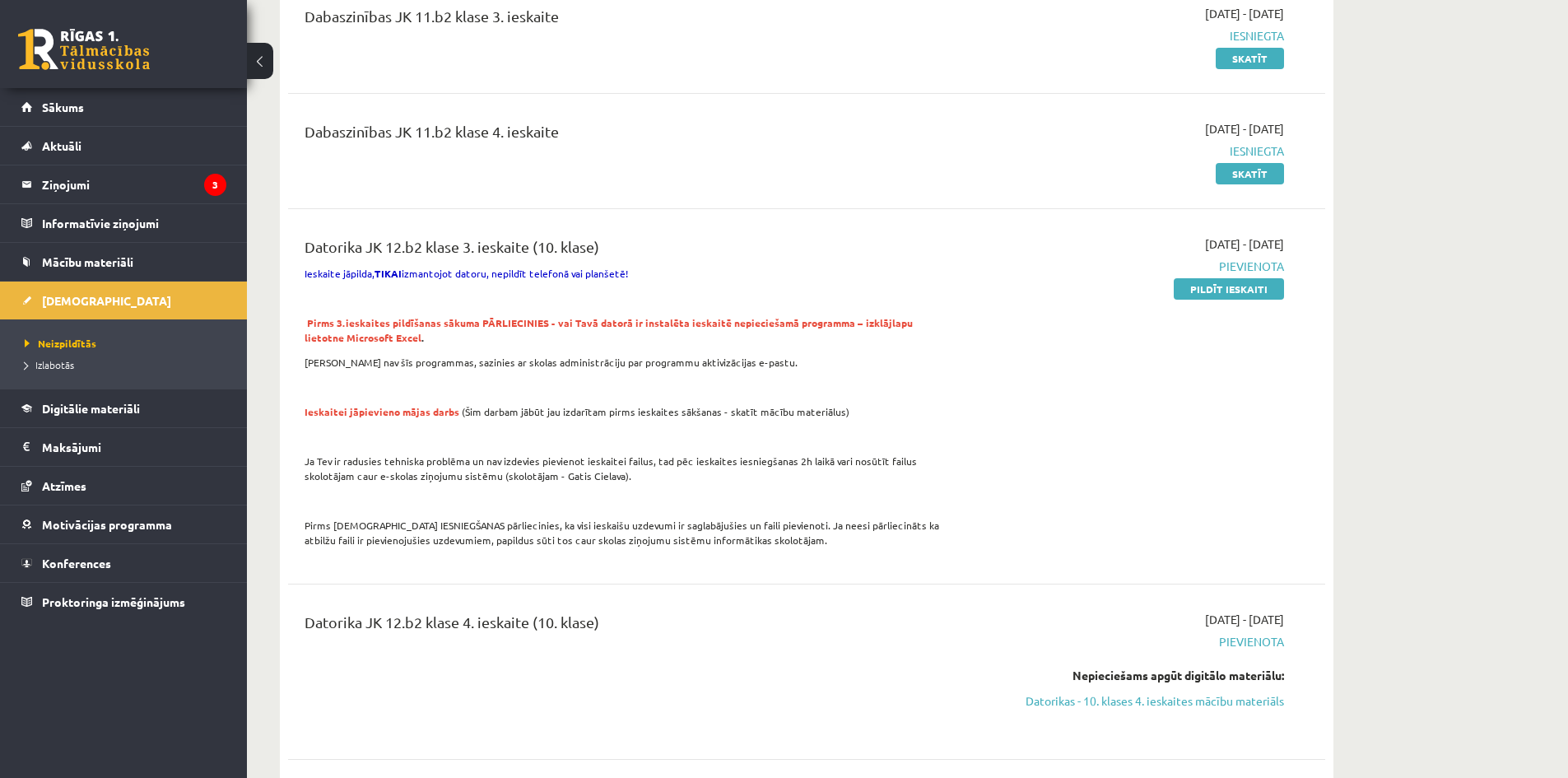
scroll to position [1070, 0]
click at [185, 516] on link "Motivācijas programma" at bounding box center [123, 524] width 205 height 38
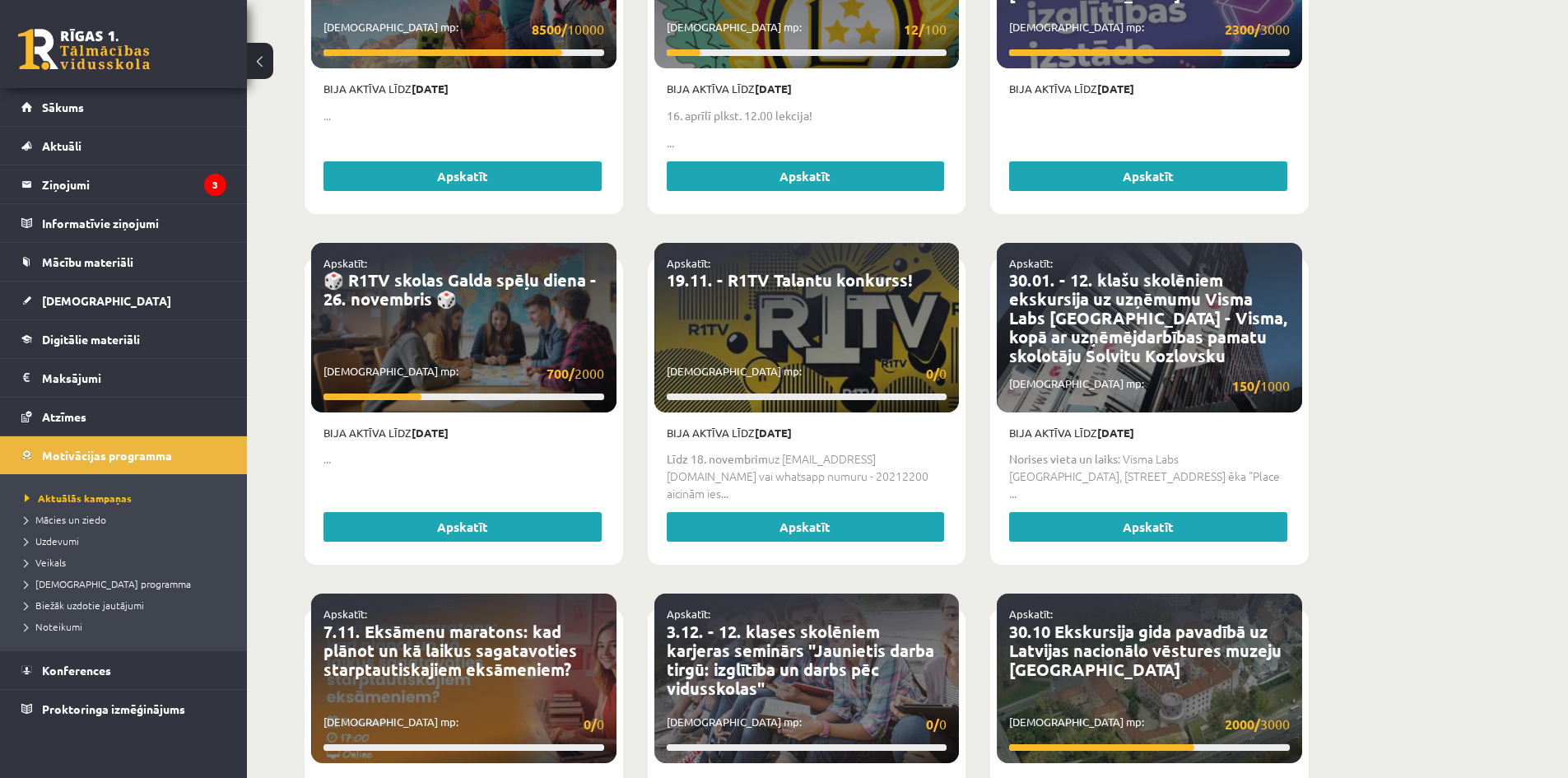
scroll to position [823, 0]
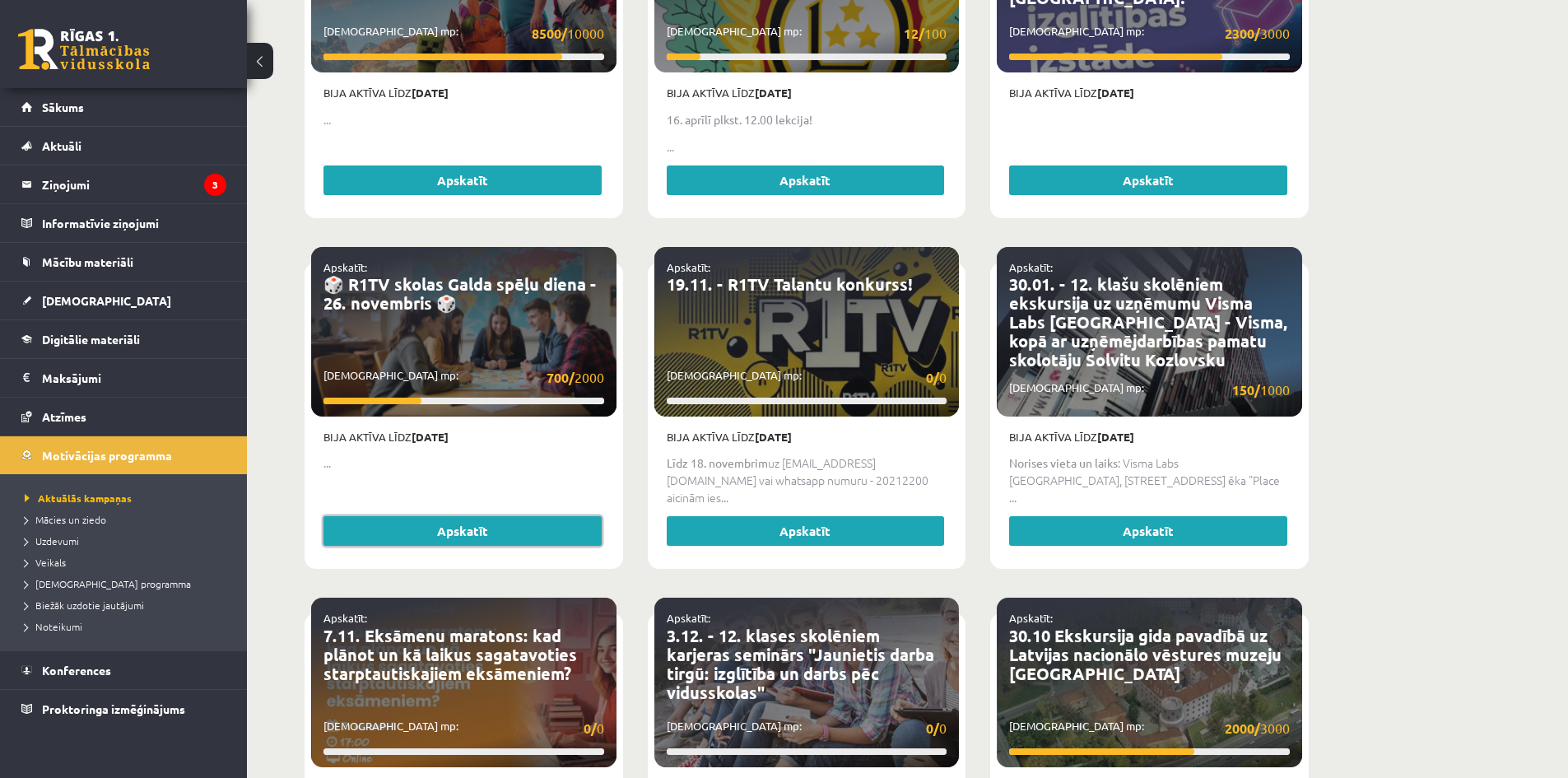
click at [454, 516] on link "Apskatīt" at bounding box center [462, 531] width 279 height 30
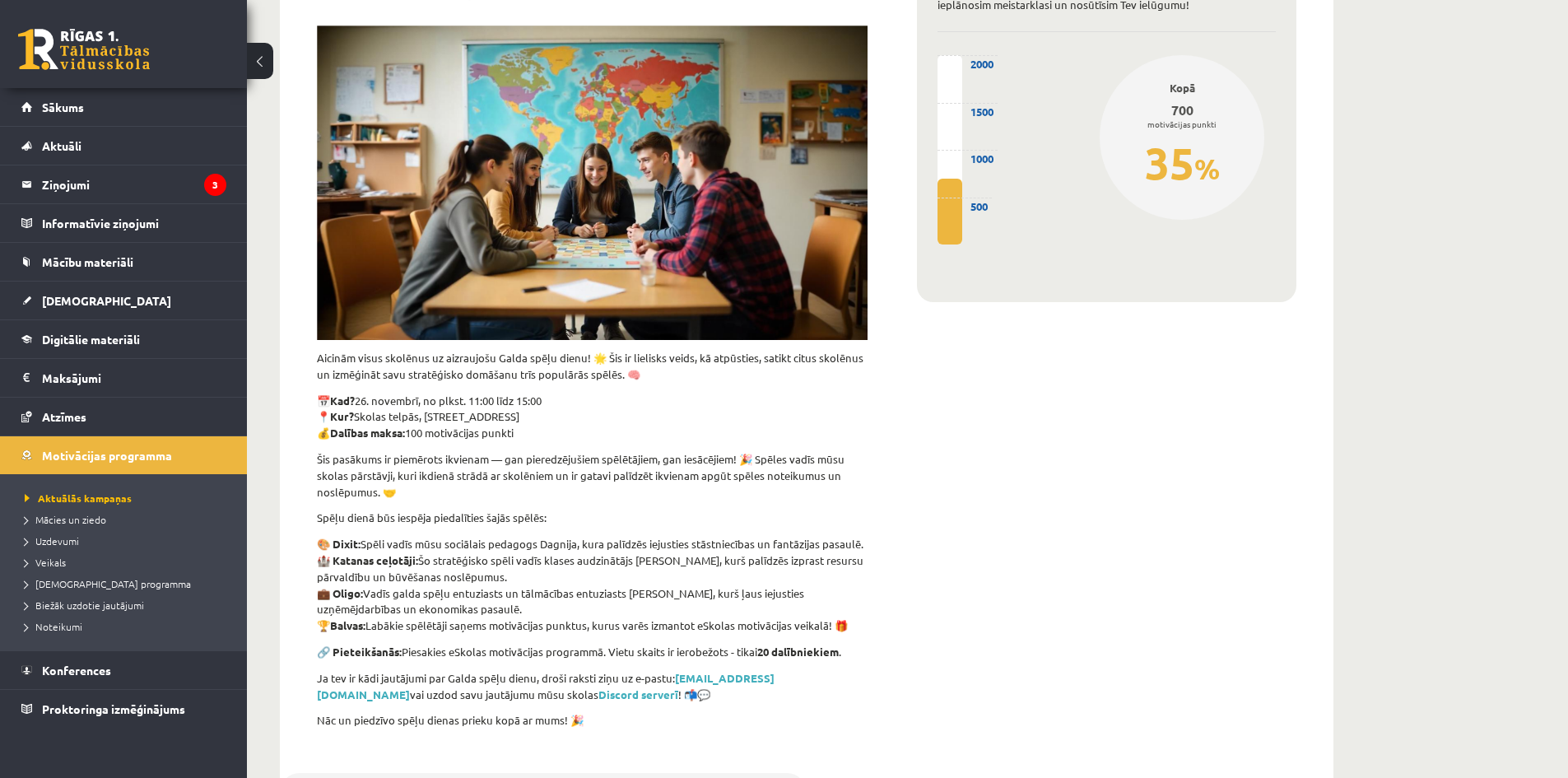
scroll to position [330, 0]
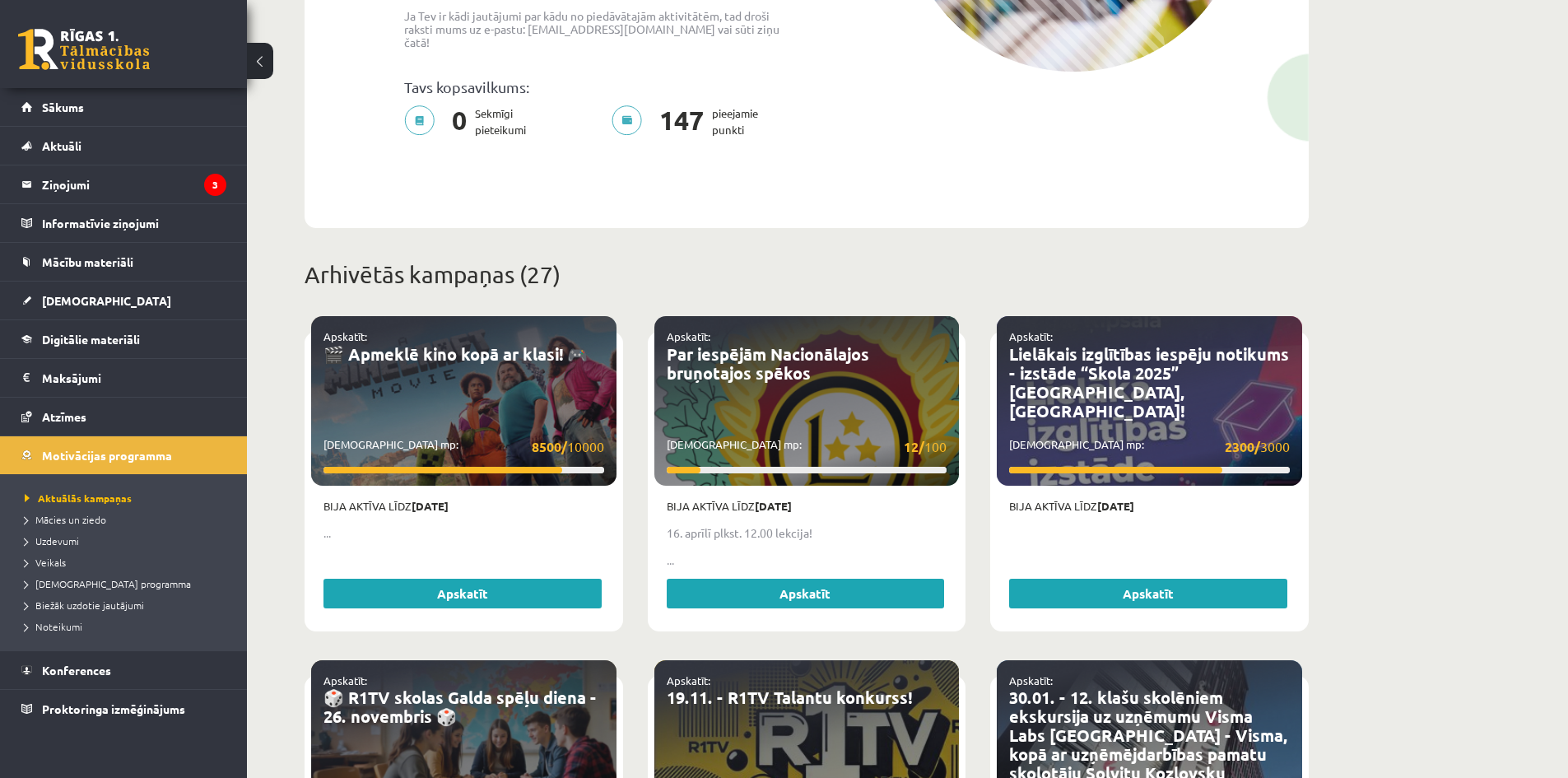
scroll to position [411, 0]
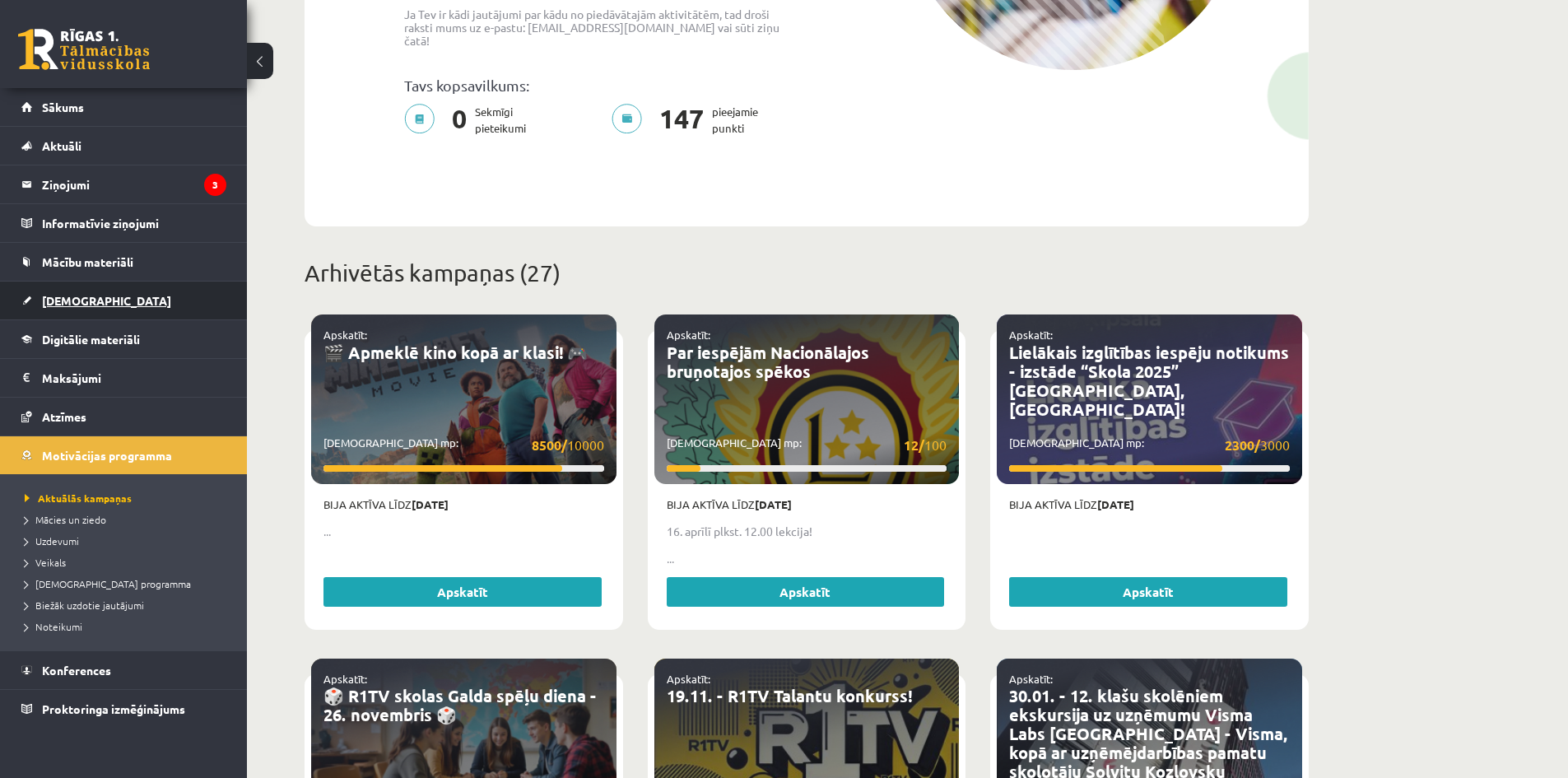
click at [111, 312] on link "[DEMOGRAPHIC_DATA]" at bounding box center [123, 301] width 205 height 38
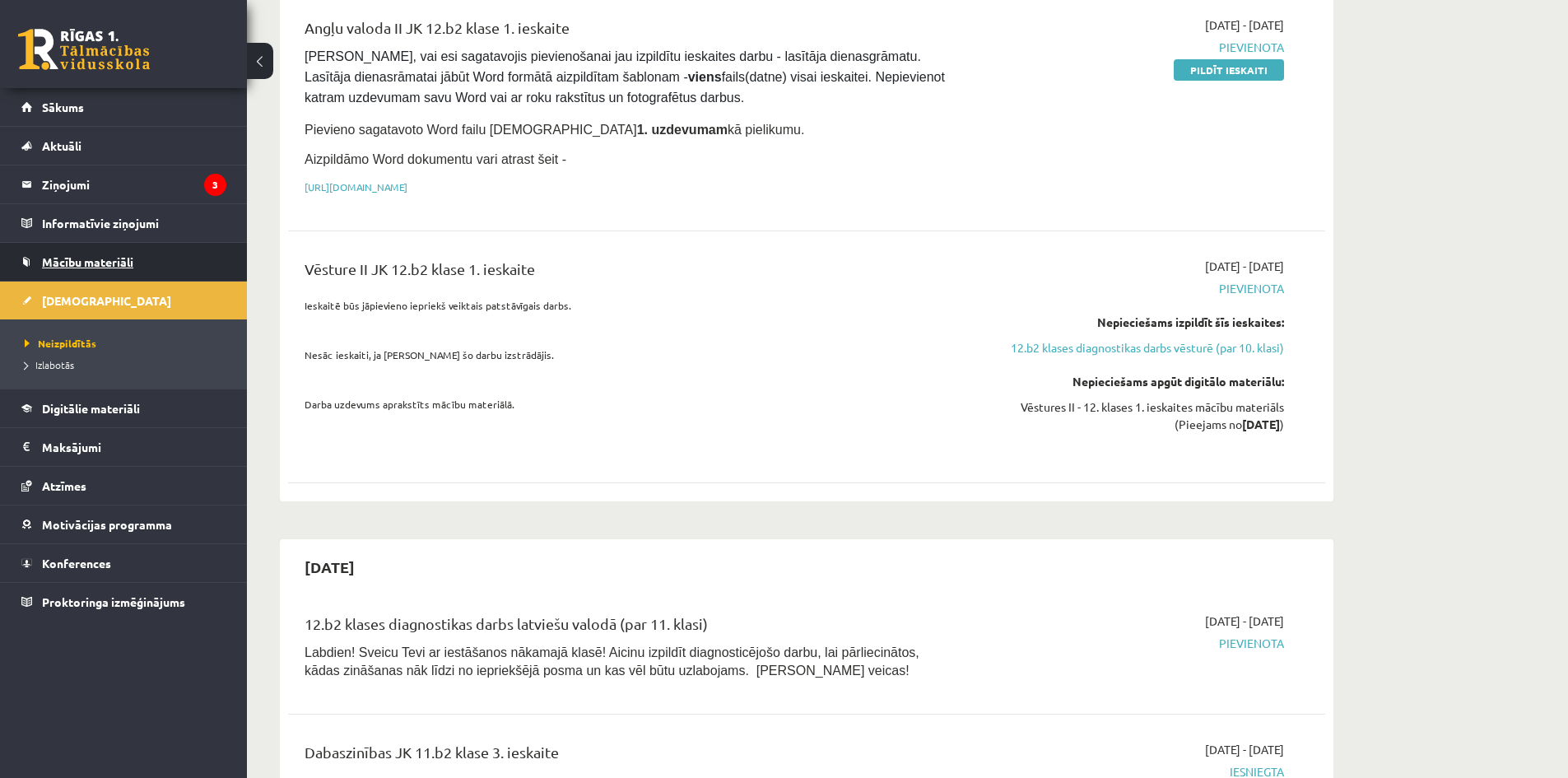
scroll to position [330, 0]
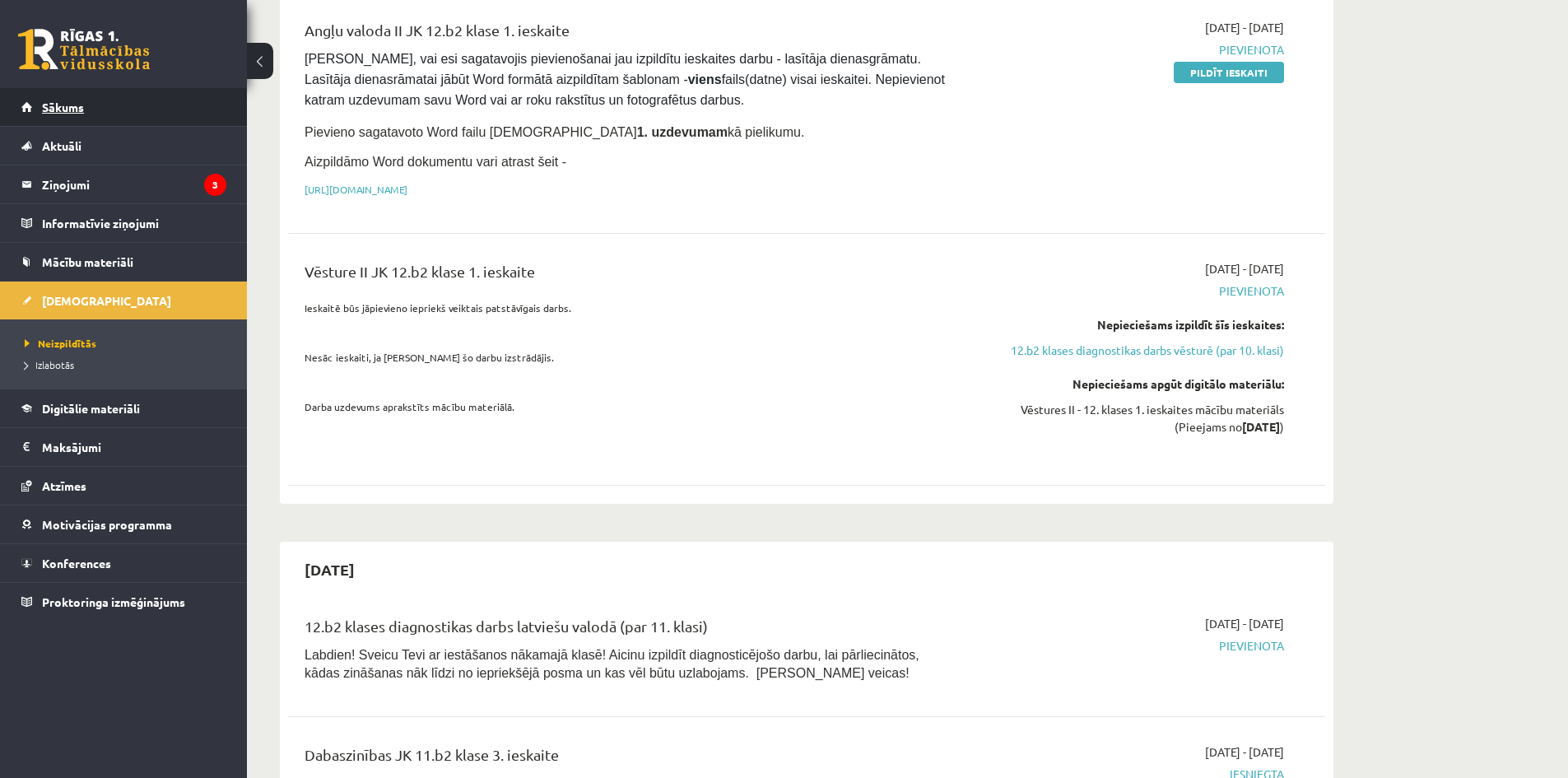
click at [70, 111] on span "Sākums" at bounding box center [63, 107] width 42 height 15
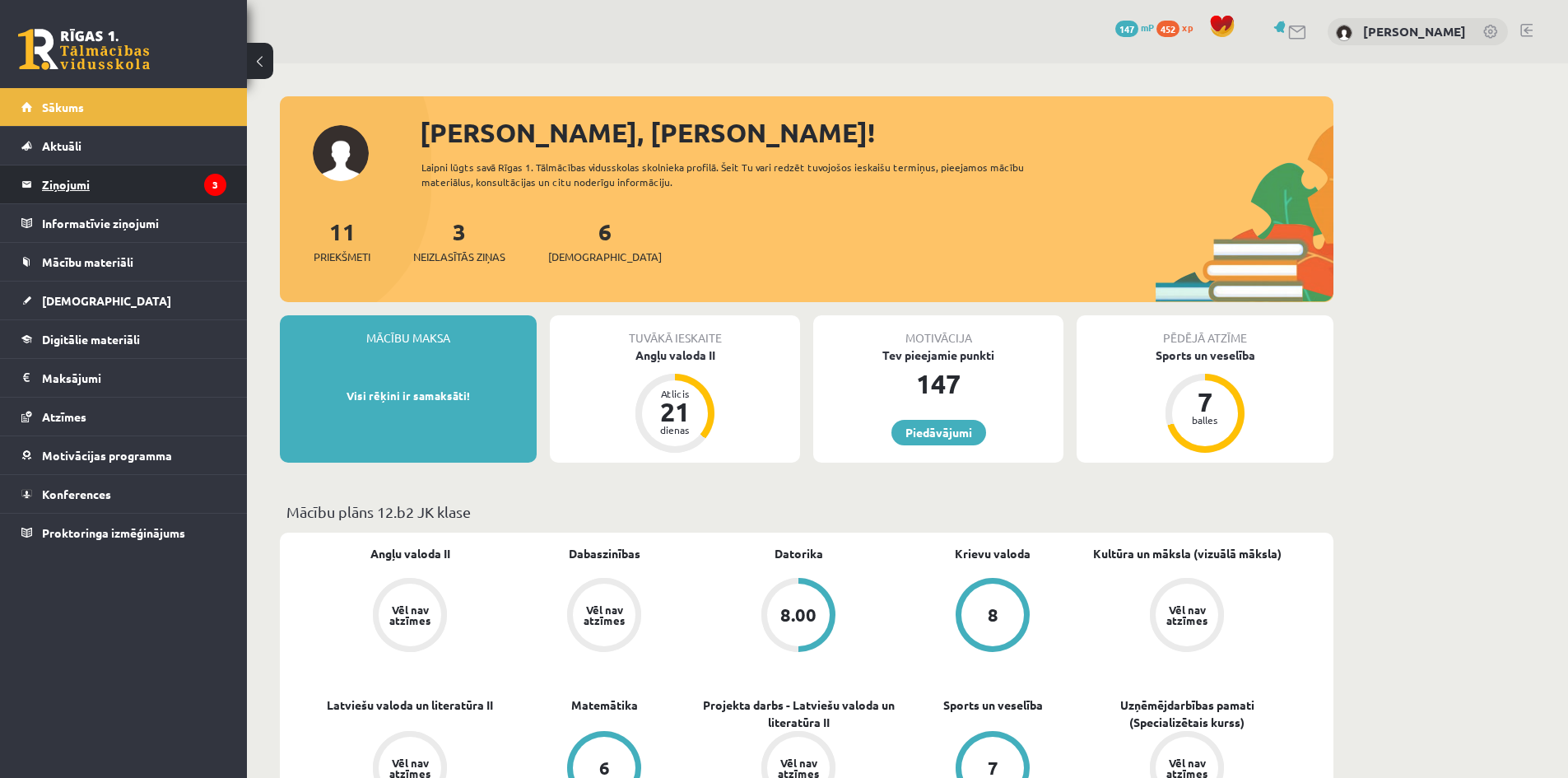
click at [171, 181] on legend "Ziņojumi 3" at bounding box center [134, 185] width 185 height 38
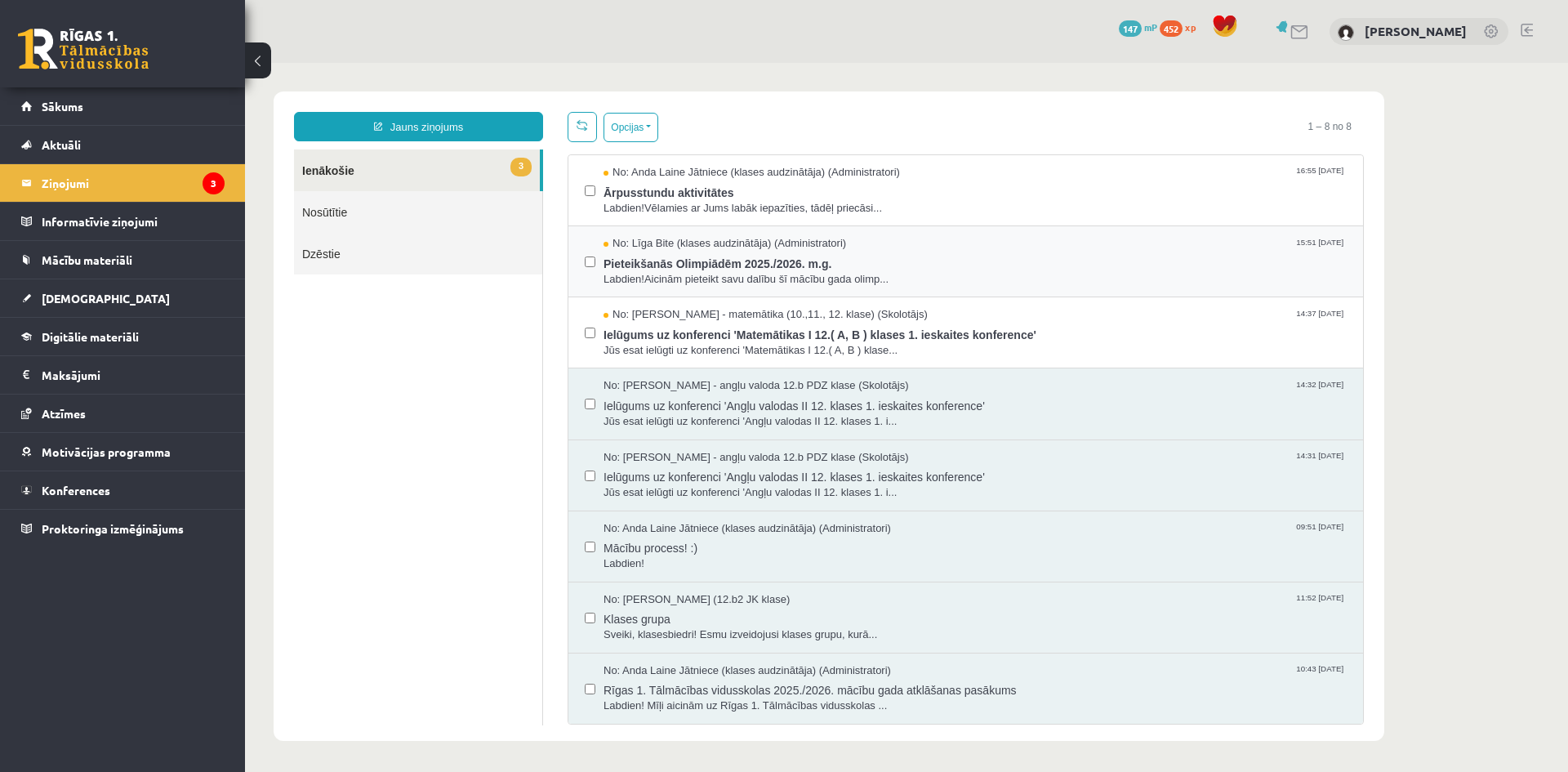
click at [587, 270] on div at bounding box center [590, 261] width 11 height 51
click at [595, 196] on label at bounding box center [590, 182] width 11 height 36
click at [522, 305] on ul "3 Ienākošie Nosūtītie Dzēstie" at bounding box center [418, 437] width 249 height 576
click at [803, 355] on span "Jūs esat ielūgti uz konferenci 'Matemātikas I 12.( A, B ) klase..." at bounding box center [975, 351] width 743 height 16
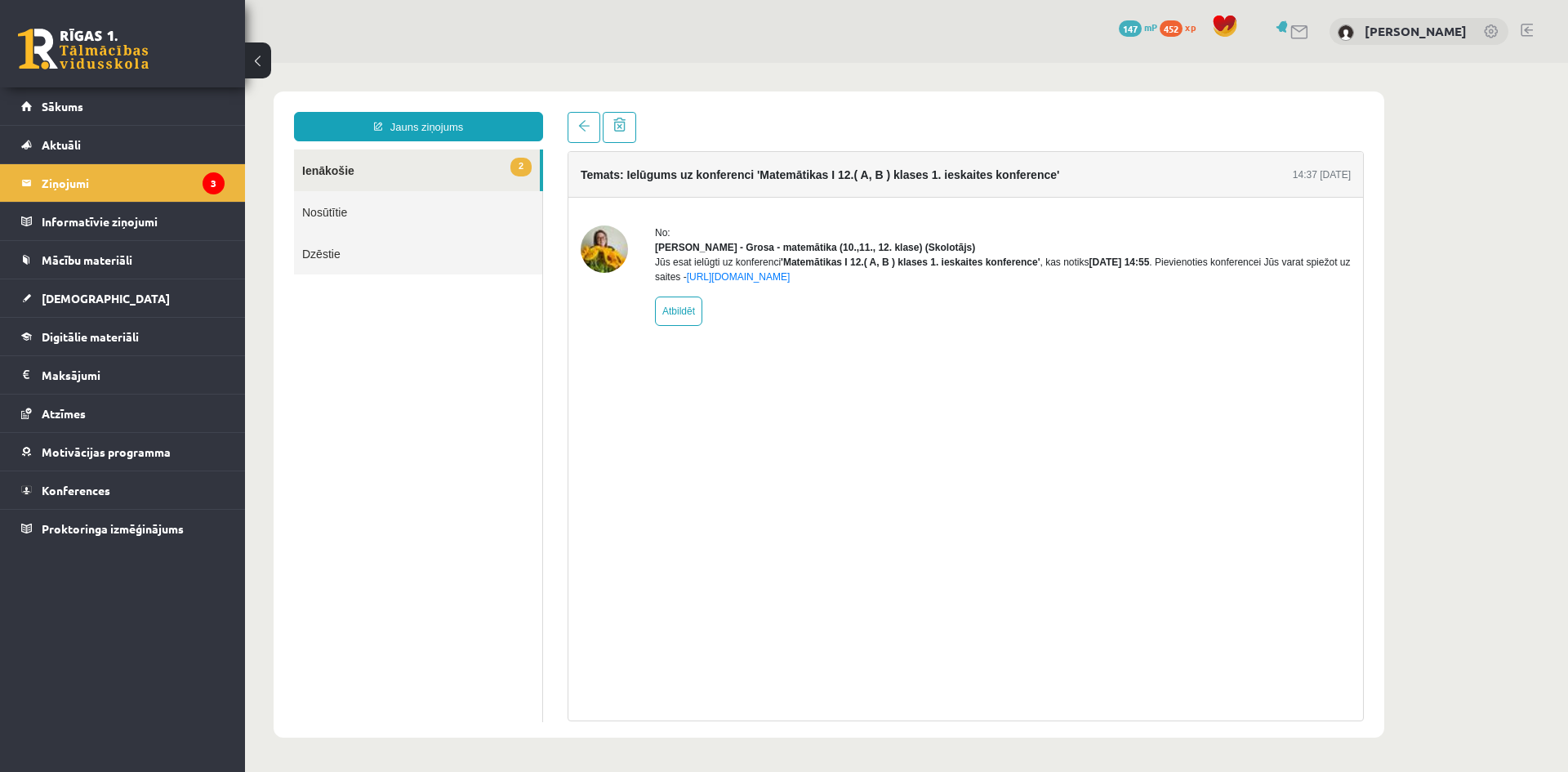
click at [484, 177] on link "2 Ienākošie" at bounding box center [417, 170] width 246 height 42
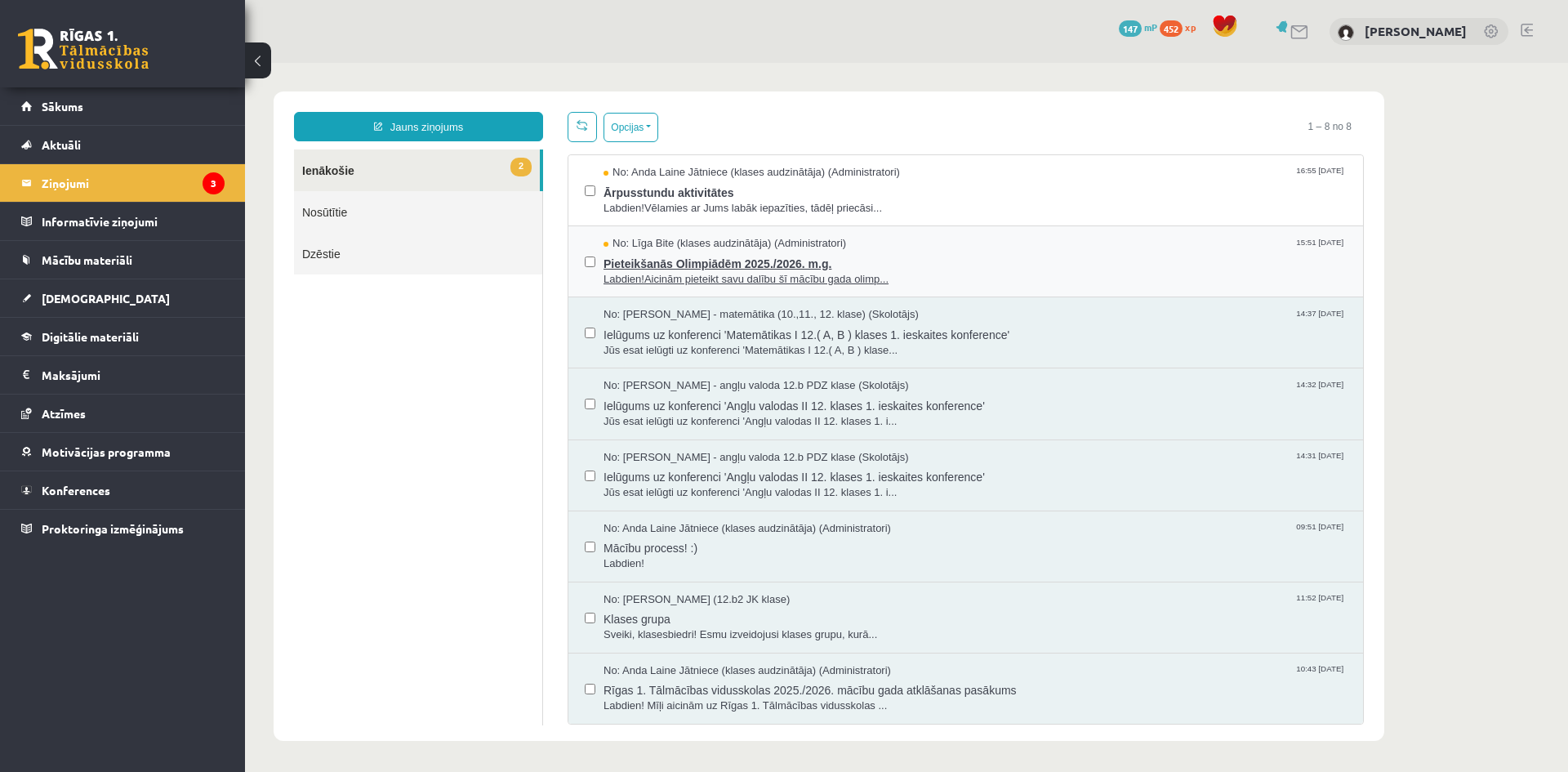
click at [664, 249] on span "No: Līga Bite (klases audzinātāja) (Administratori)" at bounding box center [725, 244] width 243 height 16
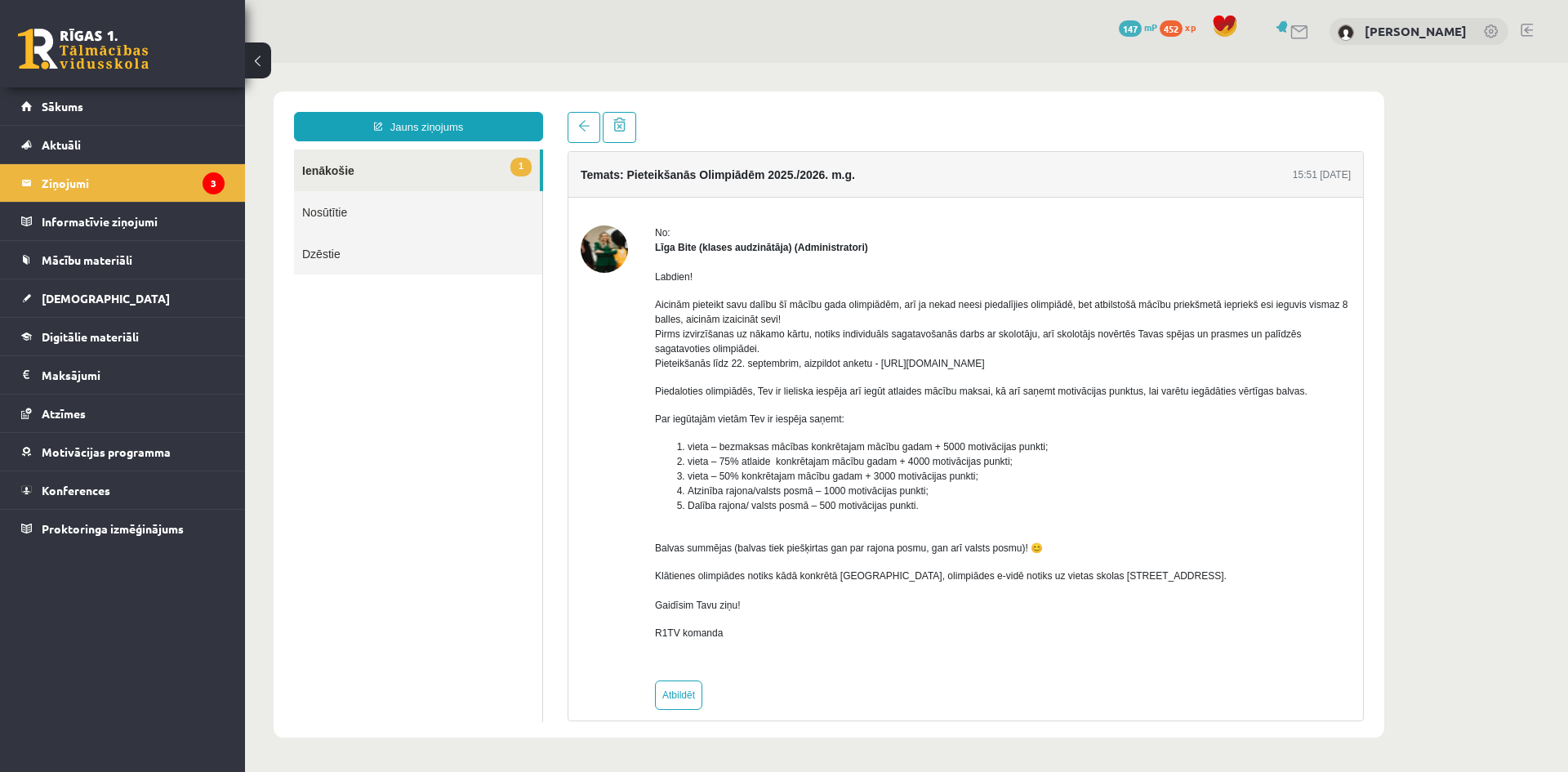
click at [449, 174] on link "1 Ienākošie" at bounding box center [417, 170] width 246 height 42
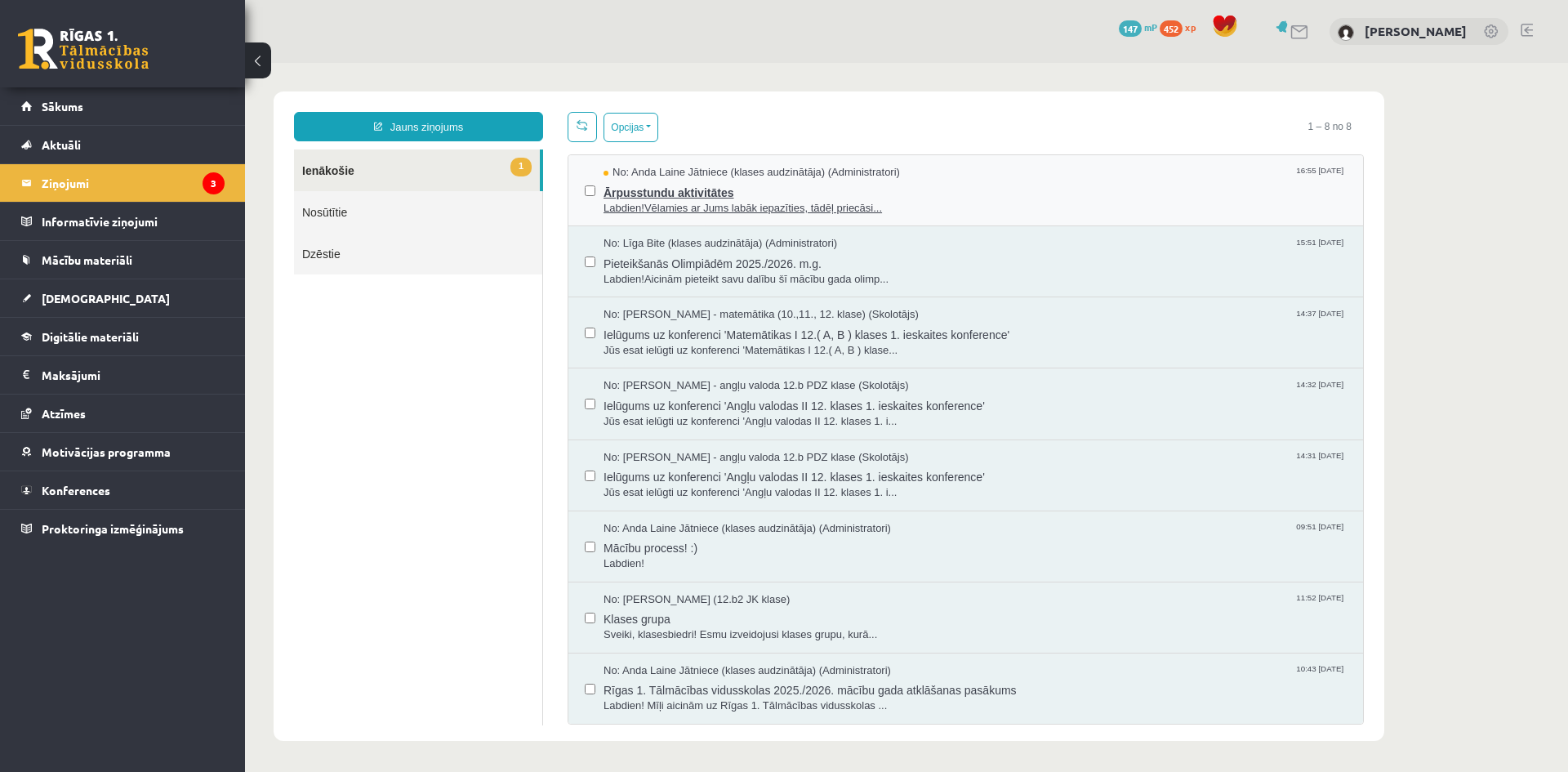
click at [634, 192] on span "Ārpusstundu aktivitātes" at bounding box center [975, 190] width 743 height 21
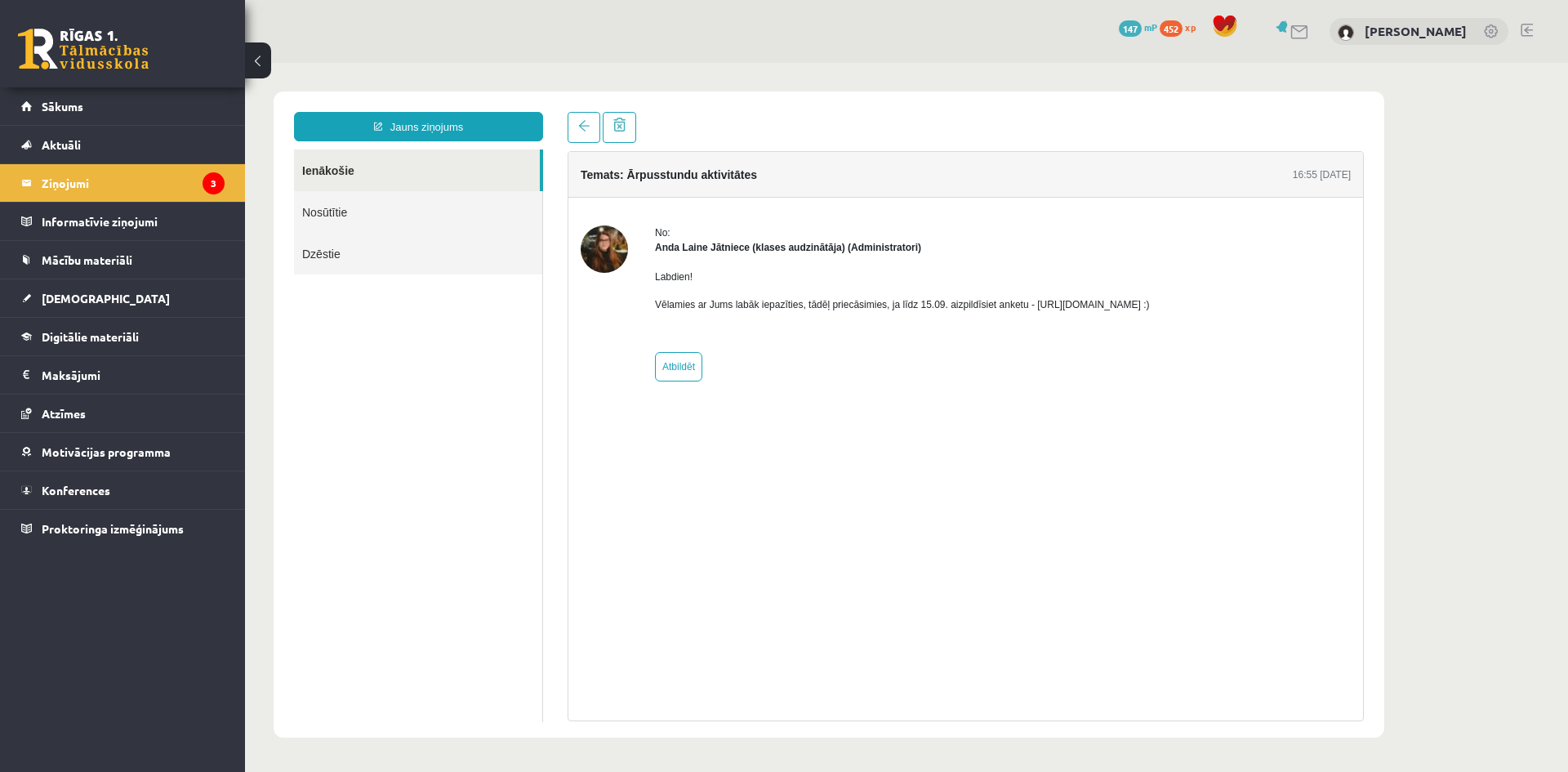
click at [414, 161] on link "Ienākošie" at bounding box center [417, 170] width 246 height 42
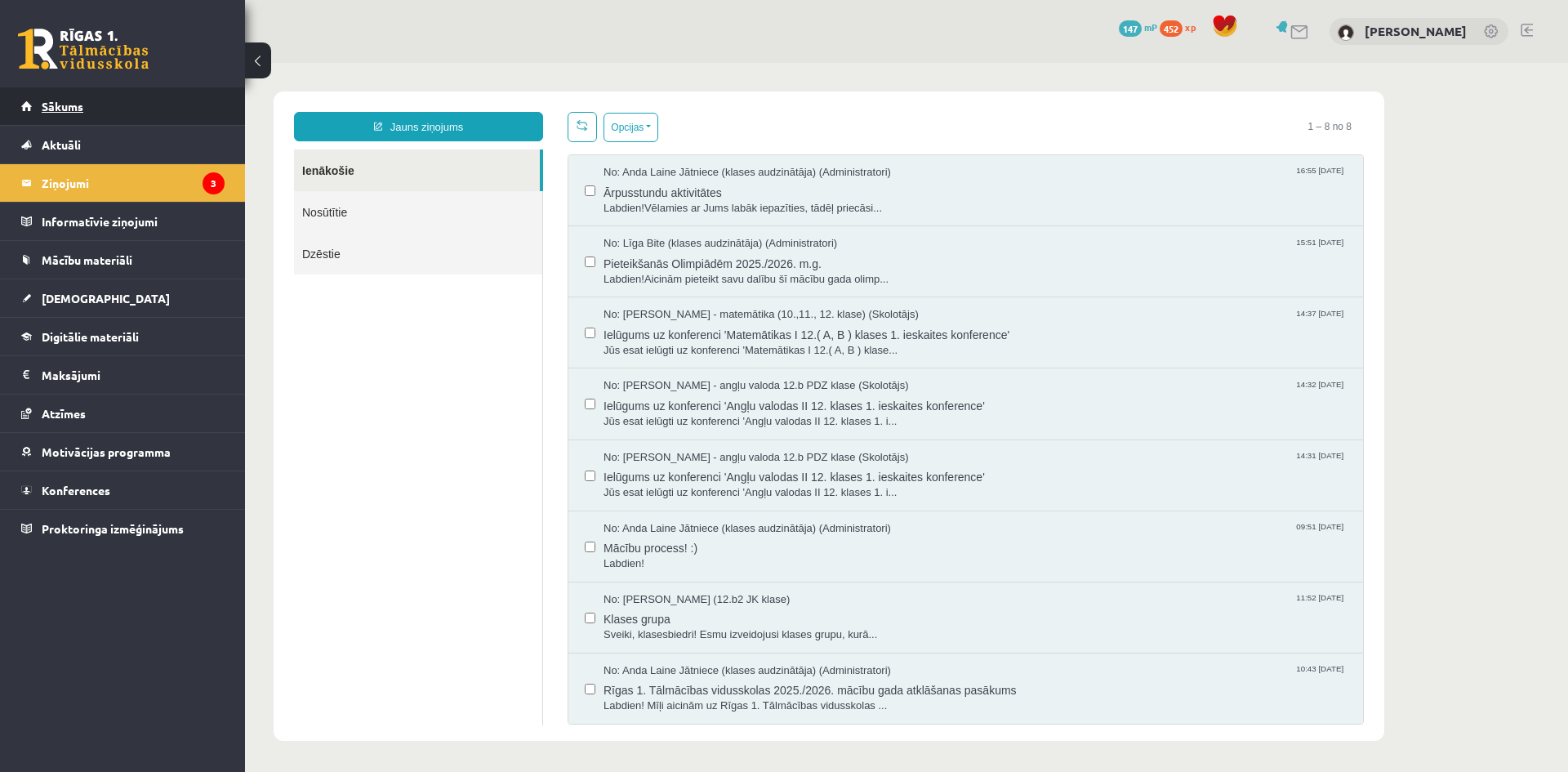
click at [120, 114] on link "Sākums" at bounding box center [122, 106] width 203 height 38
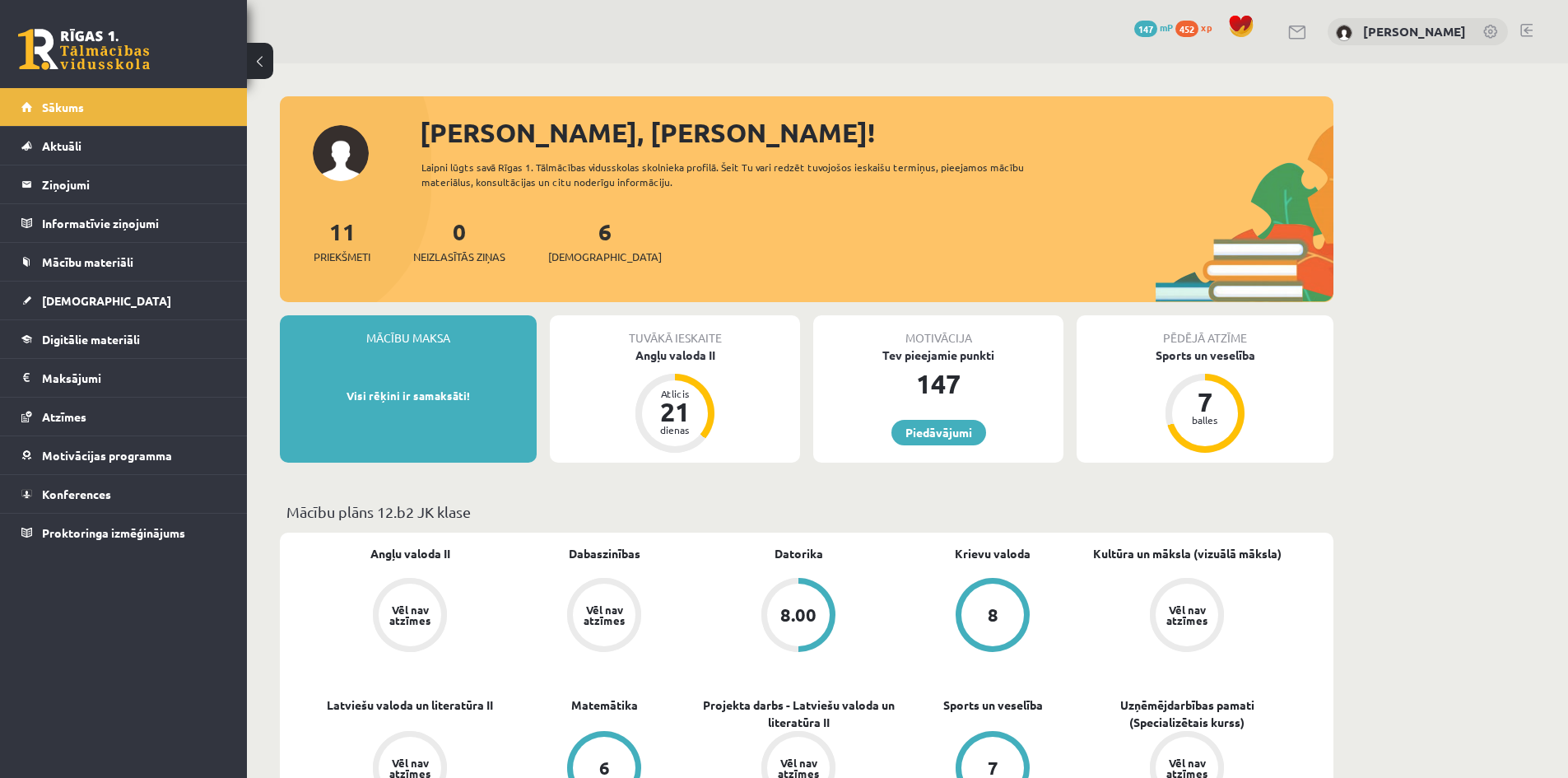
click at [892, 119] on div "[PERSON_NAME], [PERSON_NAME]!" at bounding box center [876, 133] width 914 height 40
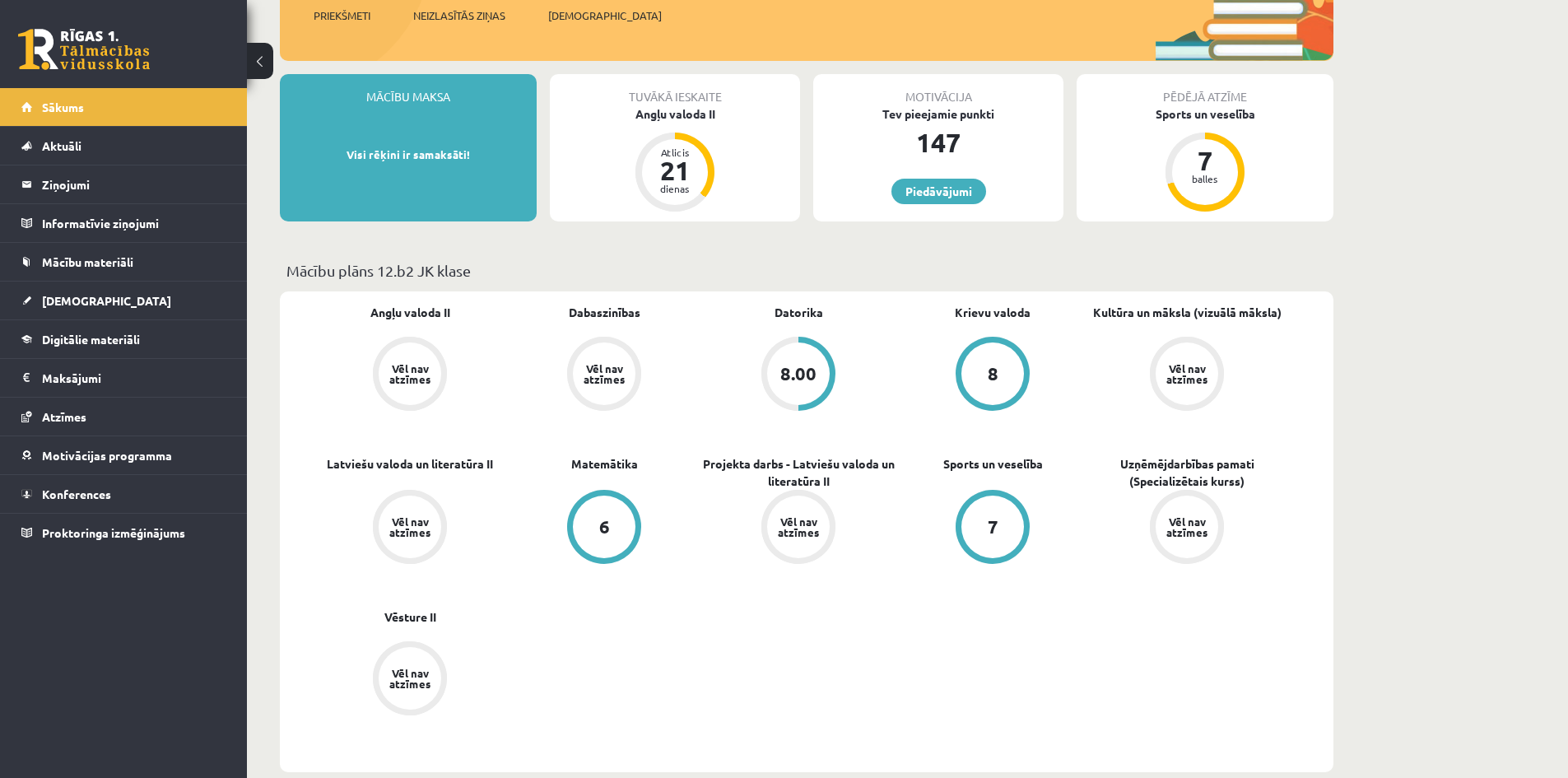
scroll to position [247, 0]
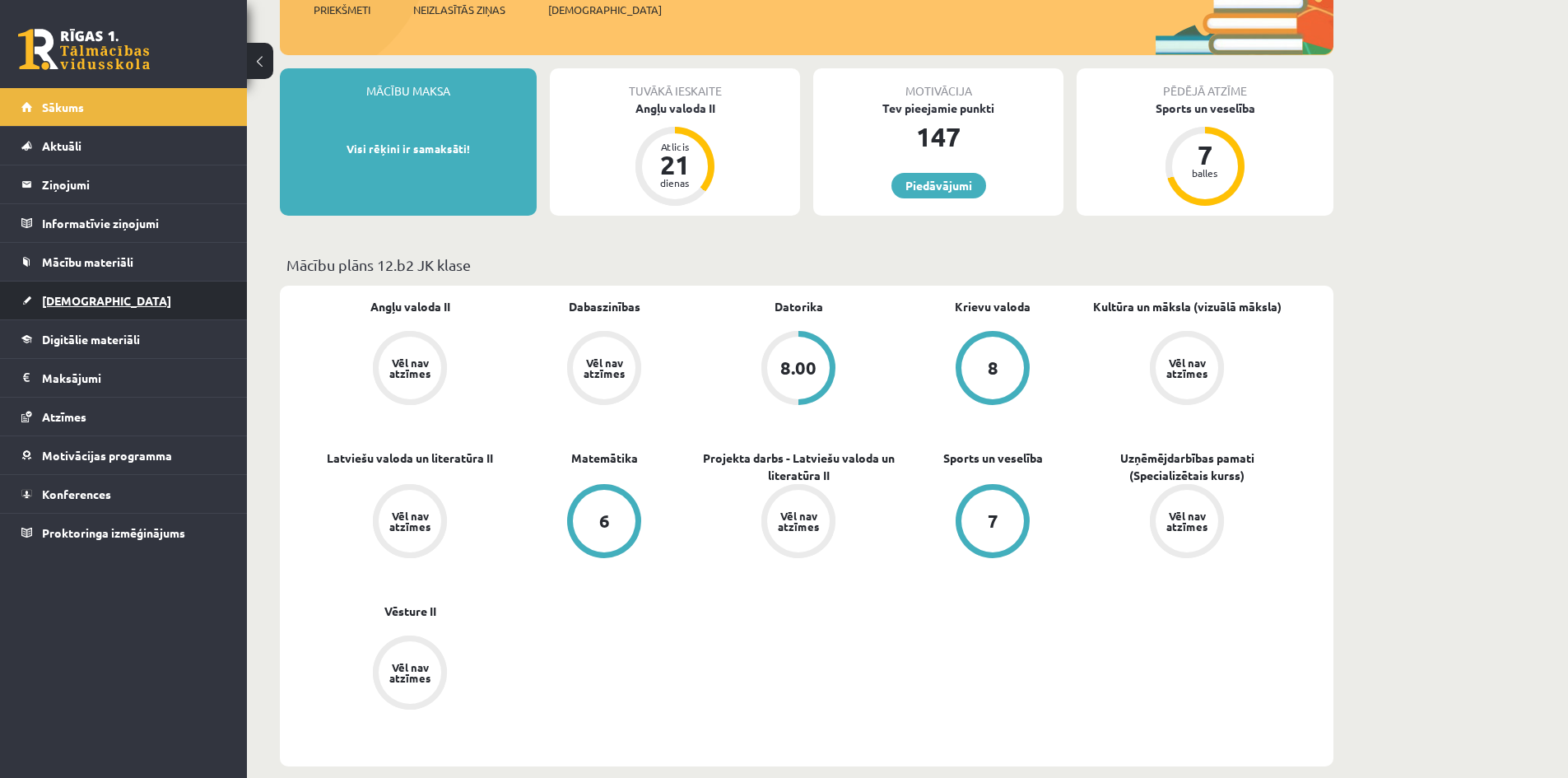
click at [72, 300] on span "[DEMOGRAPHIC_DATA]" at bounding box center [106, 300] width 129 height 15
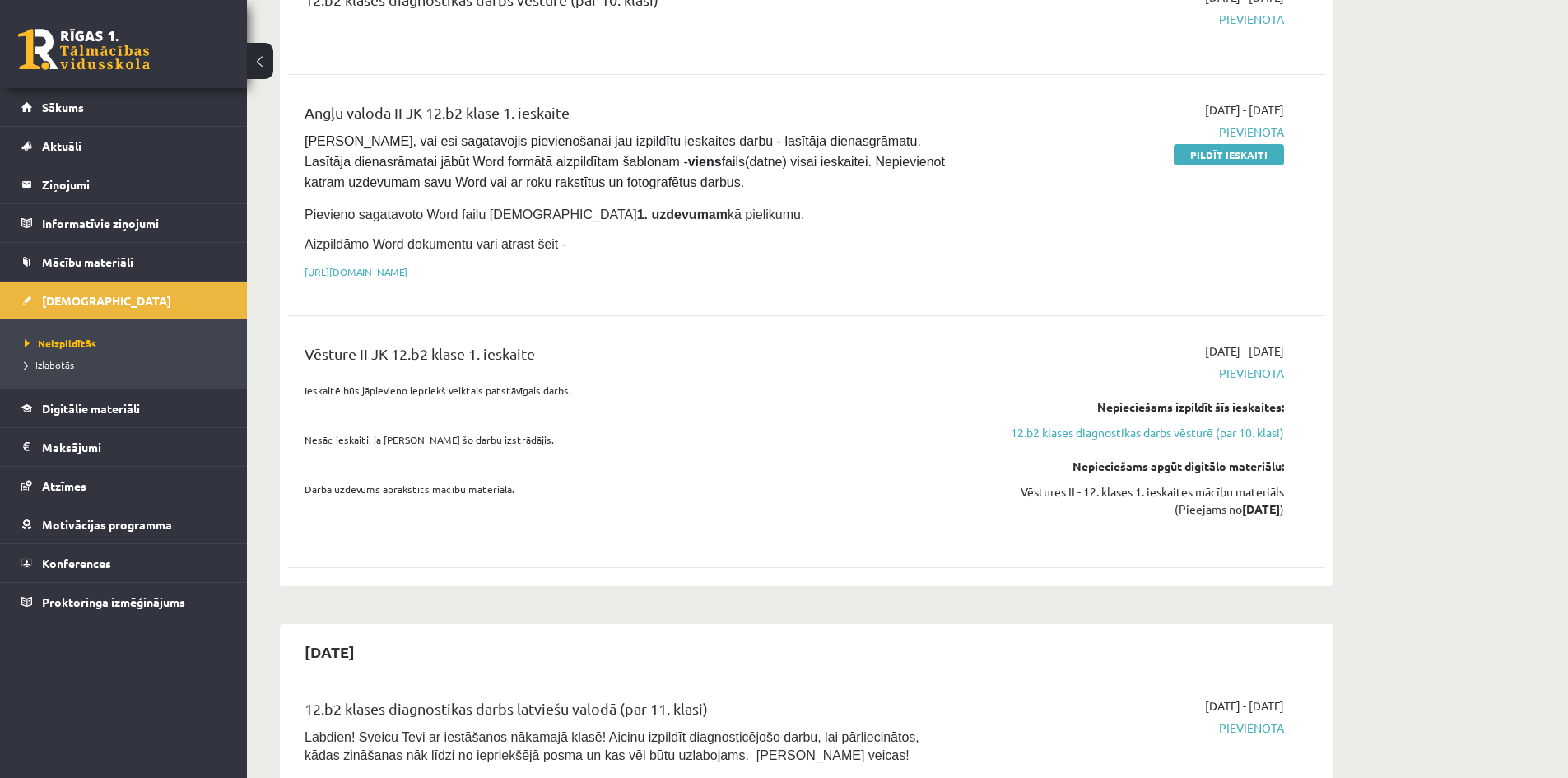
click at [49, 365] on span "Izlabotās" at bounding box center [49, 364] width 49 height 13
